Goal: Task Accomplishment & Management: Complete application form

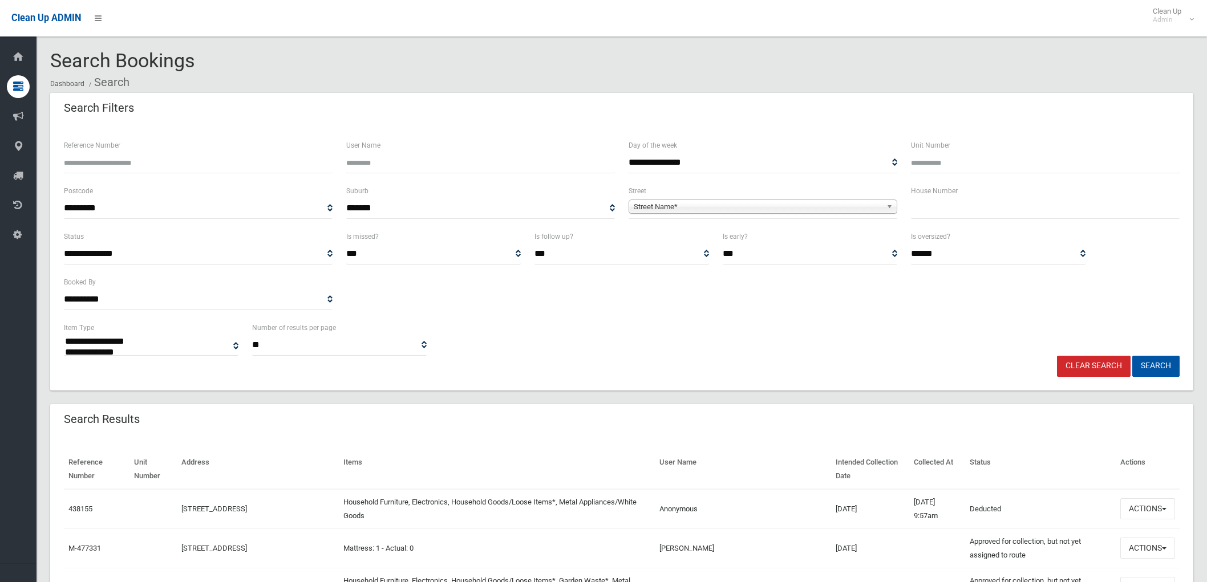
select select
click at [974, 207] on input "text" at bounding box center [1045, 208] width 269 height 21
type input "**"
click at [856, 202] on span "Street Name*" at bounding box center [758, 207] width 248 height 14
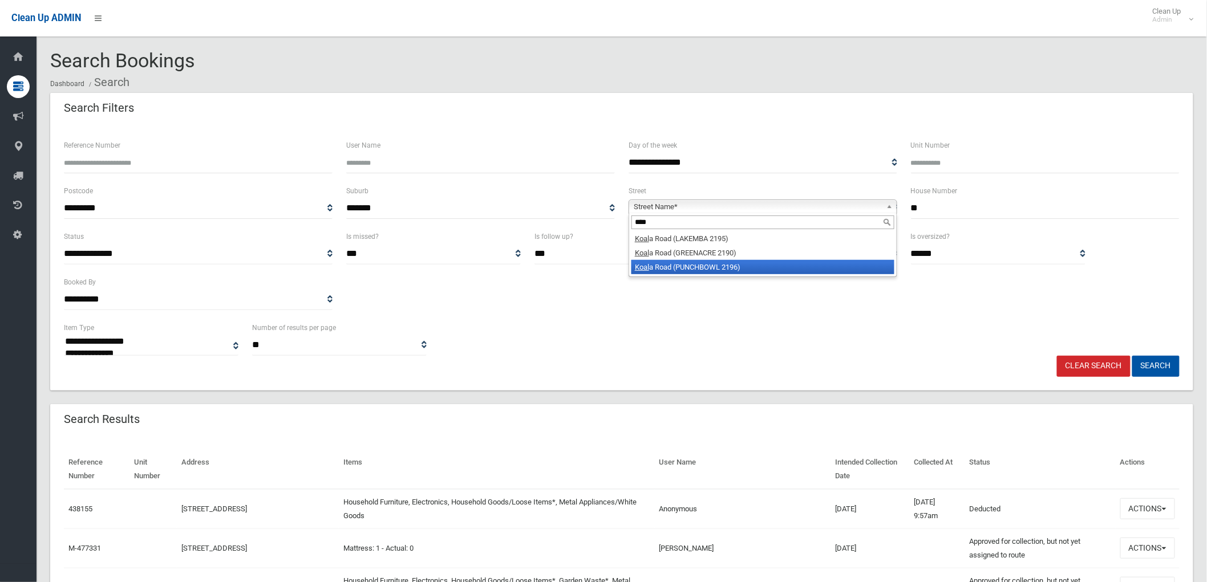
type input "****"
click at [748, 273] on li "Koal a Road (PUNCHBOWL 2196)" at bounding box center [762, 267] width 263 height 14
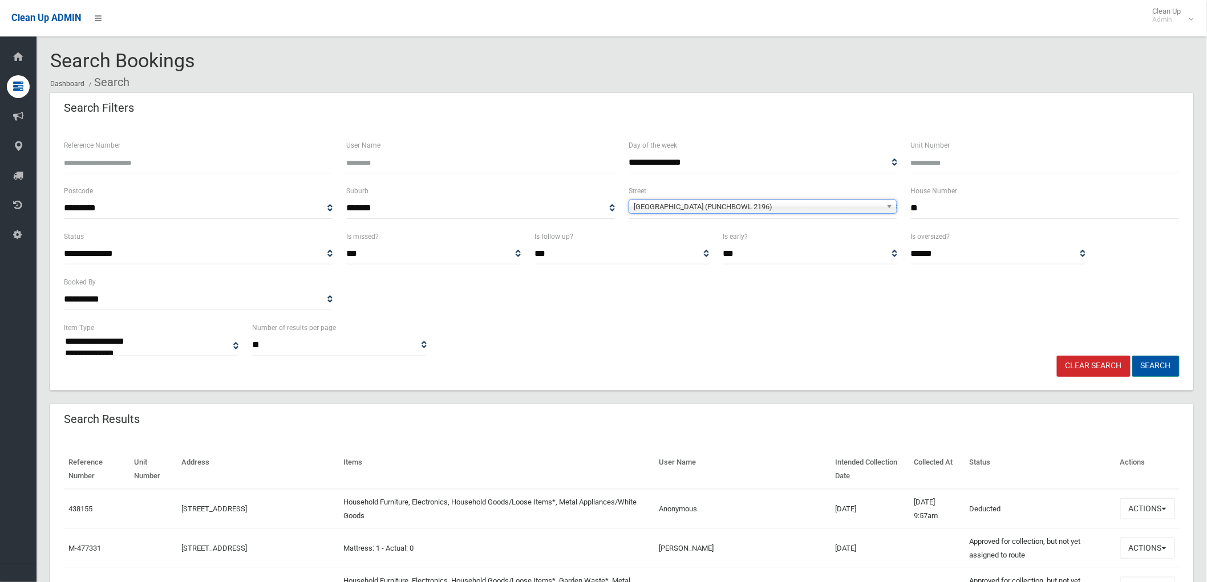
click at [1143, 363] on button "Search" at bounding box center [1155, 366] width 47 height 21
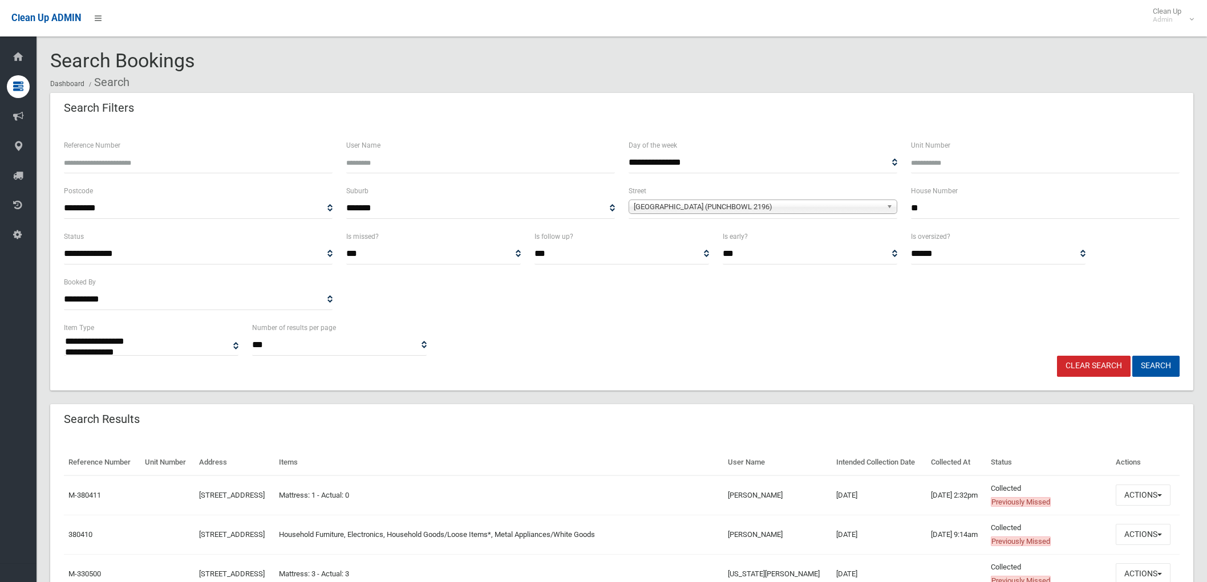
select select
click at [1161, 486] on button "Actions" at bounding box center [1143, 495] width 55 height 21
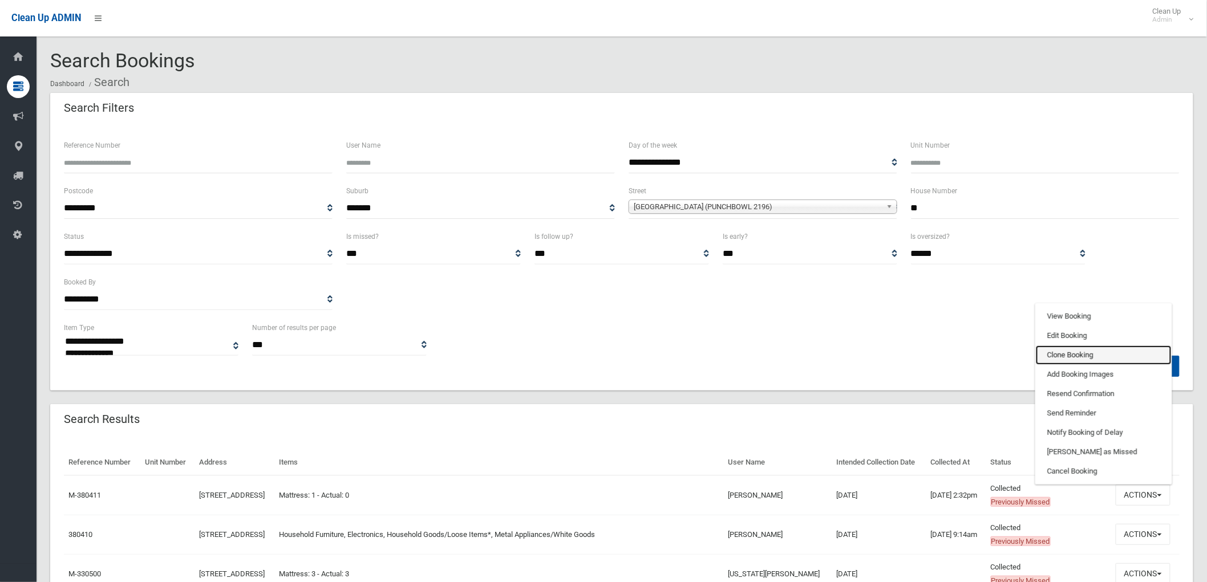
click at [1079, 358] on link "Clone Booking" at bounding box center [1104, 355] width 136 height 19
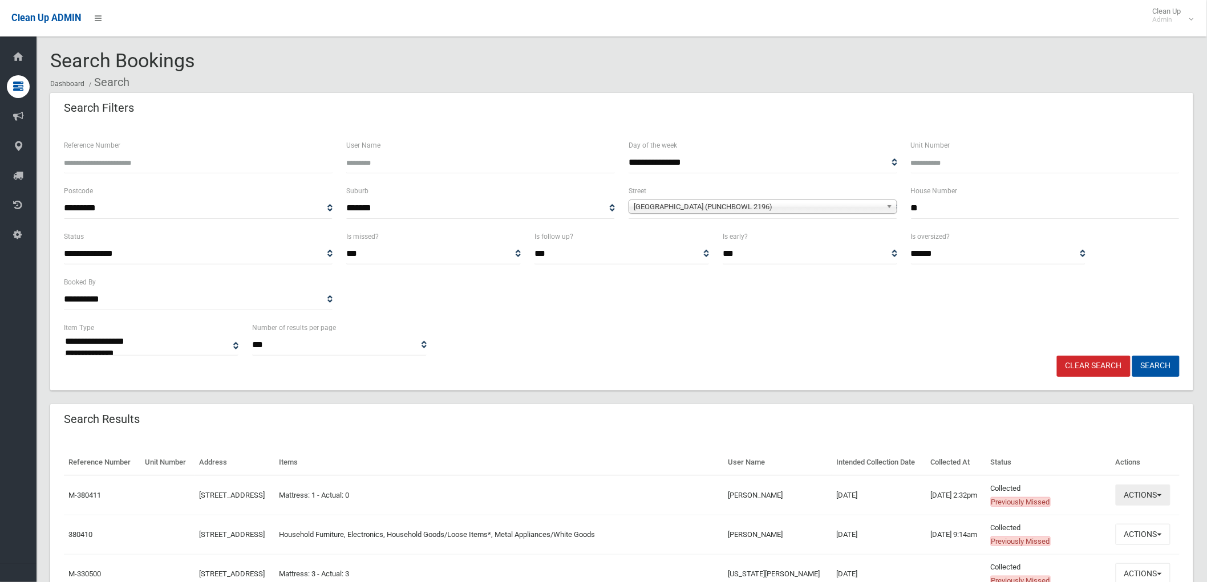
click at [1149, 492] on button "Actions" at bounding box center [1143, 495] width 55 height 21
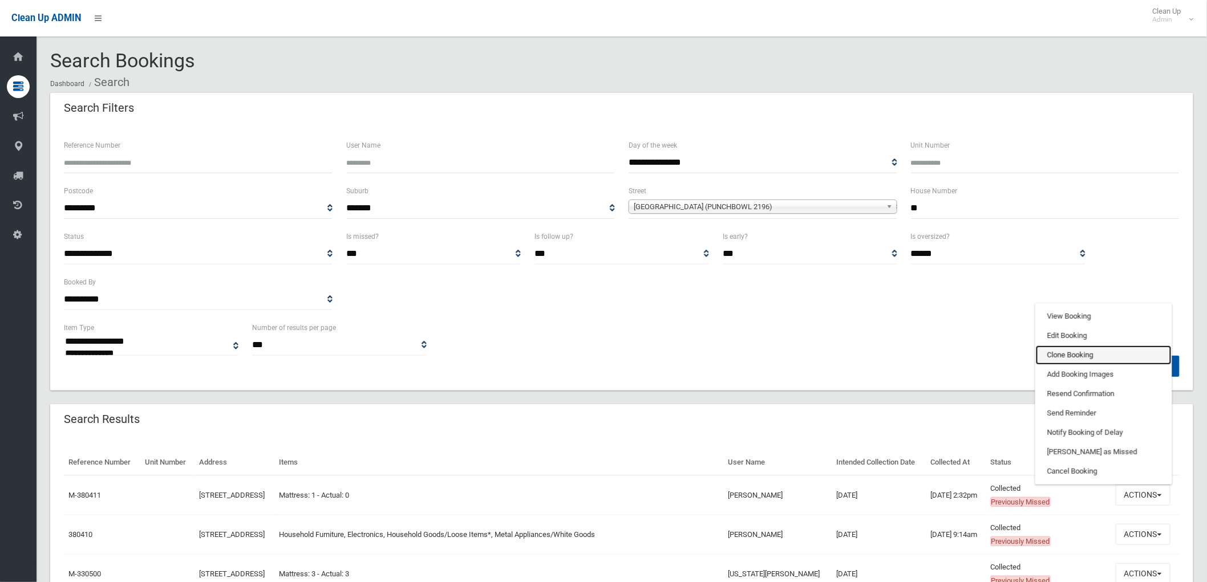
click at [1072, 356] on link "Clone Booking" at bounding box center [1104, 355] width 136 height 19
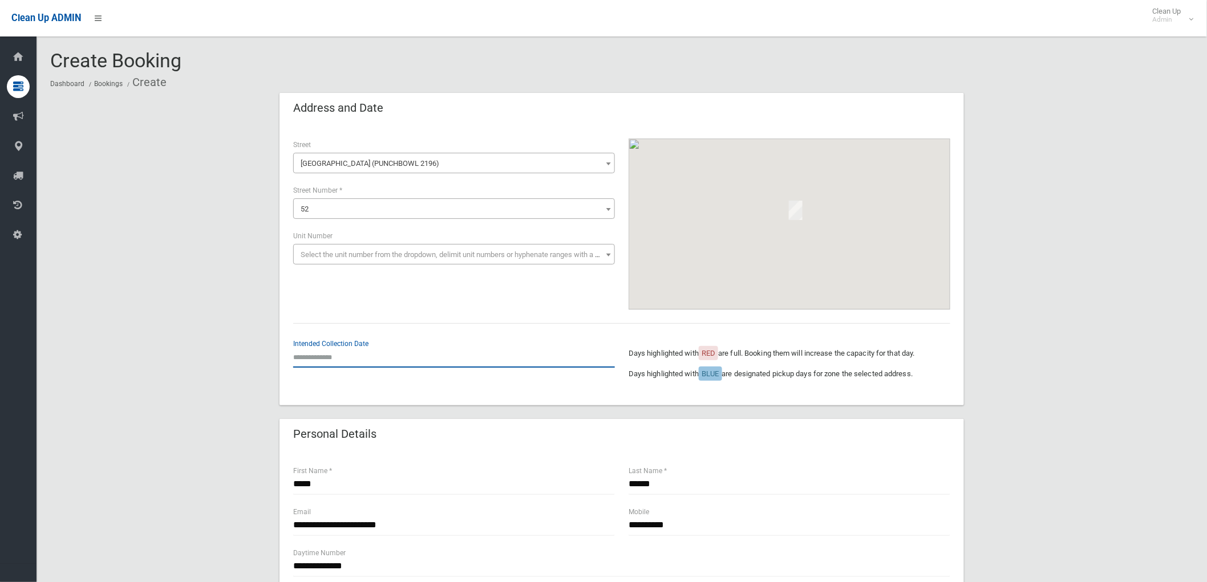
click at [297, 362] on input "text" at bounding box center [454, 357] width 322 height 21
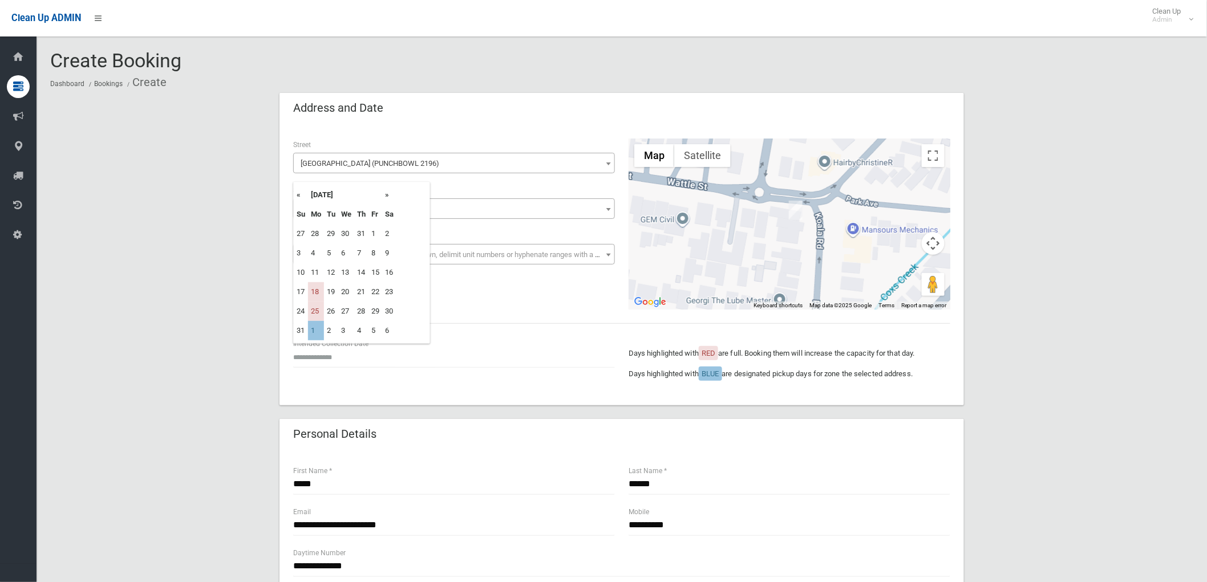
click at [317, 327] on td "1" at bounding box center [316, 330] width 16 height 19
type input "**********"
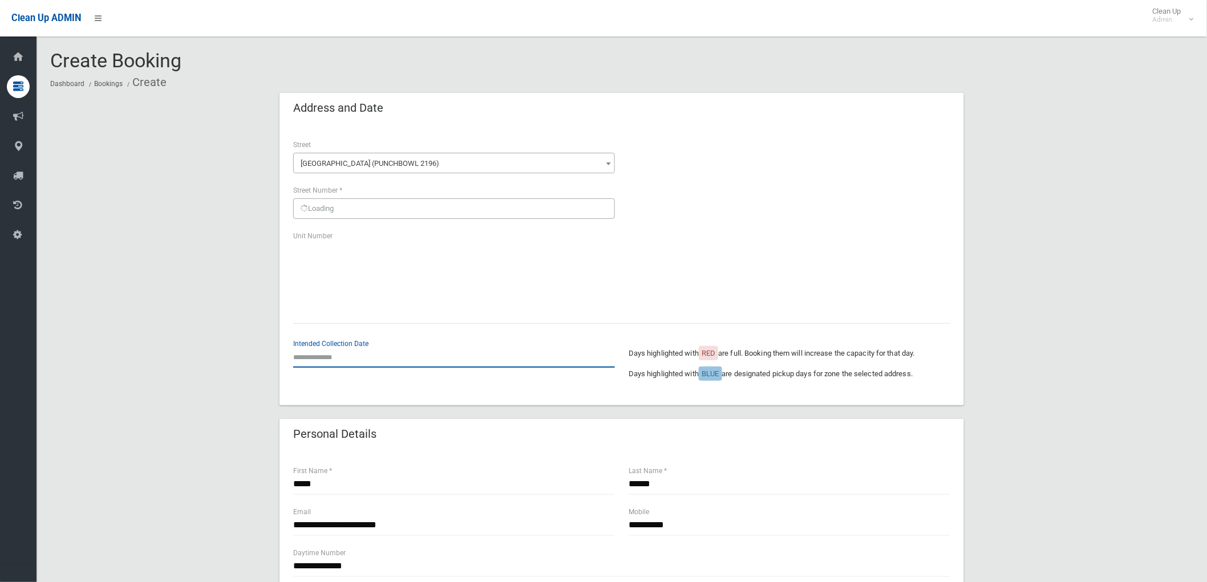
click at [326, 352] on input "text" at bounding box center [454, 357] width 322 height 21
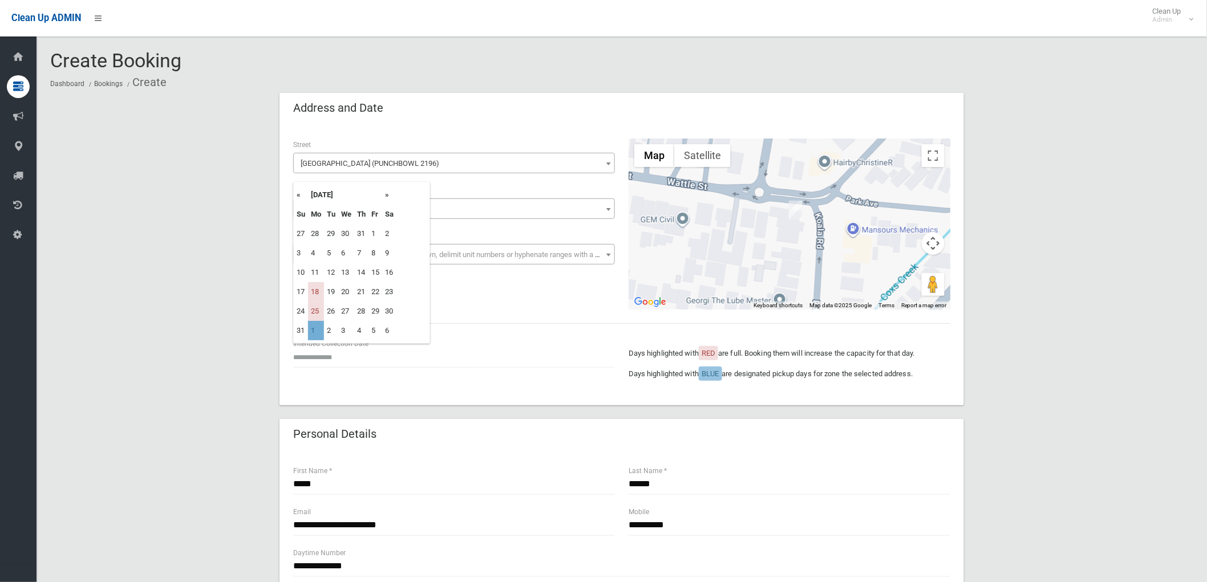
click at [316, 333] on td "1" at bounding box center [316, 330] width 16 height 19
type input "**********"
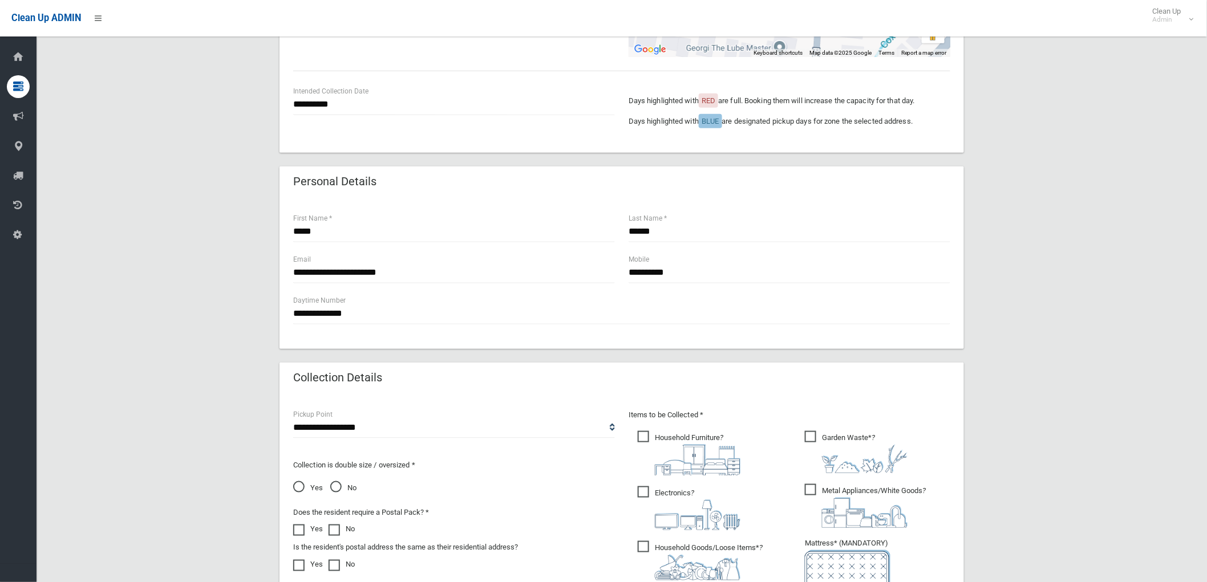
scroll to position [253, 0]
click at [331, 229] on input "*****" at bounding box center [454, 231] width 322 height 21
drag, startPoint x: 368, startPoint y: 232, endPoint x: 218, endPoint y: 212, distance: 151.3
click at [218, 212] on div "**********" at bounding box center [621, 335] width 1143 height 990
click at [362, 223] on input "*****" at bounding box center [454, 231] width 322 height 21
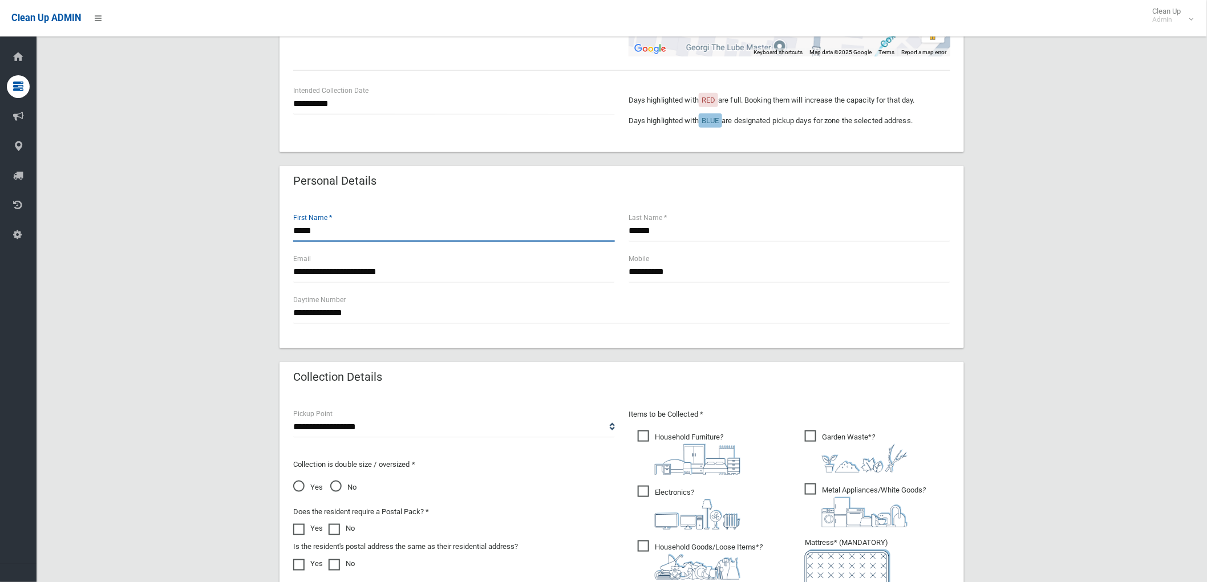
drag, startPoint x: 350, startPoint y: 231, endPoint x: 258, endPoint y: 224, distance: 92.7
click at [257, 224] on div "**********" at bounding box center [621, 335] width 1143 height 990
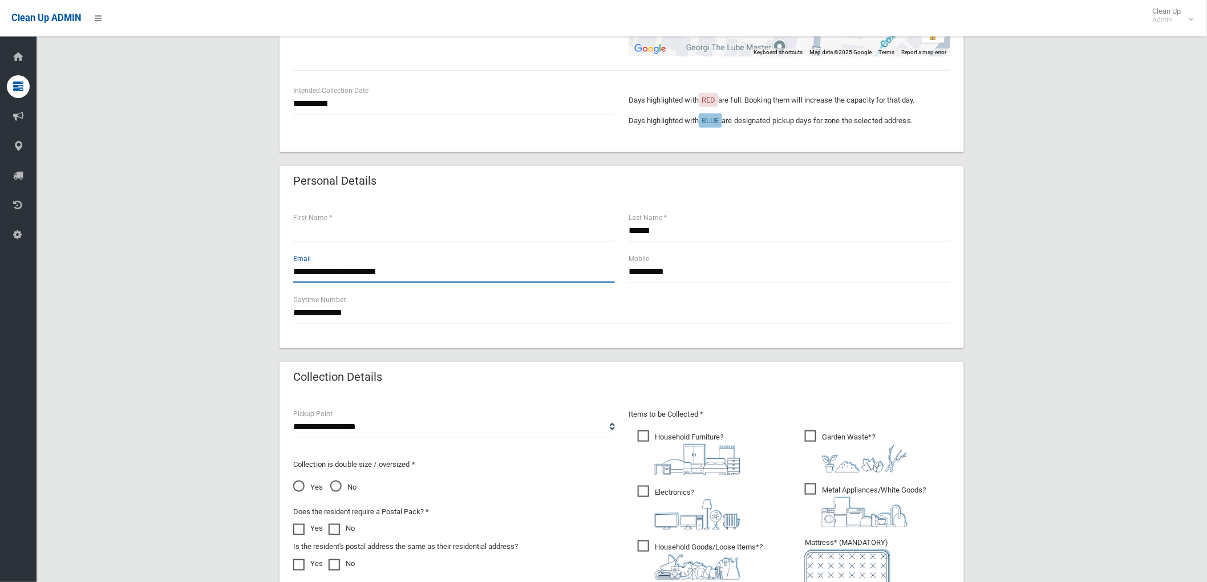
drag, startPoint x: 317, startPoint y: 274, endPoint x: 268, endPoint y: 274, distance: 48.5
click at [270, 273] on div "**********" at bounding box center [621, 335] width 1143 height 990
type input "**********"
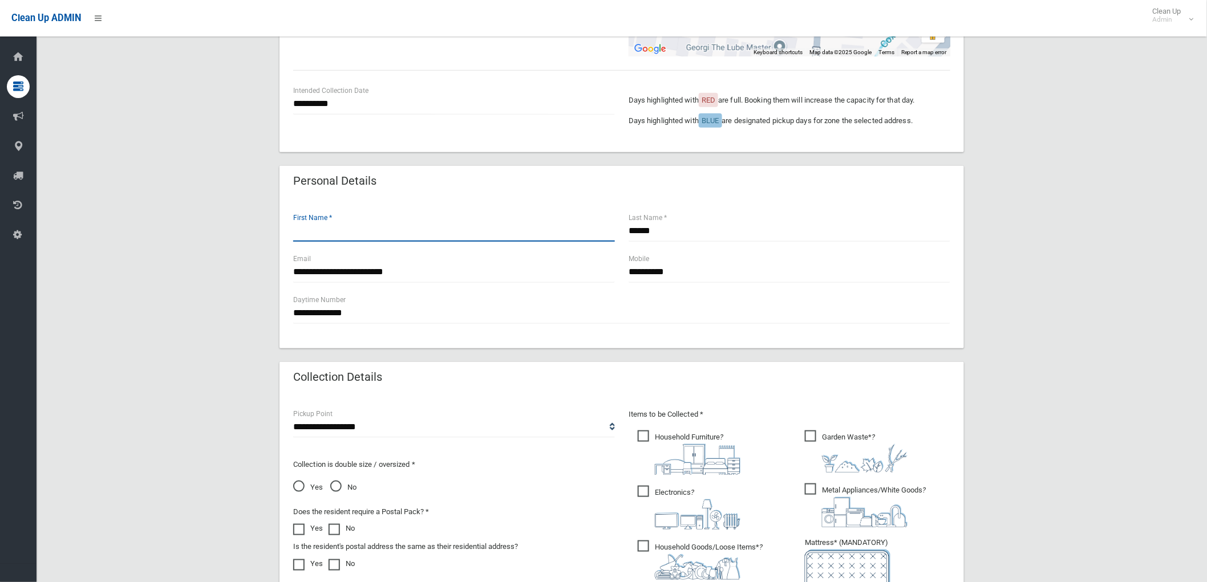
click at [312, 229] on input "text" at bounding box center [454, 231] width 322 height 21
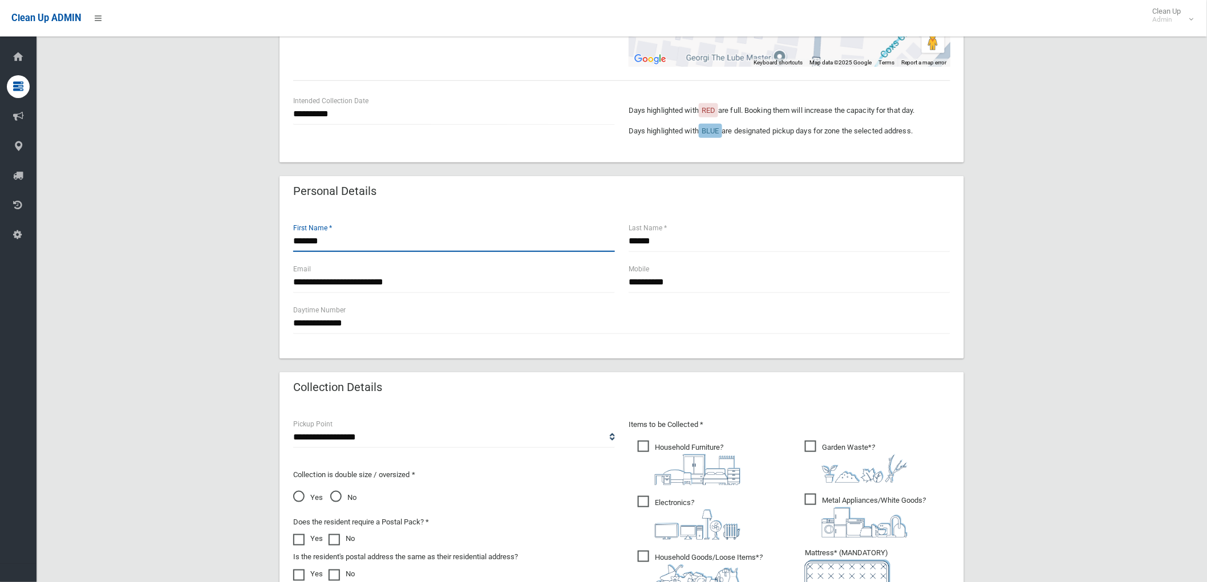
scroll to position [224, 0]
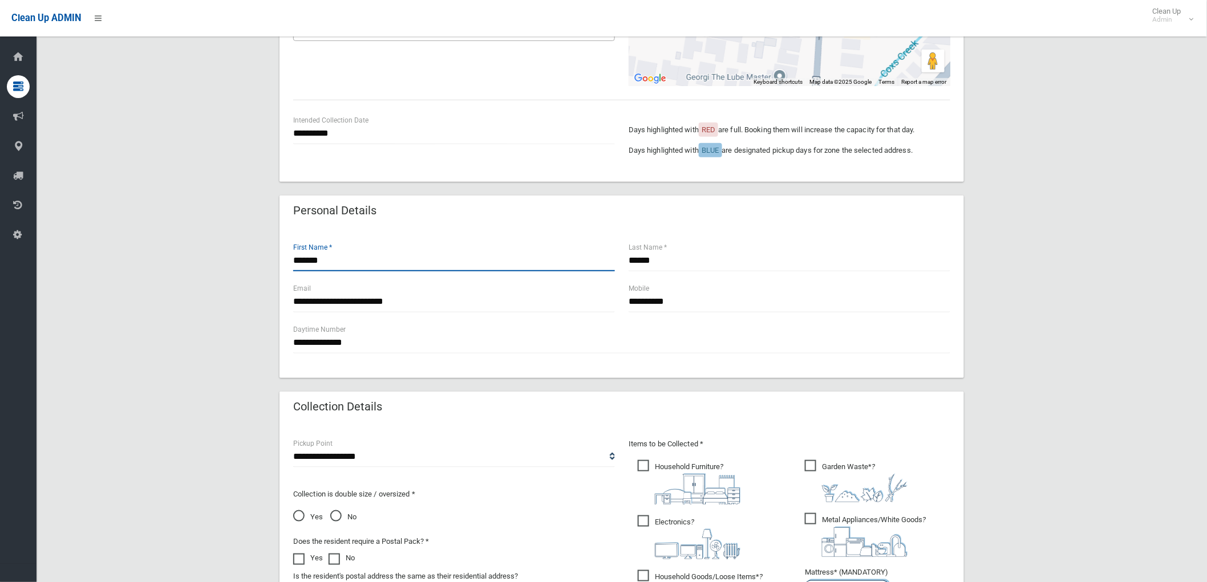
type input "*******"
drag, startPoint x: 687, startPoint y: 298, endPoint x: 362, endPoint y: 306, distance: 325.2
click at [362, 306] on div "**********" at bounding box center [621, 302] width 671 height 41
type input "**********"
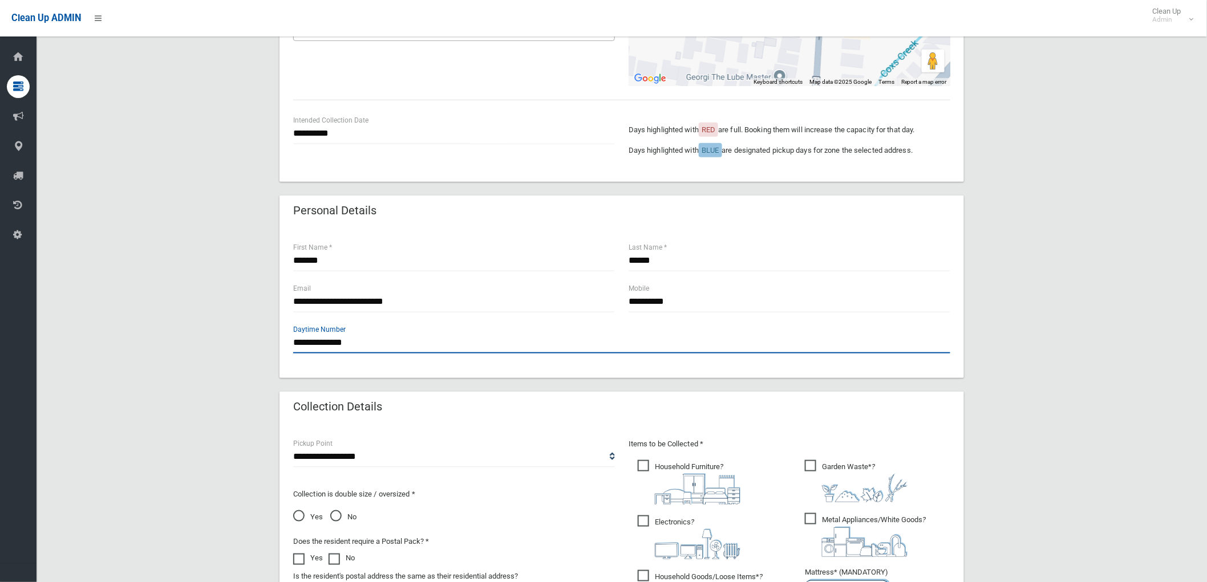
drag, startPoint x: 394, startPoint y: 349, endPoint x: 38, endPoint y: 350, distance: 355.9
click at [37, 350] on section "**********" at bounding box center [622, 363] width 1170 height 1073
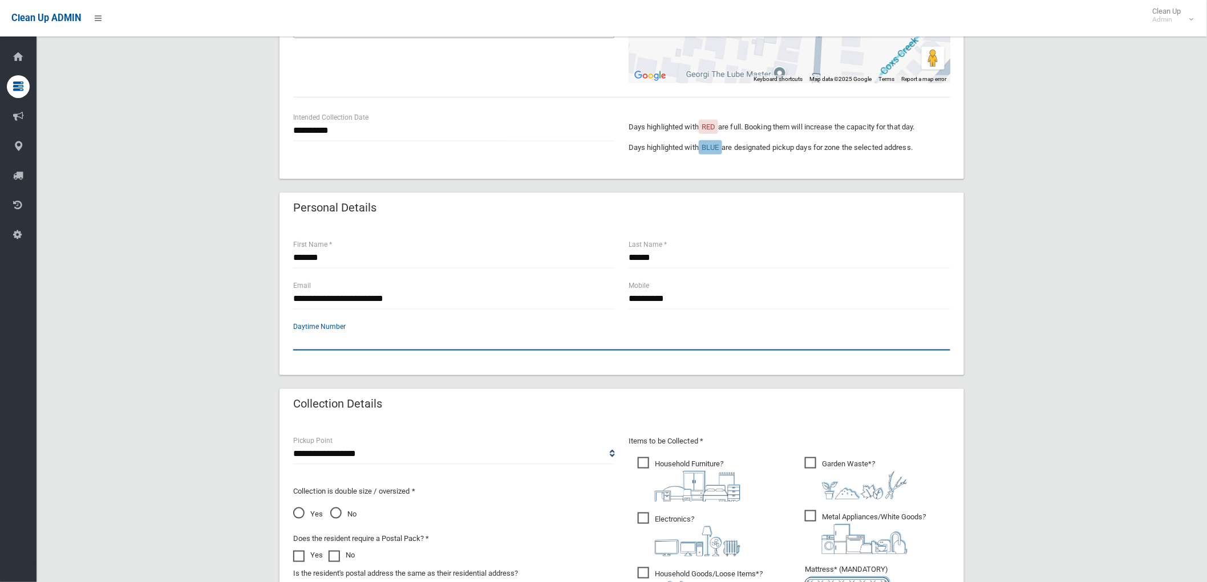
scroll to position [507, 0]
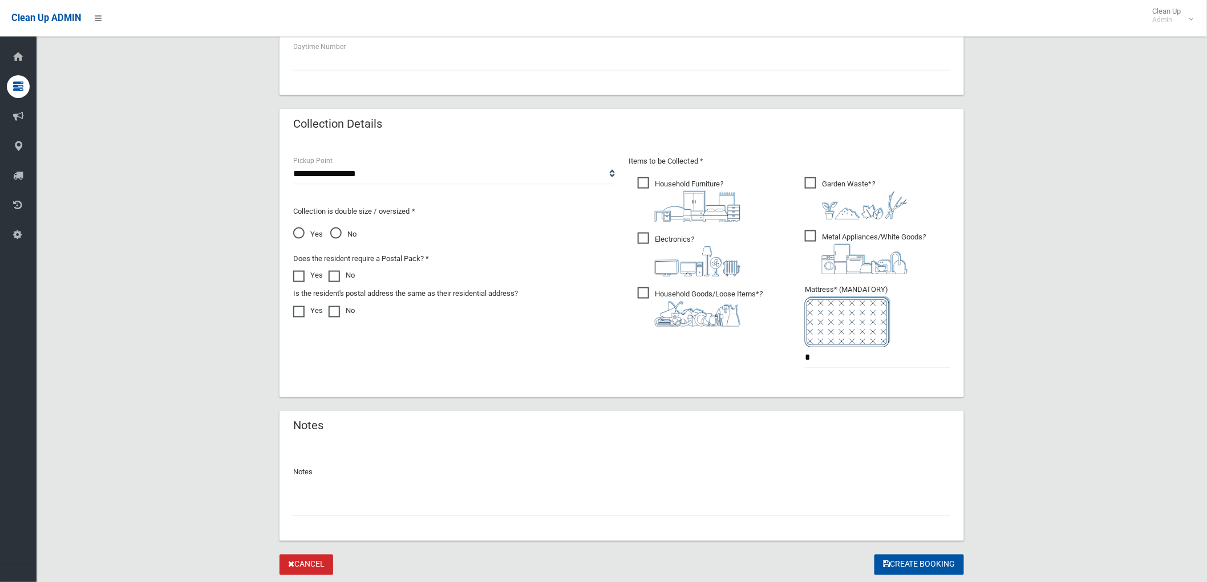
click at [657, 287] on span "Household Goods/Loose Items* ?" at bounding box center [700, 306] width 125 height 39
drag, startPoint x: 678, startPoint y: 237, endPoint x: 670, endPoint y: 208, distance: 30.0
click at [678, 237] on span "Electronics ?" at bounding box center [689, 255] width 103 height 44
click at [669, 180] on span "Household Furniture ?" at bounding box center [689, 199] width 103 height 44
click at [823, 240] on span "Metal Appliances/White Goods ?" at bounding box center [865, 252] width 121 height 44
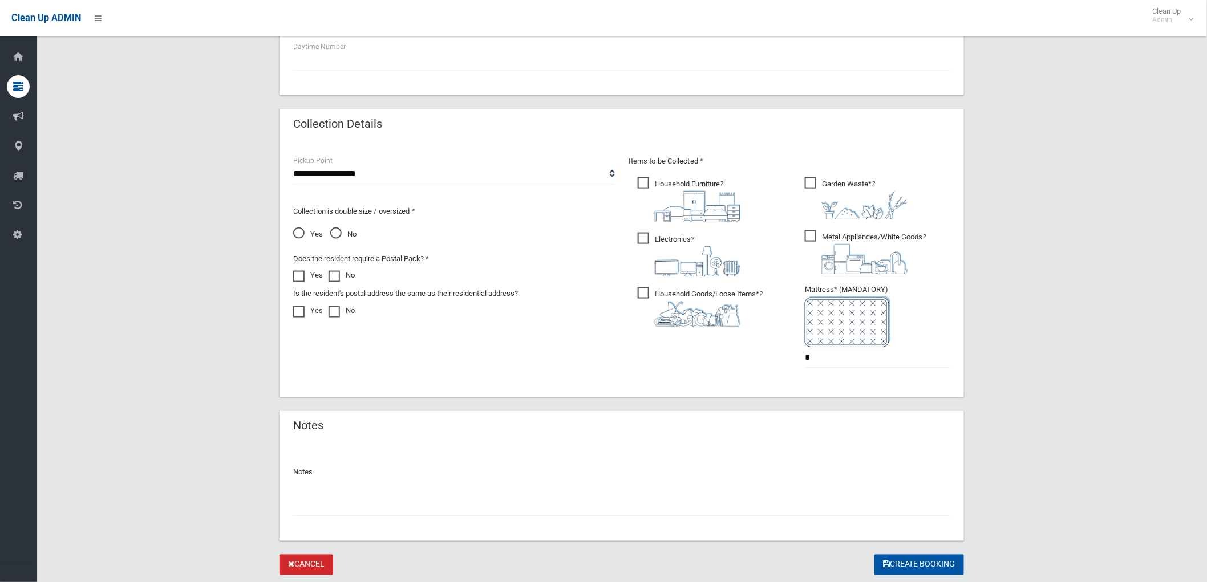
click at [824, 169] on div "Items to be Collected * Household Furniture ? *" at bounding box center [789, 269] width 335 height 229
click at [823, 179] on span "Garden Waste* ?" at bounding box center [856, 198] width 103 height 42
drag, startPoint x: 854, startPoint y: 362, endPoint x: 651, endPoint y: 371, distance: 203.2
click at [651, 370] on div "Items to be Collected * Household Furniture ? *" at bounding box center [789, 269] width 335 height 229
type input "*"
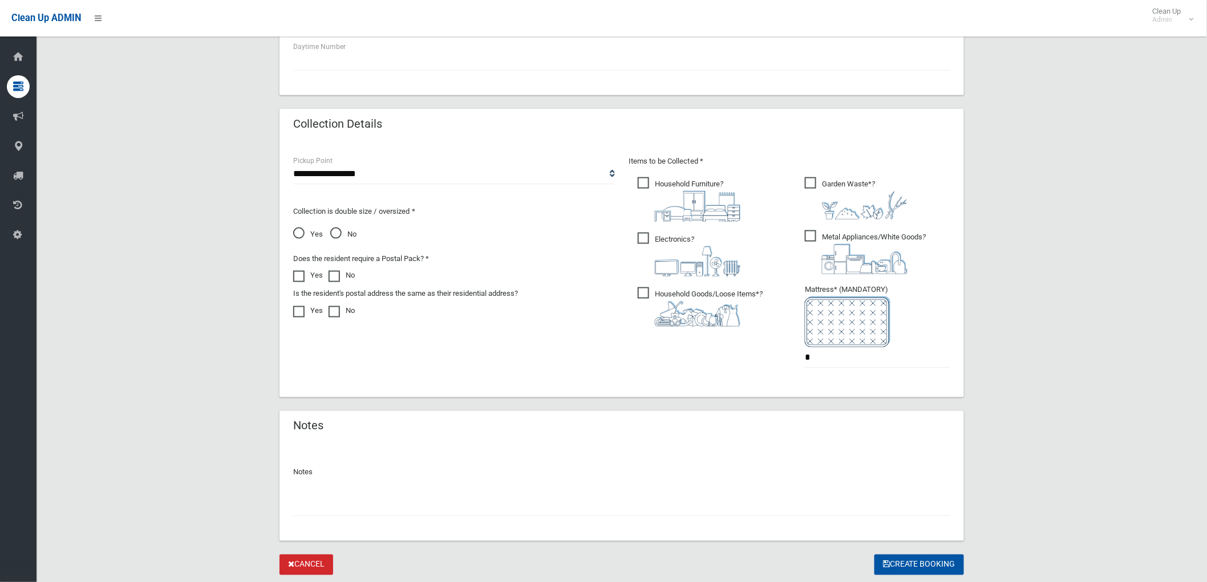
click at [471, 487] on div at bounding box center [621, 502] width 657 height 30
drag, startPoint x: 465, startPoint y: 497, endPoint x: 476, endPoint y: 517, distance: 22.2
click at [465, 501] on input "text" at bounding box center [621, 506] width 657 height 21
click at [917, 558] on button "Create Booking" at bounding box center [919, 565] width 90 height 21
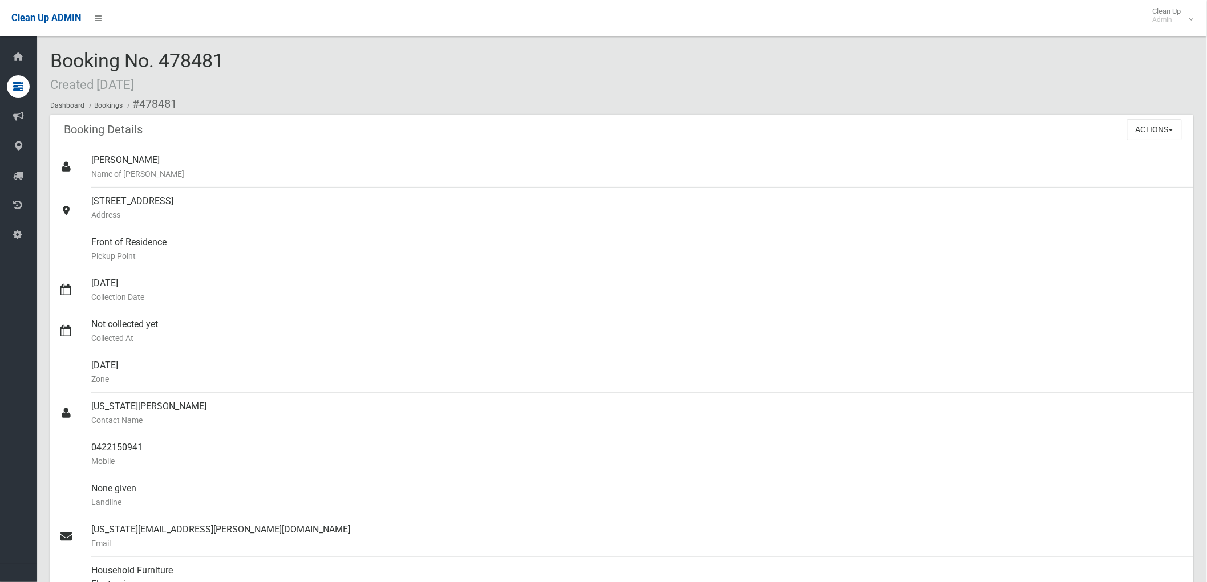
drag, startPoint x: 161, startPoint y: 58, endPoint x: 230, endPoint y: 63, distance: 68.6
click at [230, 61] on div "Booking No. 478481 Created [DATE] Dashboard Bookings #478481" at bounding box center [621, 82] width 1143 height 64
click at [243, 76] on div "Booking No. 478481 Created [DATE] Dashboard Bookings #478481" at bounding box center [621, 82] width 1143 height 64
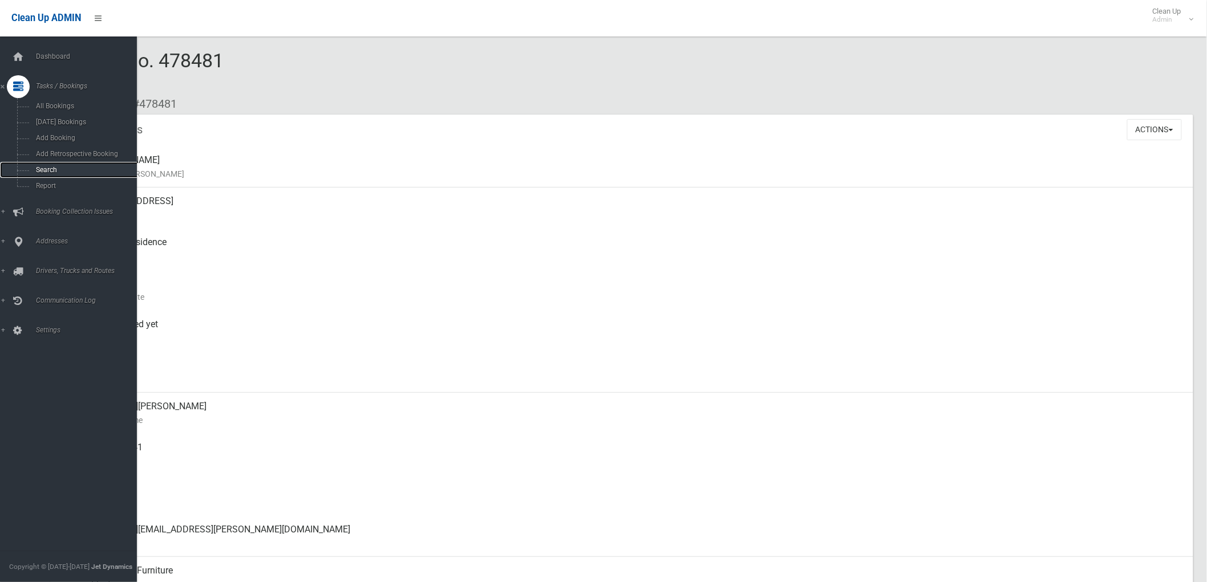
click at [54, 167] on span "Search" at bounding box center [85, 170] width 104 height 8
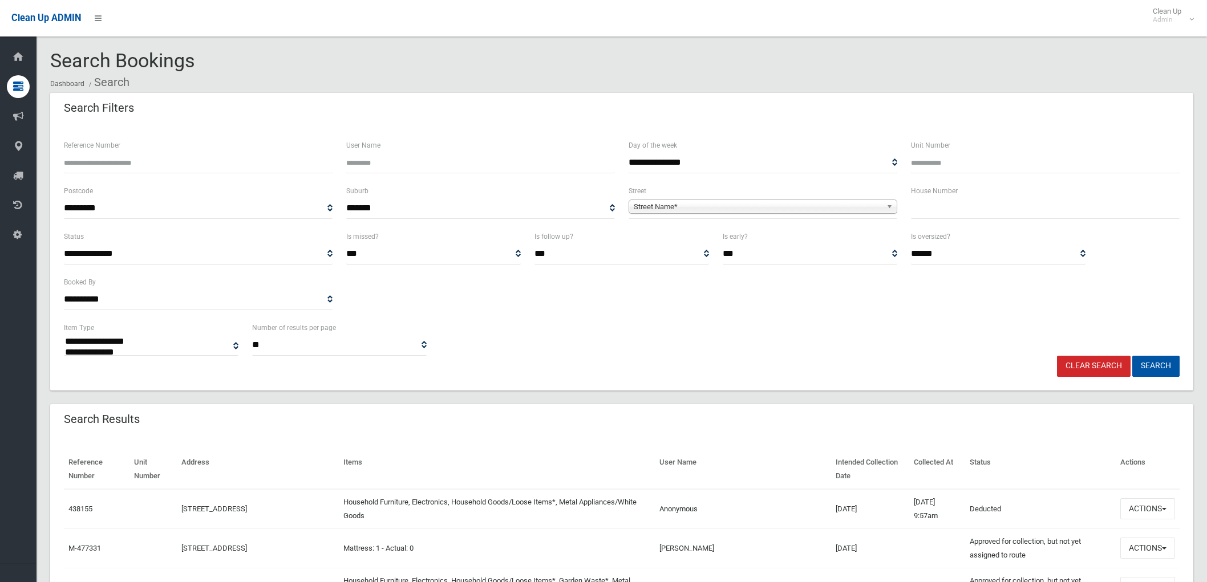
select select
drag, startPoint x: 927, startPoint y: 204, endPoint x: 928, endPoint y: 217, distance: 13.7
click at [928, 217] on div "House Number" at bounding box center [1045, 201] width 269 height 35
click at [928, 217] on input "text" at bounding box center [1045, 208] width 269 height 21
type input "**"
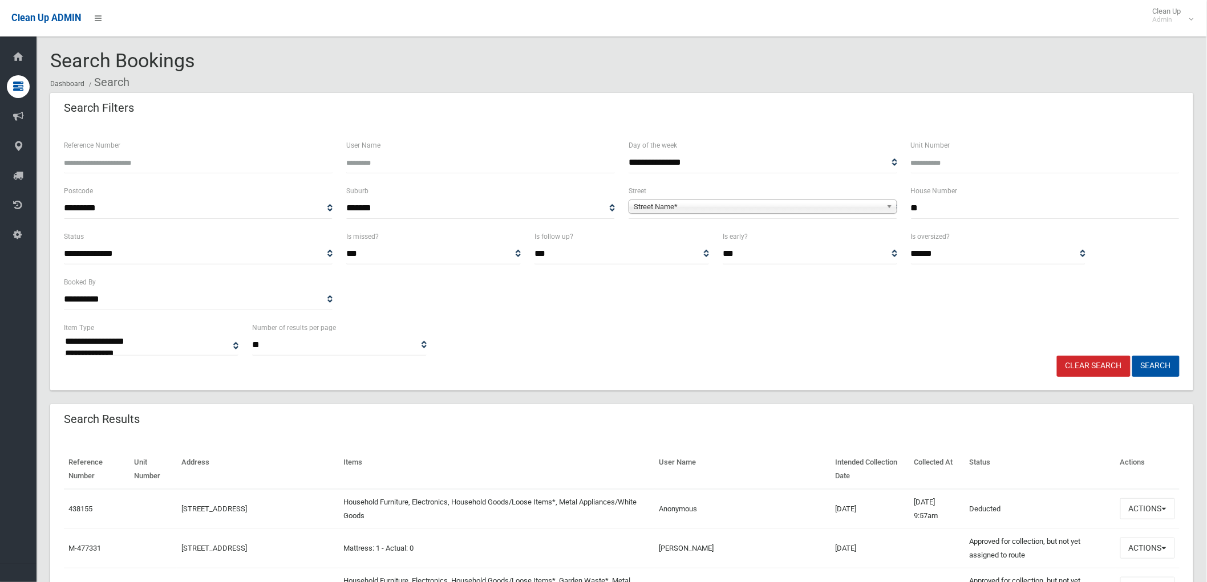
click at [751, 208] on span "Street Name*" at bounding box center [758, 207] width 248 height 14
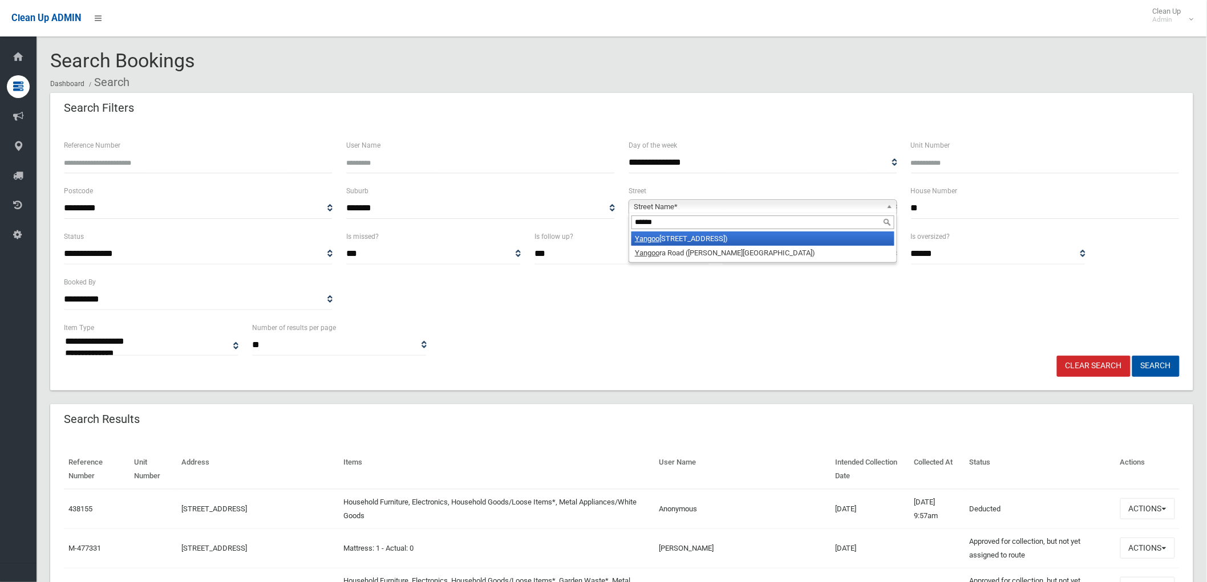
type input "******"
click at [706, 241] on li "Yangoo ra Road (LAKEMBA 2195)" at bounding box center [762, 239] width 263 height 14
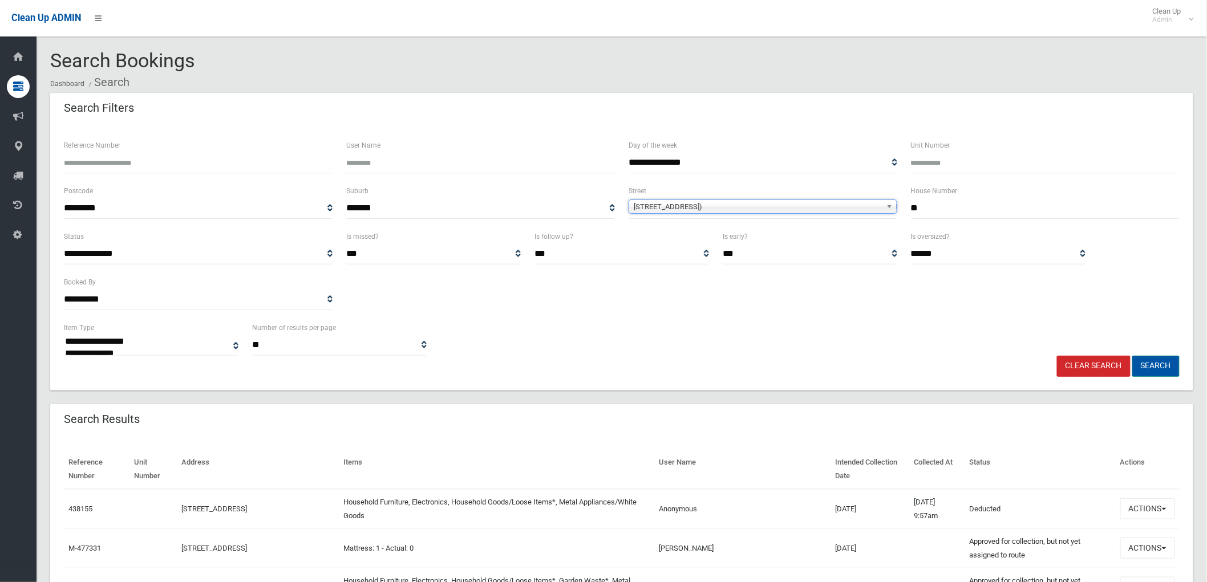
click at [1152, 360] on button "Search" at bounding box center [1155, 366] width 47 height 21
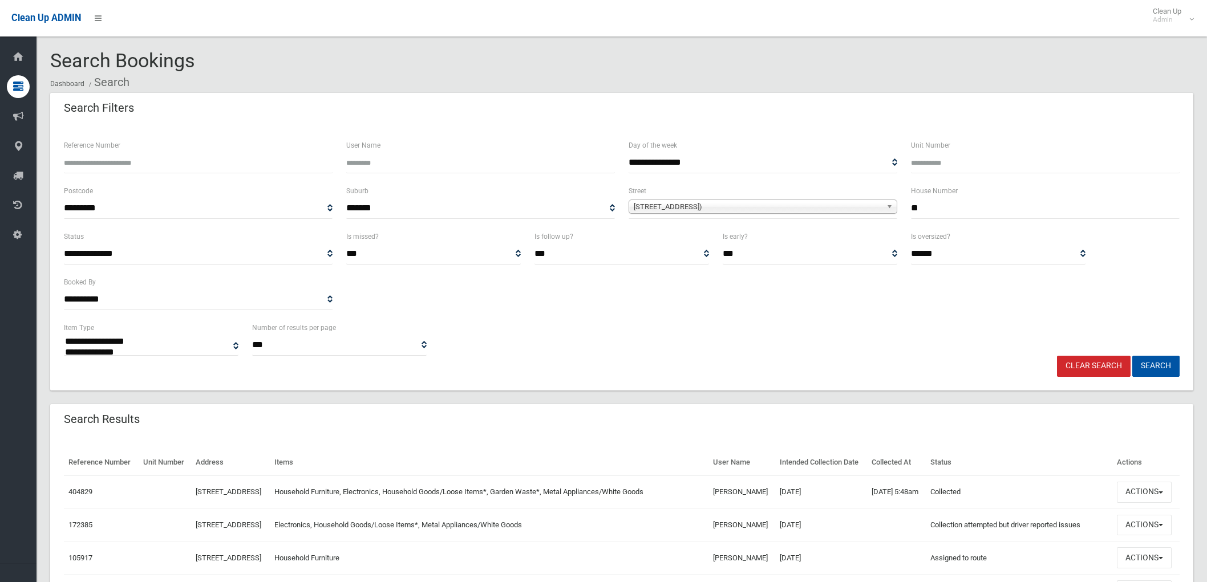
select select
click at [1170, 503] on button "Actions" at bounding box center [1144, 492] width 55 height 21
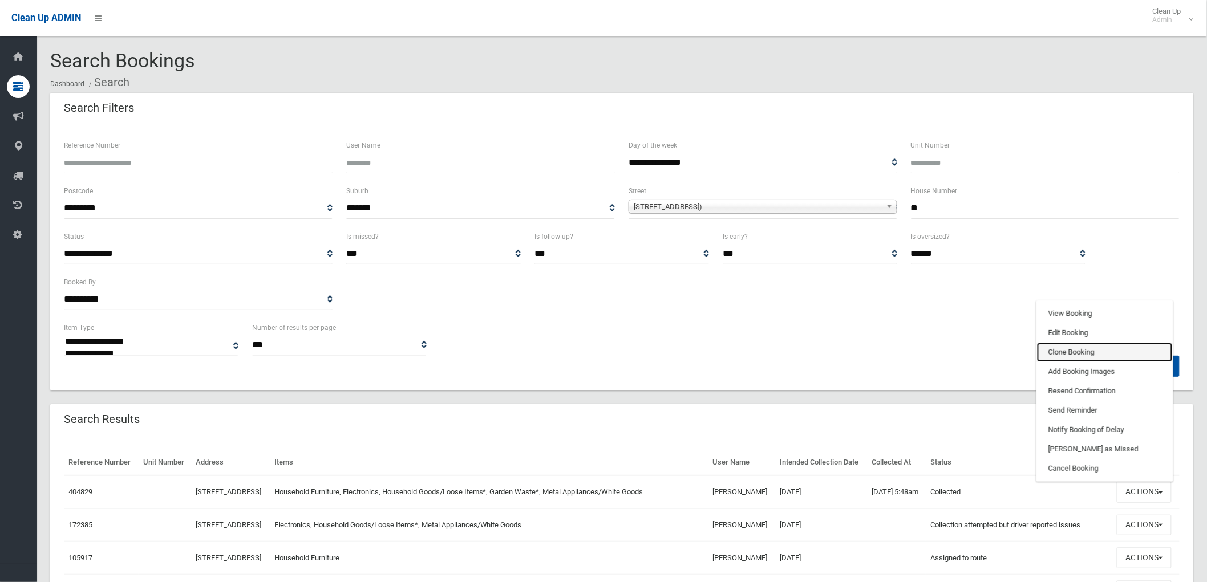
click at [1091, 362] on link "Clone Booking" at bounding box center [1105, 352] width 136 height 19
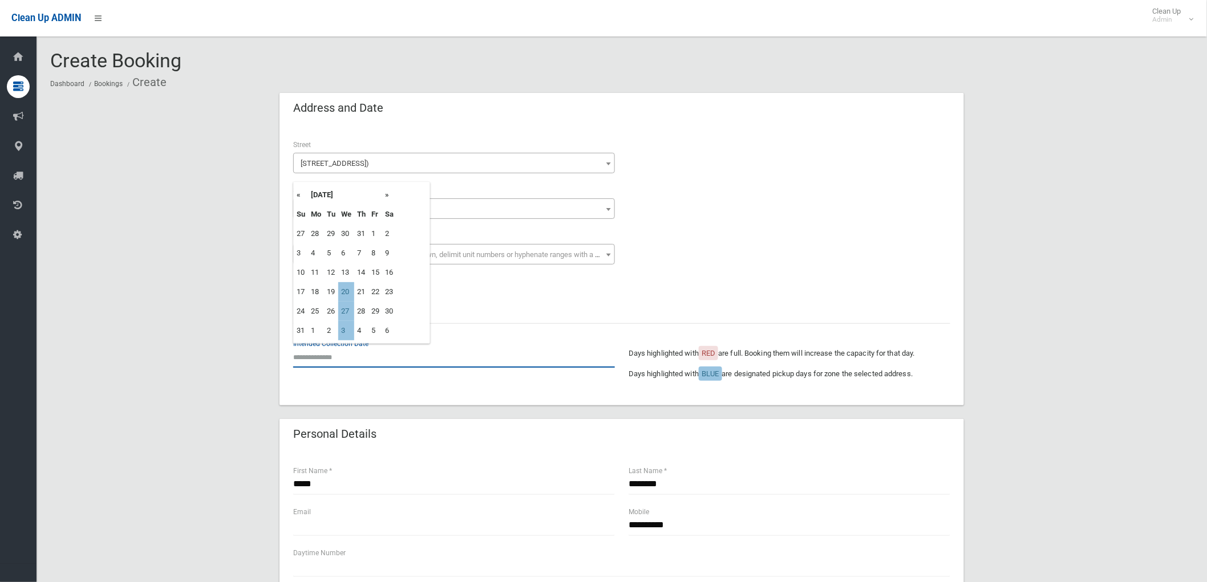
click at [331, 360] on input "text" at bounding box center [454, 357] width 322 height 21
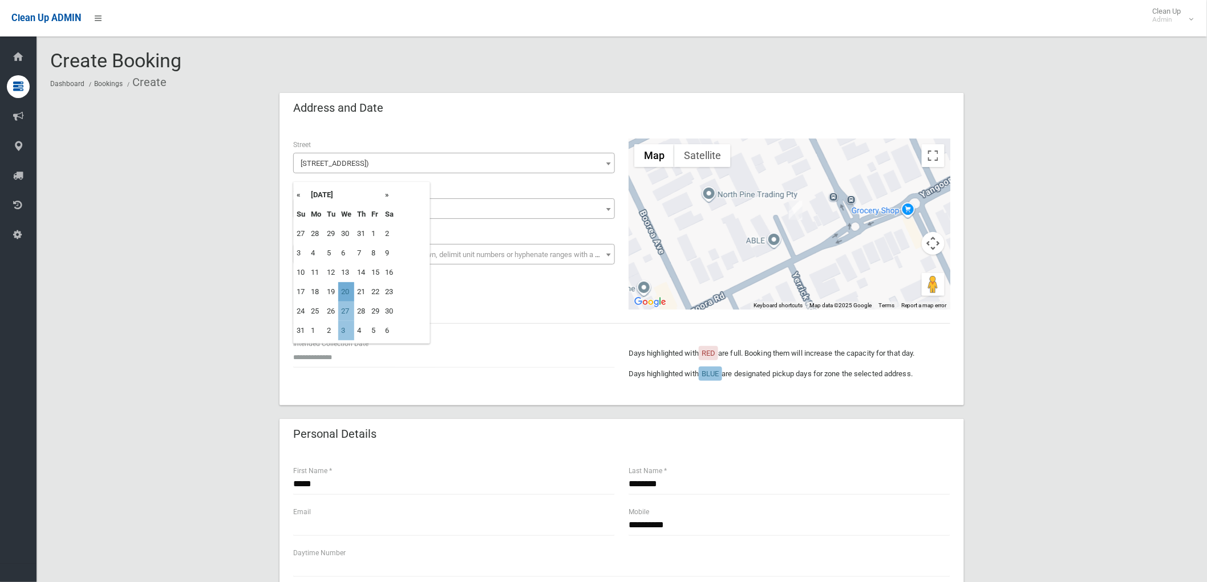
click at [345, 290] on td "20" at bounding box center [346, 291] width 16 height 19
type input "**********"
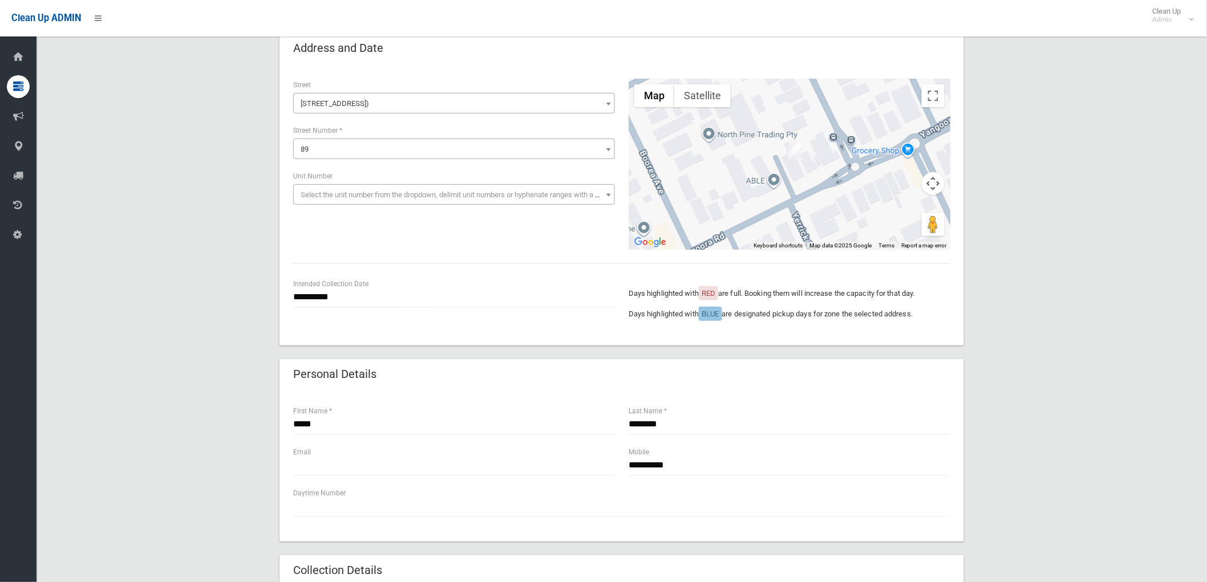
scroll to position [190, 0]
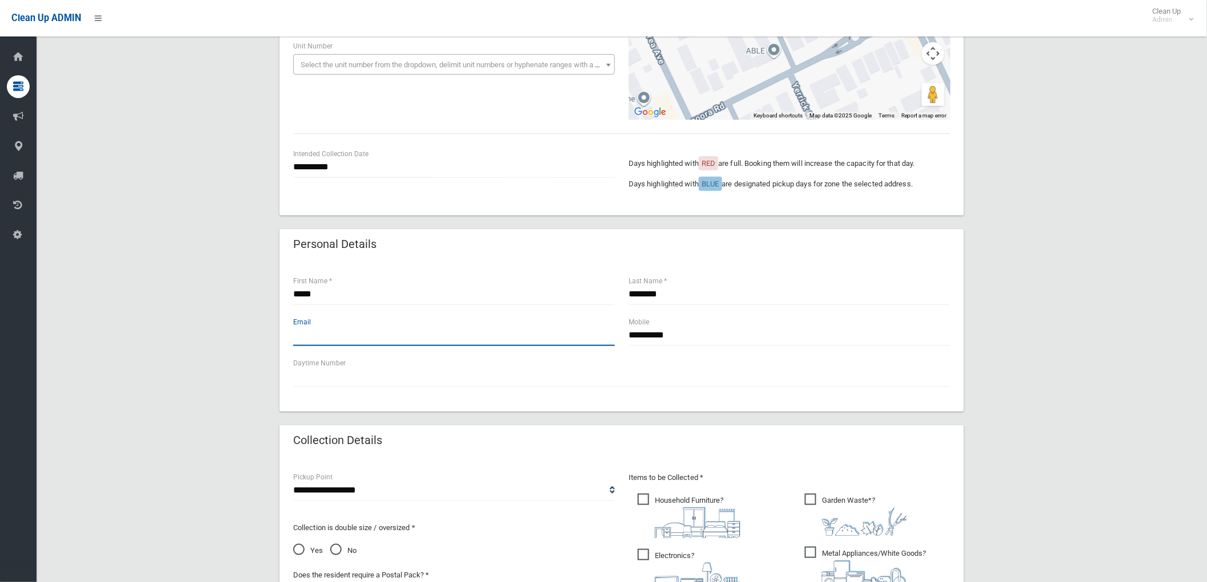
click at [554, 339] on input "text" at bounding box center [454, 335] width 322 height 21
drag, startPoint x: 435, startPoint y: 326, endPoint x: 436, endPoint y: 334, distance: 8.2
click at [435, 327] on input "text" at bounding box center [454, 335] width 322 height 21
click at [436, 343] on input "text" at bounding box center [454, 335] width 322 height 21
type input "**********"
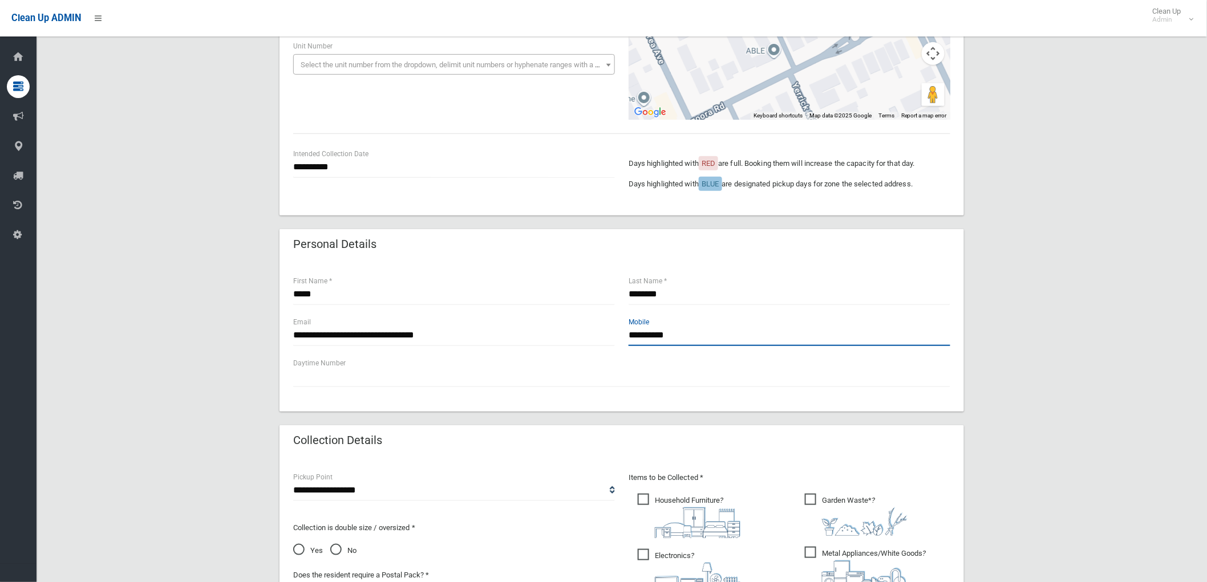
click at [696, 337] on input "**********" at bounding box center [790, 335] width 322 height 21
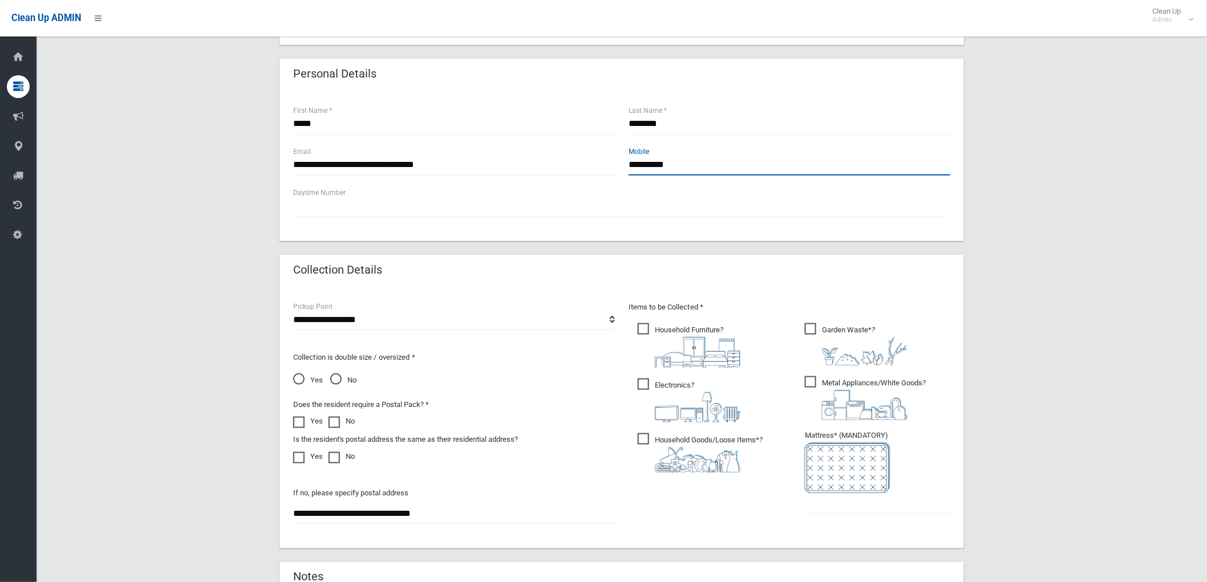
scroll to position [443, 0]
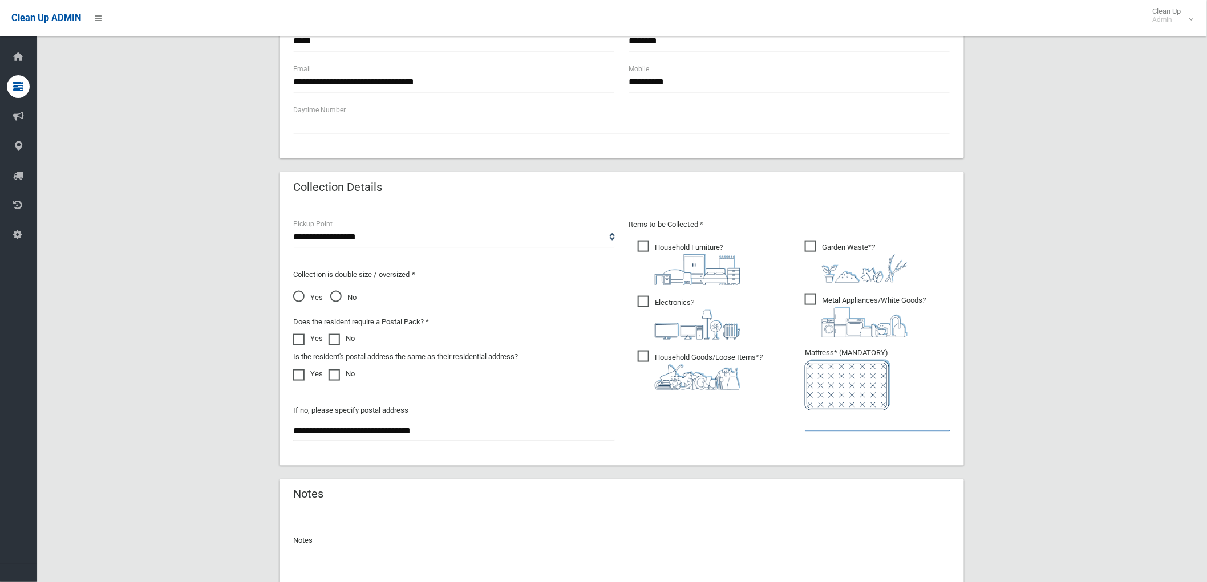
click at [854, 419] on input "text" at bounding box center [877, 421] width 145 height 21
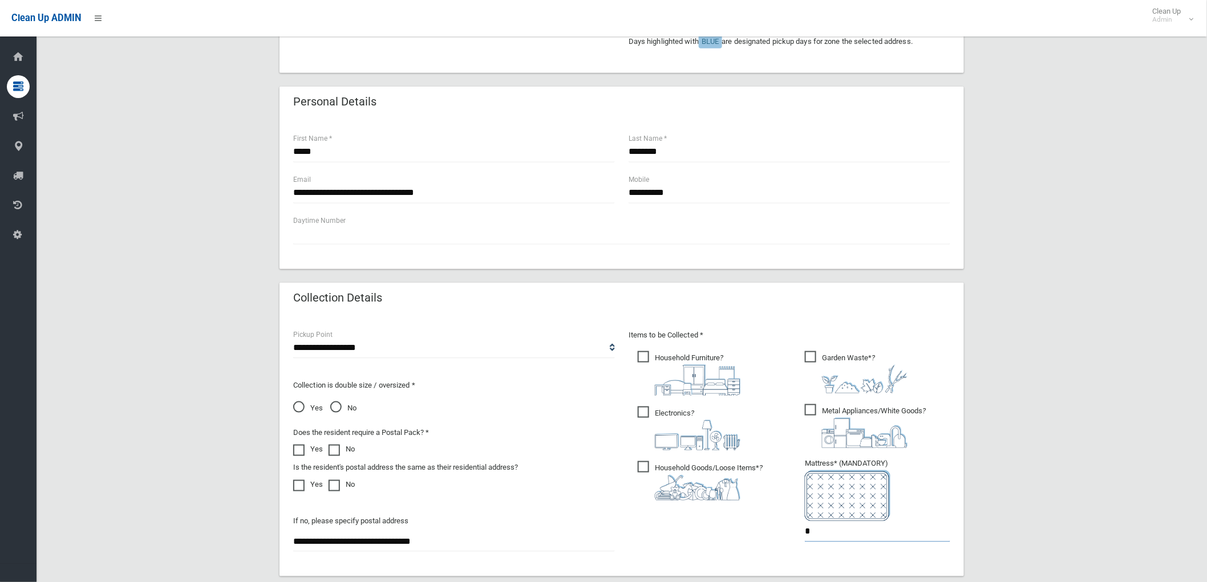
scroll to position [127, 0]
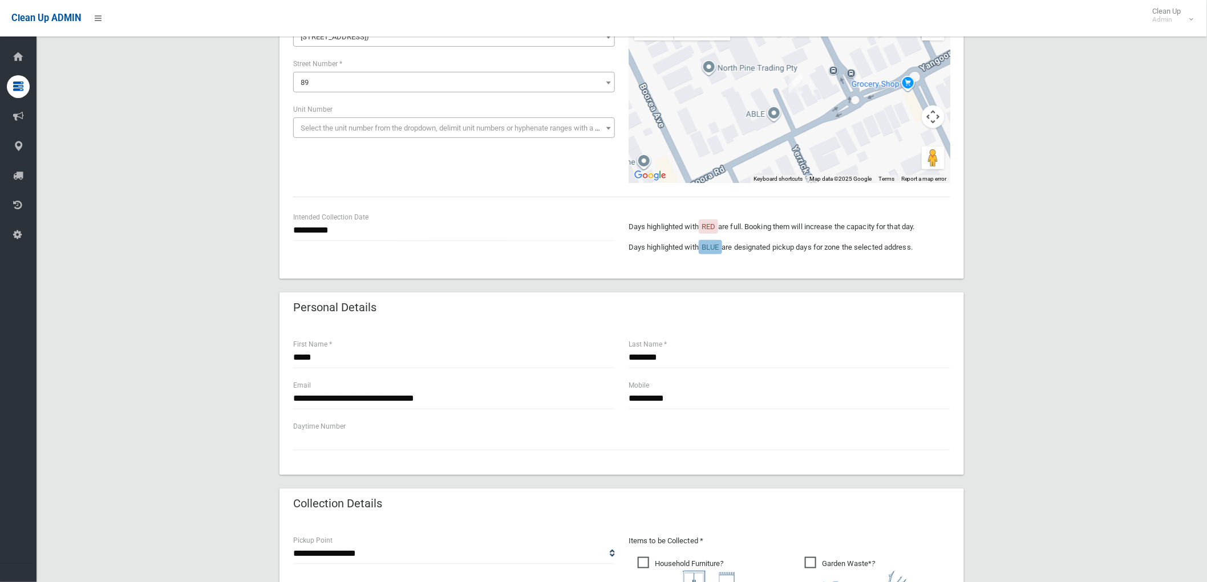
type input "*"
click at [716, 389] on input "**********" at bounding box center [790, 398] width 322 height 21
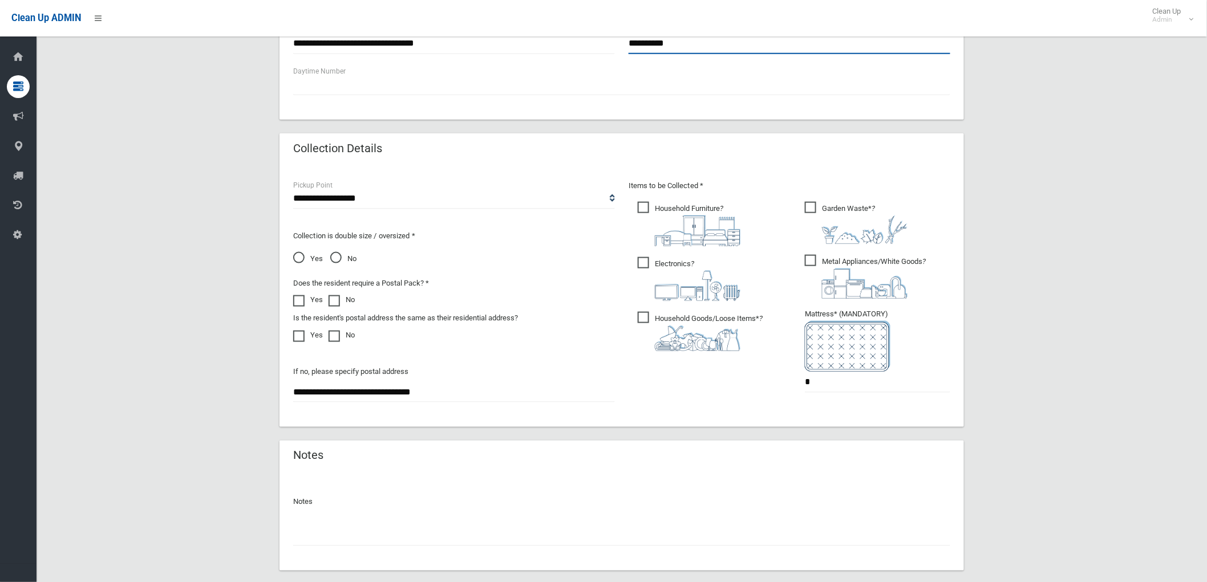
scroll to position [545, 0]
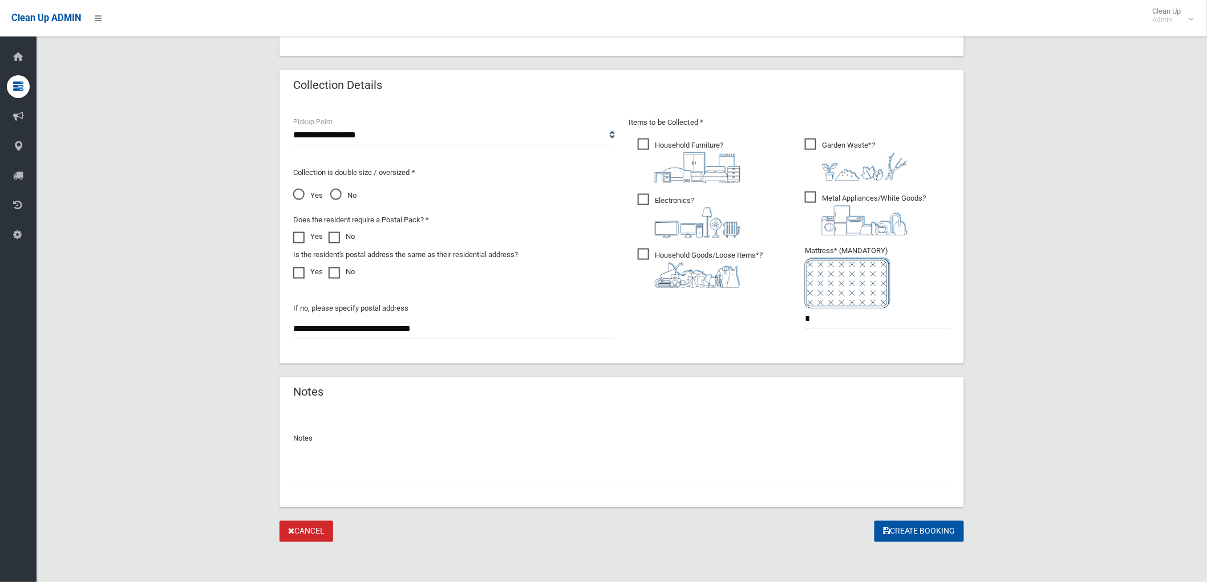
click at [469, 440] on p "Notes" at bounding box center [621, 439] width 657 height 14
click at [469, 460] on div at bounding box center [621, 468] width 657 height 30
click at [944, 534] on button "Create Booking" at bounding box center [919, 531] width 90 height 21
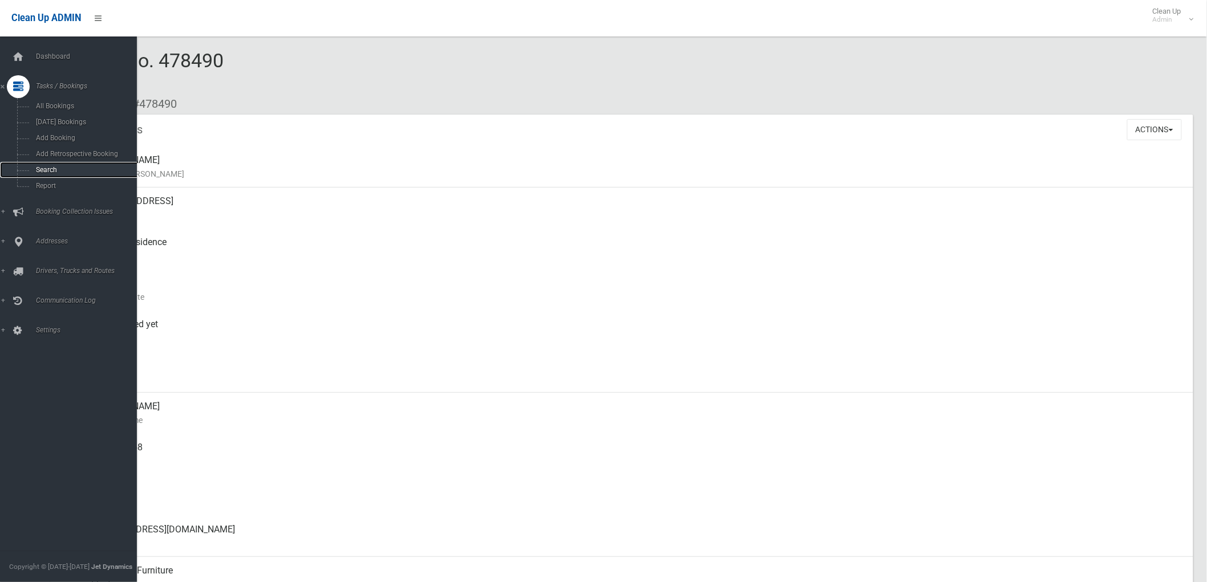
click at [55, 170] on span "Search" at bounding box center [85, 170] width 104 height 8
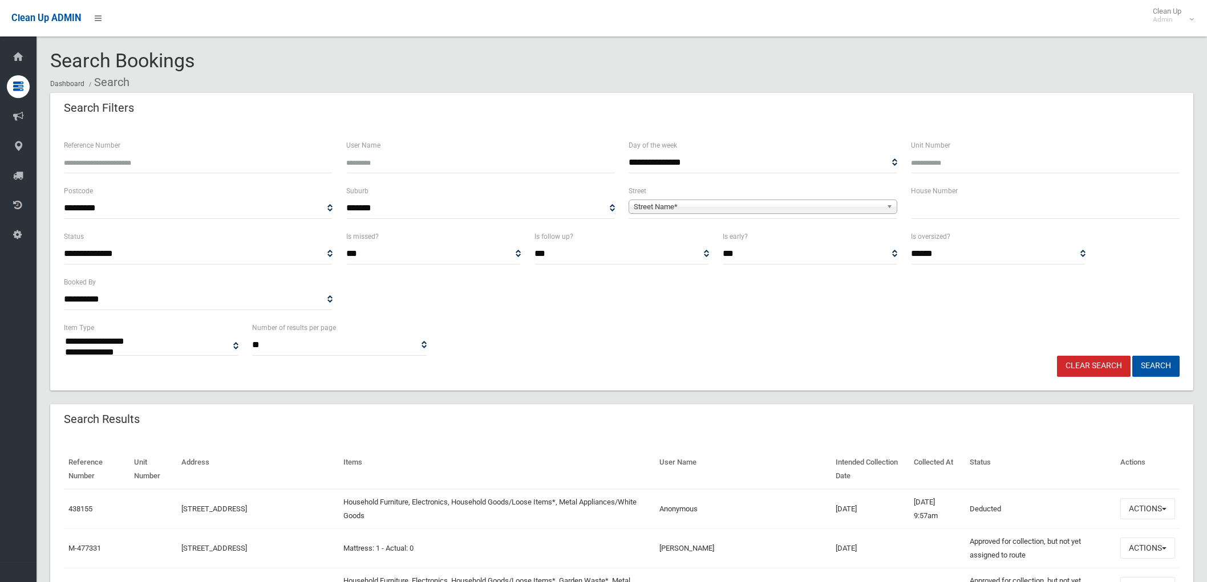
select select
click at [1004, 206] on input "text" at bounding box center [1045, 208] width 269 height 21
click at [293, 170] on input "Reference Number" at bounding box center [198, 162] width 269 height 21
type input "******"
click at [1132, 356] on button "Search" at bounding box center [1155, 366] width 47 height 21
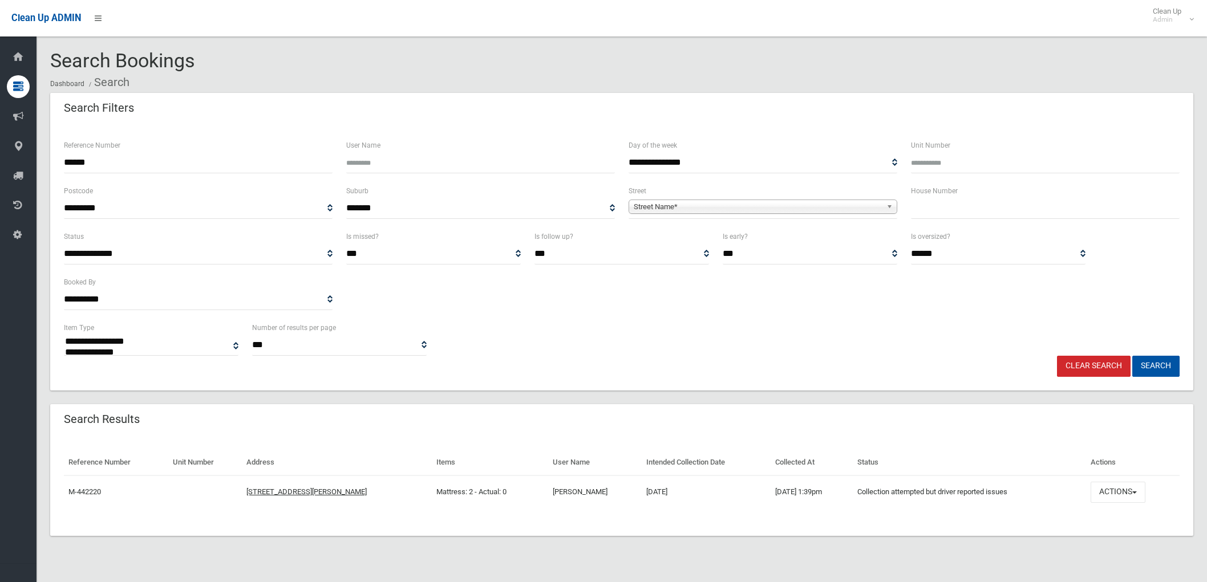
select select
click at [1127, 491] on button "Actions" at bounding box center [1118, 492] width 55 height 21
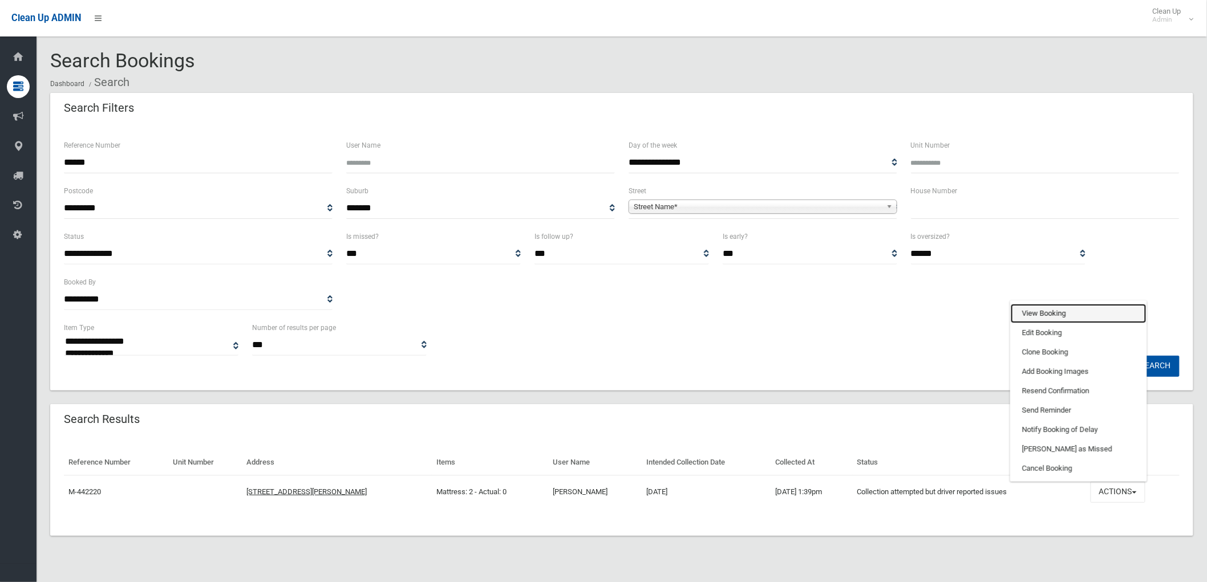
click at [1028, 306] on link "View Booking" at bounding box center [1079, 313] width 136 height 19
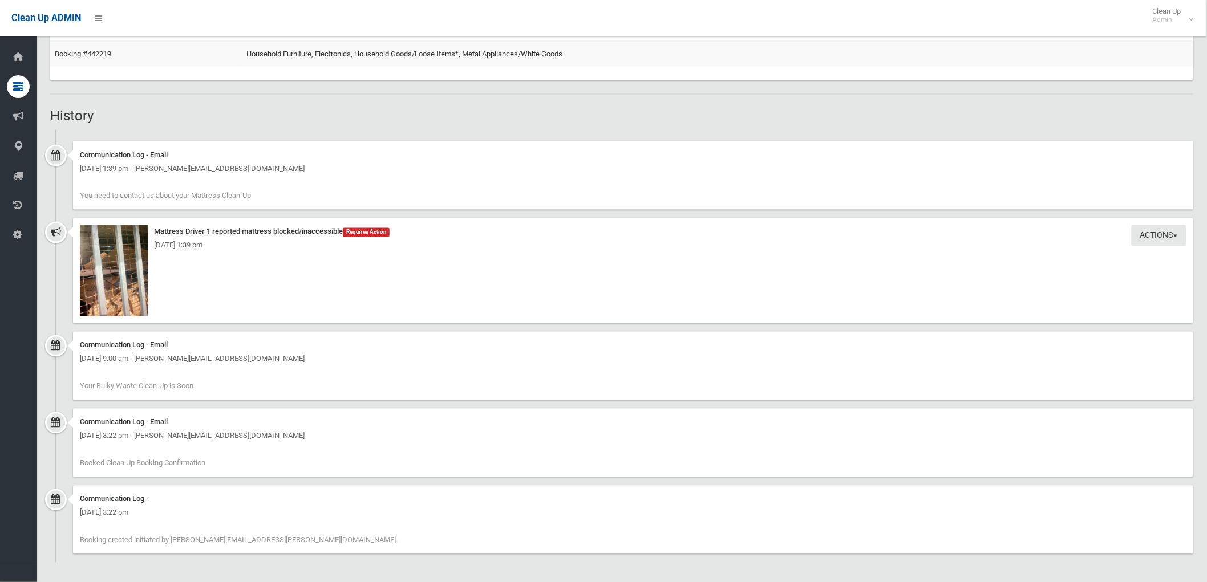
scroll to position [727, 0]
click at [116, 272] on img at bounding box center [114, 269] width 68 height 91
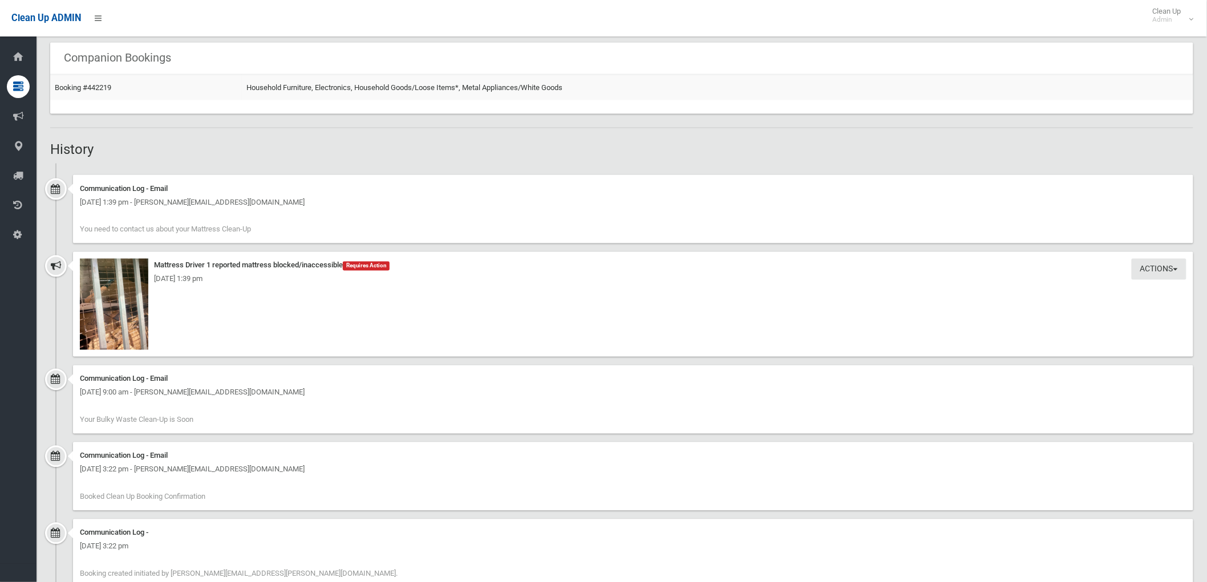
scroll to position [697, 0]
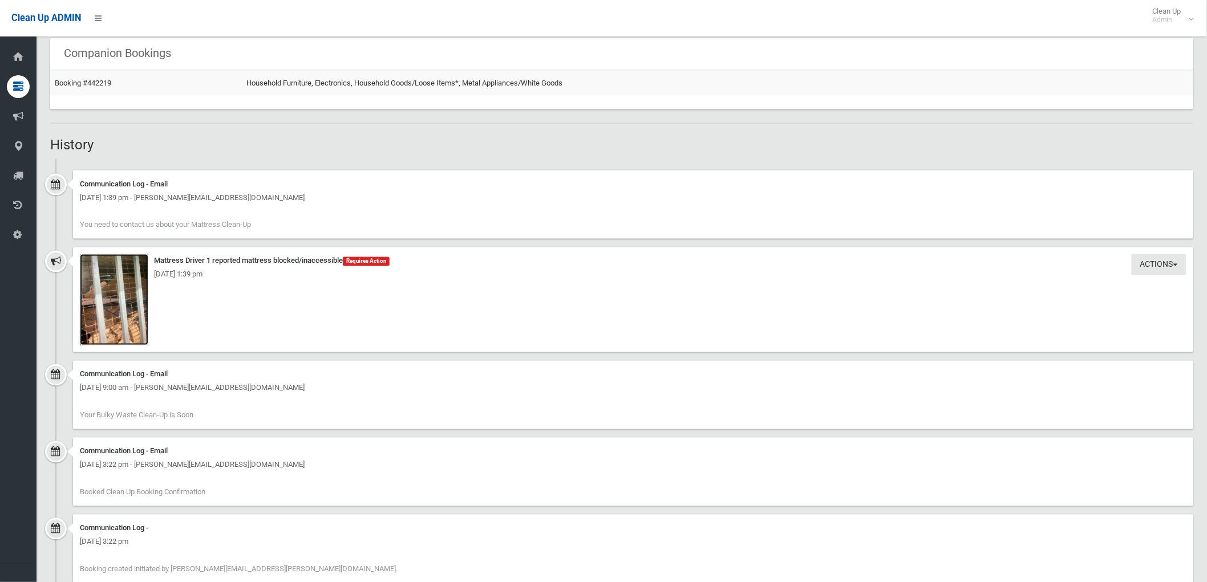
click at [133, 303] on img at bounding box center [114, 299] width 68 height 91
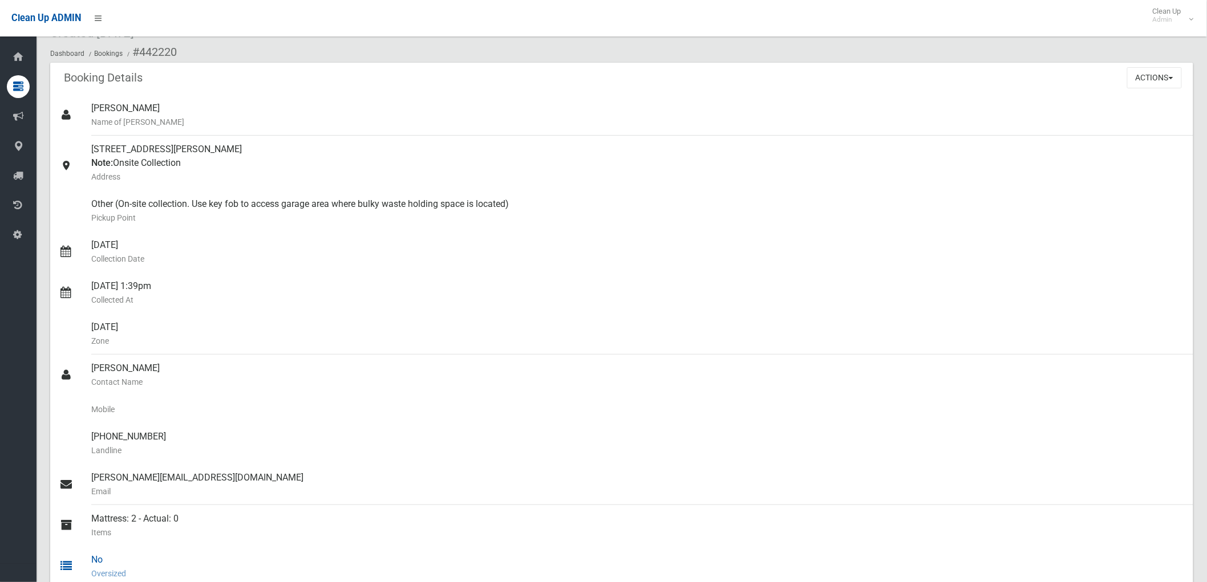
scroll to position [0, 0]
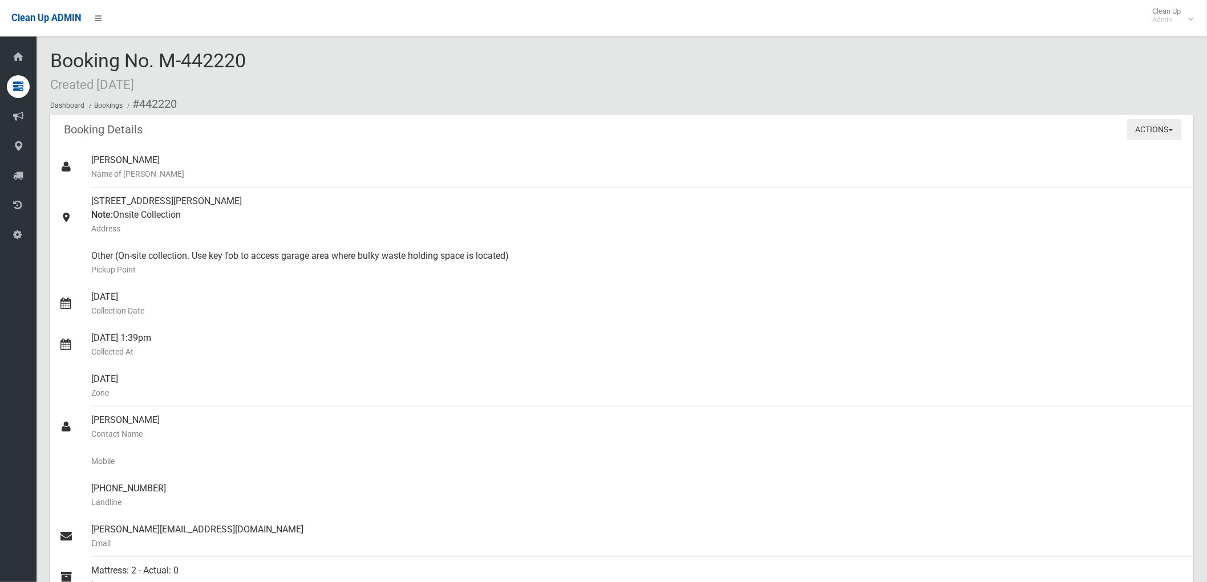
click at [1172, 135] on button "Actions" at bounding box center [1154, 129] width 55 height 21
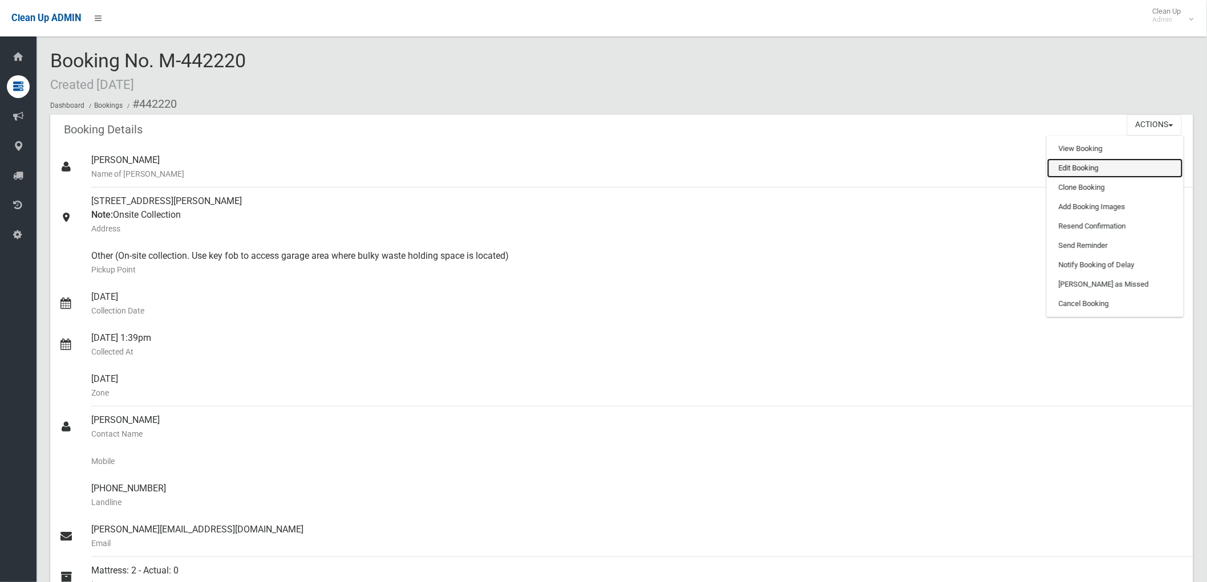
click at [1116, 160] on link "Edit Booking" at bounding box center [1115, 168] width 136 height 19
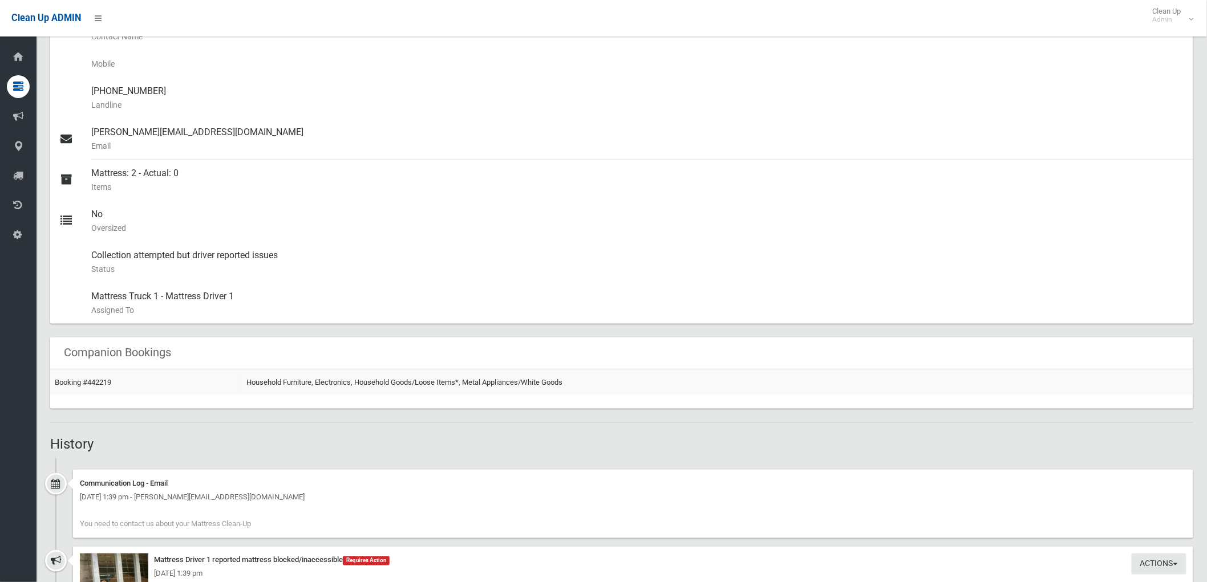
scroll to position [634, 0]
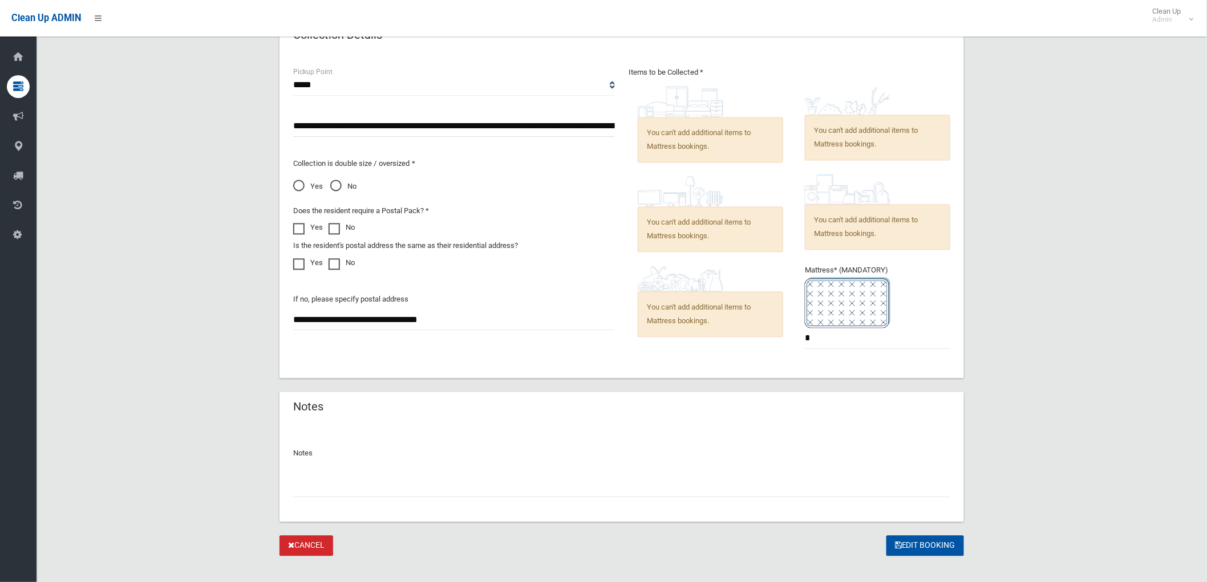
scroll to position [887, 0]
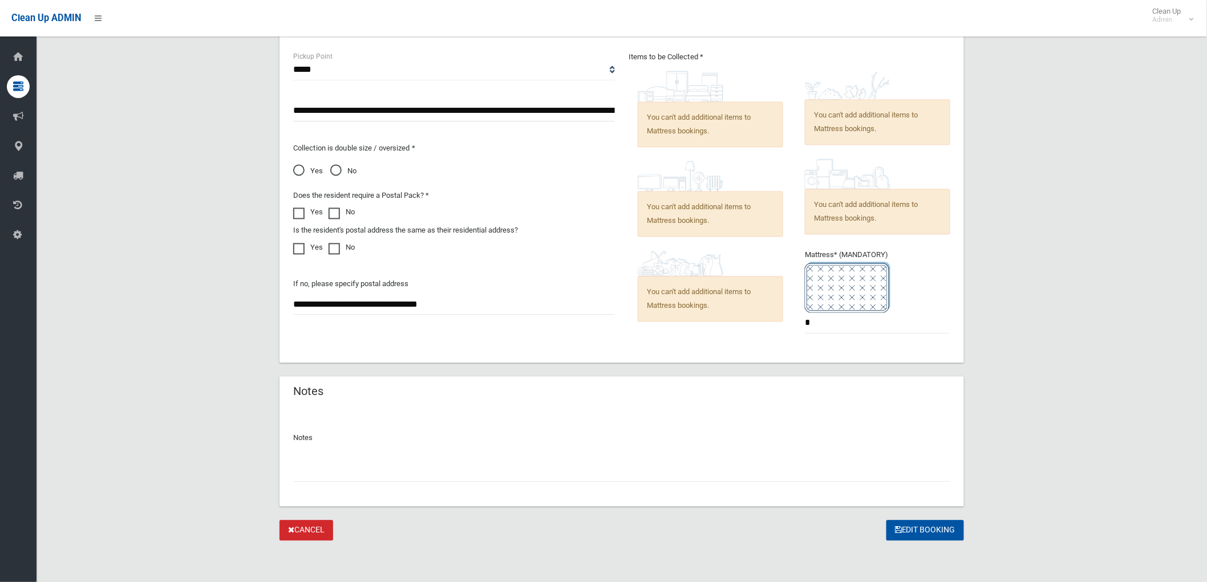
click at [468, 469] on input "text" at bounding box center [621, 471] width 657 height 21
click at [380, 469] on input "**********" at bounding box center [621, 471] width 657 height 21
click at [444, 477] on input "**********" at bounding box center [621, 471] width 657 height 21
click at [434, 475] on input "**********" at bounding box center [621, 471] width 657 height 21
click at [577, 475] on input "**********" at bounding box center [621, 471] width 657 height 21
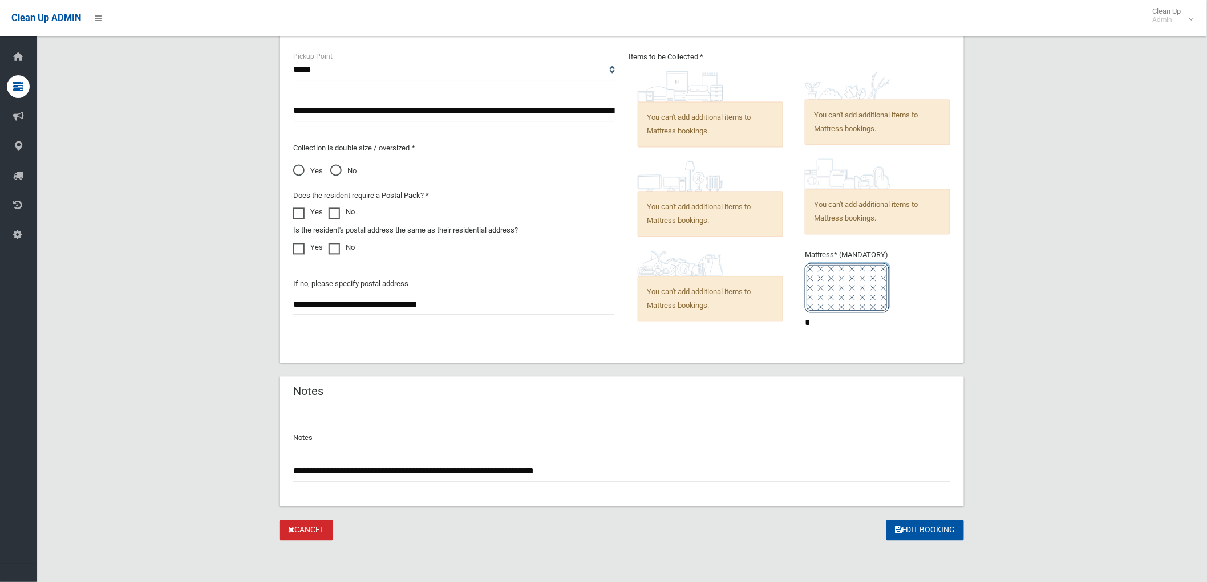
click at [601, 471] on input "**********" at bounding box center [621, 471] width 657 height 21
type input "**********"
click at [930, 534] on button "Edit Booking" at bounding box center [925, 531] width 78 height 21
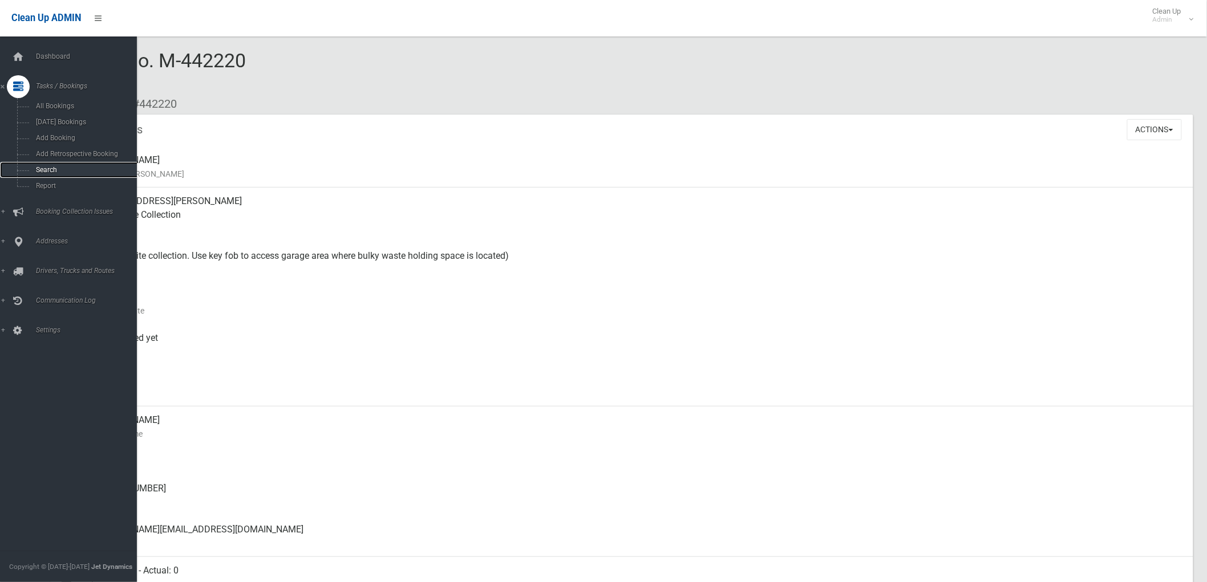
click at [42, 167] on span "Search" at bounding box center [85, 170] width 104 height 8
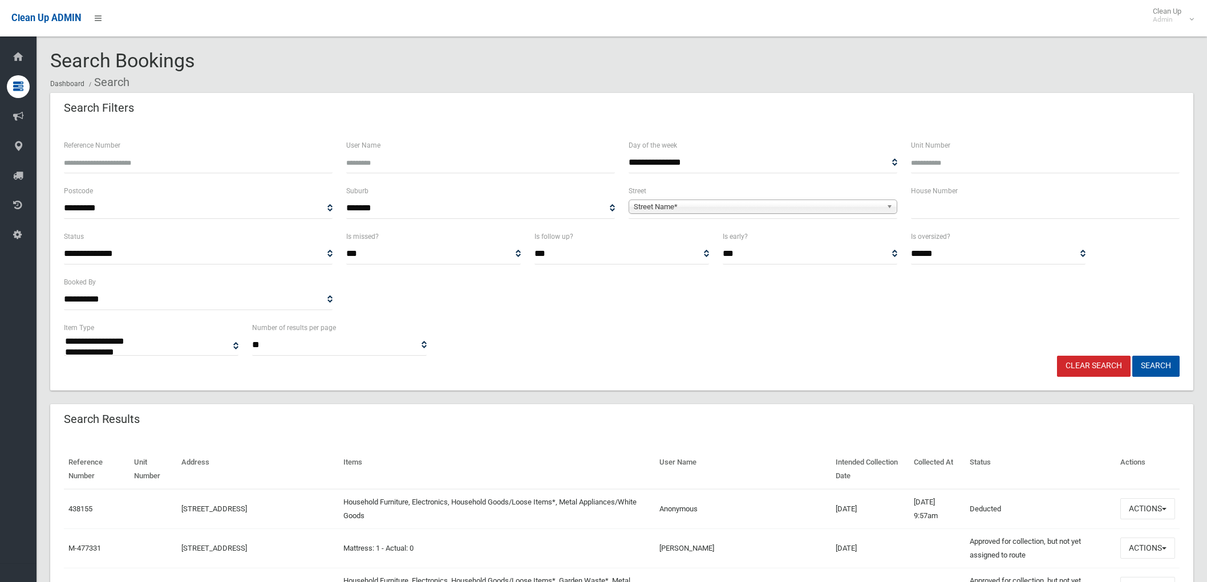
select select
click at [1091, 204] on input "text" at bounding box center [1045, 208] width 269 height 21
type input "*"
click at [842, 216] on span "**********" at bounding box center [763, 208] width 269 height 21
drag, startPoint x: 848, startPoint y: 214, endPoint x: 853, endPoint y: 203, distance: 12.8
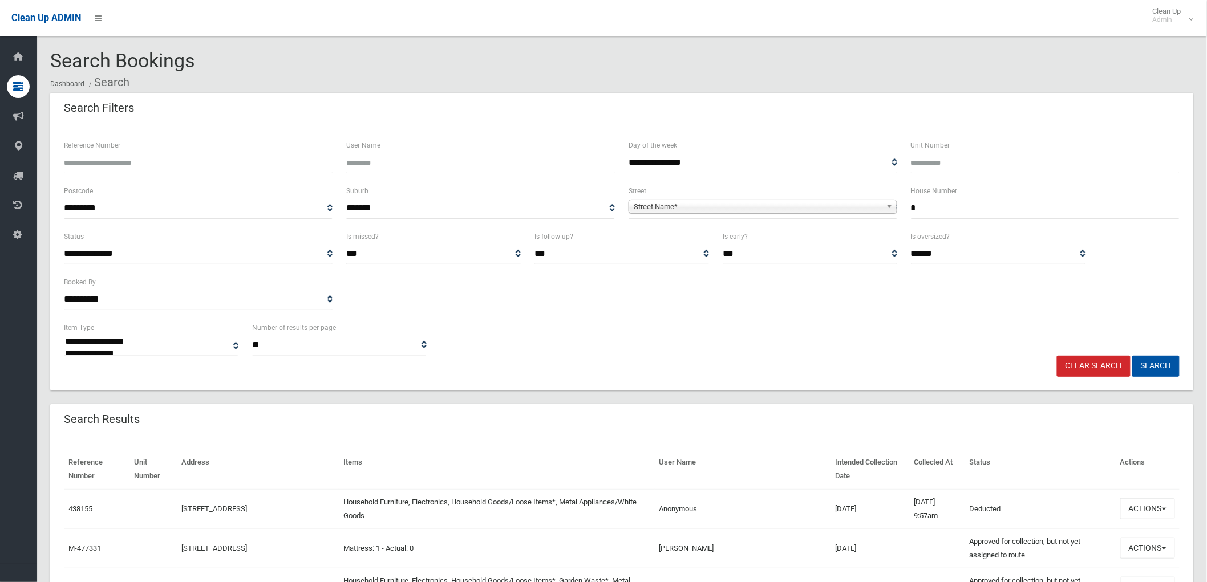
click at [848, 213] on span "**********" at bounding box center [763, 208] width 269 height 21
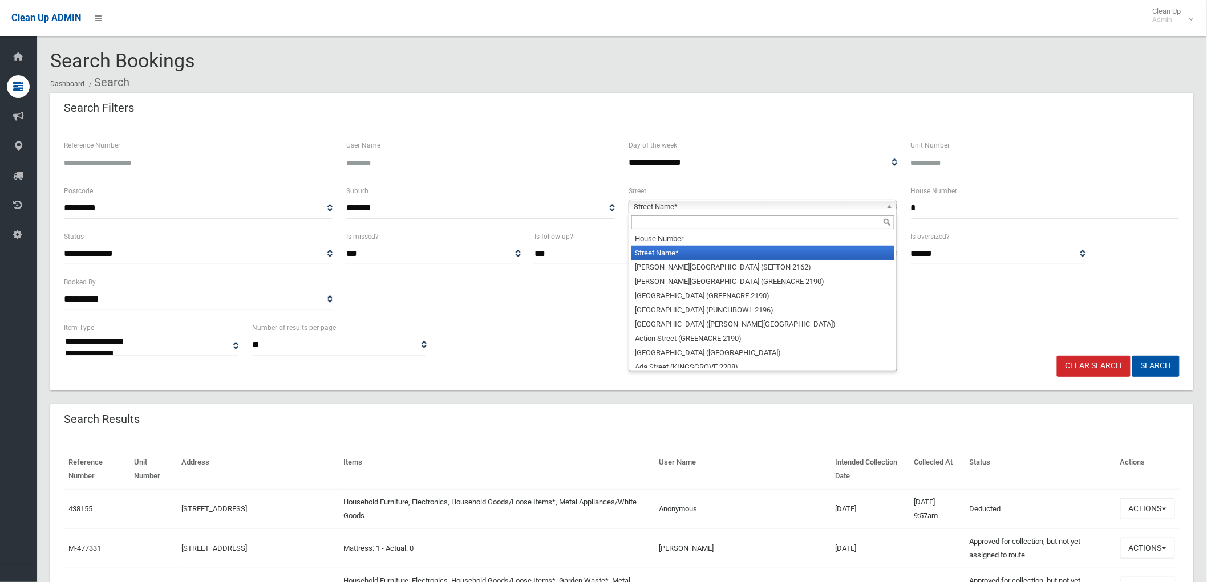
click at [853, 202] on span "Street Name*" at bounding box center [758, 207] width 248 height 14
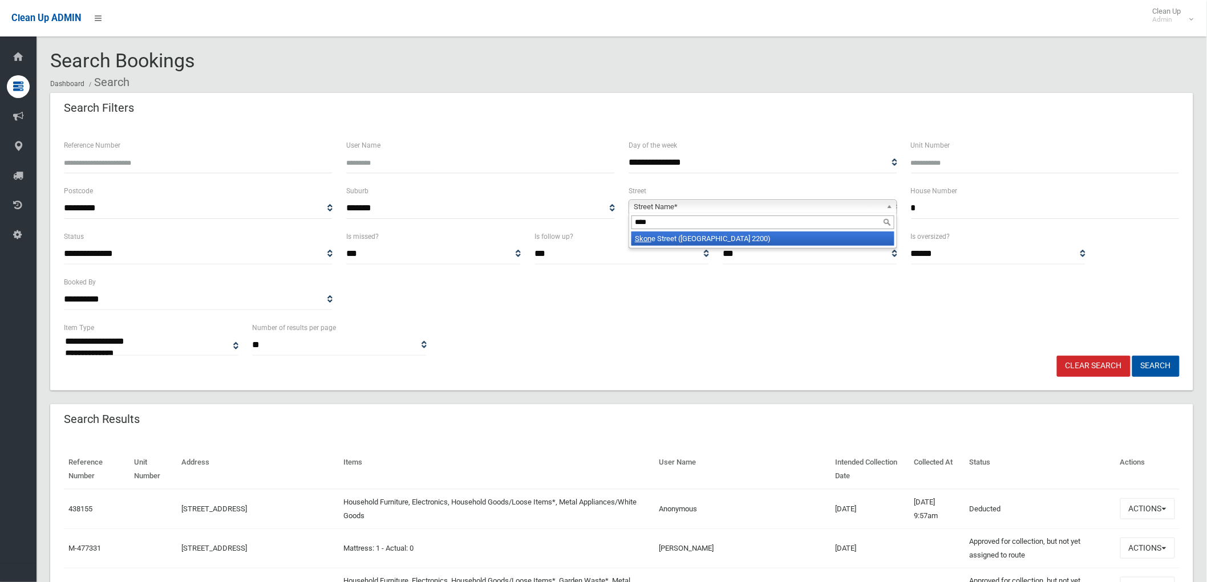
type input "****"
click at [827, 240] on li "Skon e Street (CONDELL PARK 2200)" at bounding box center [762, 239] width 263 height 14
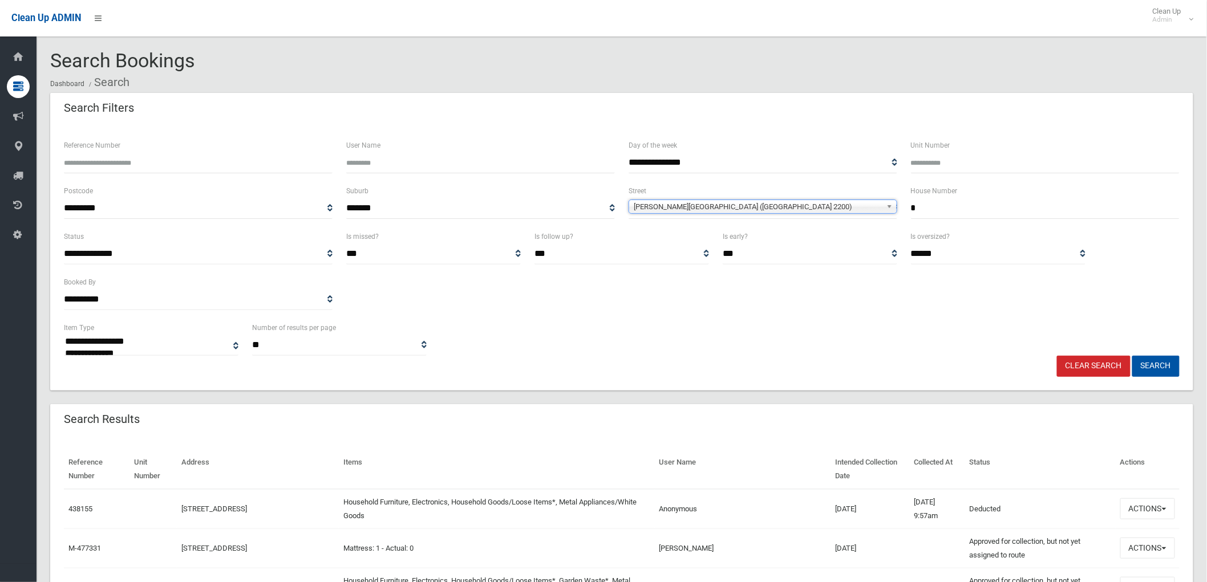
click at [1150, 379] on div "**********" at bounding box center [621, 258] width 1143 height 266
click at [1144, 372] on button "Search" at bounding box center [1155, 366] width 47 height 21
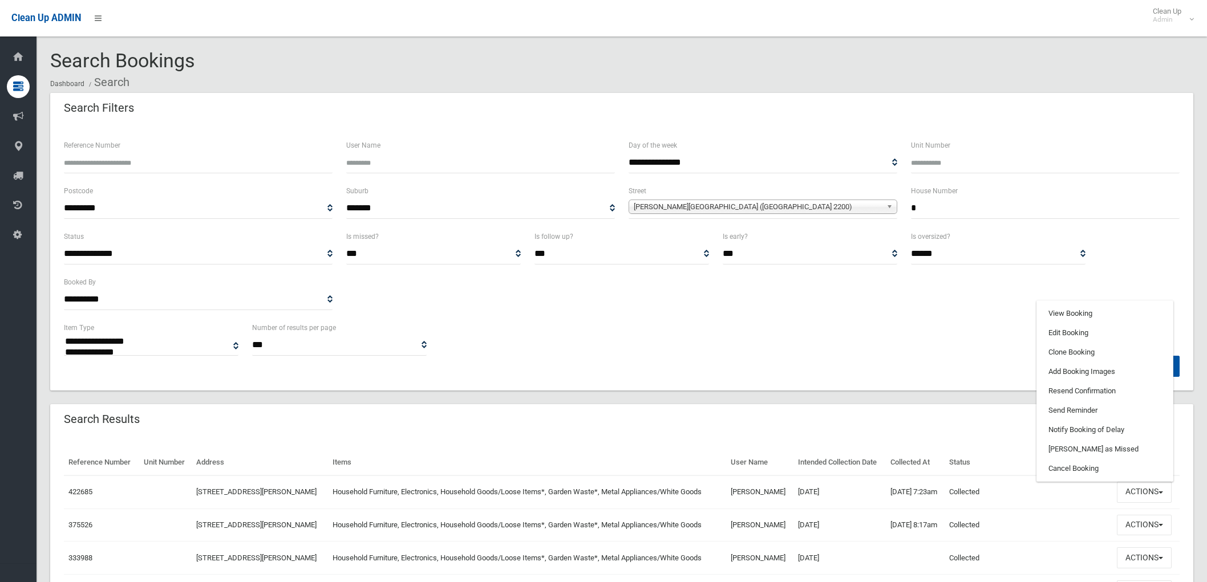
select select
click at [1059, 354] on link "Clone Booking" at bounding box center [1105, 352] width 136 height 19
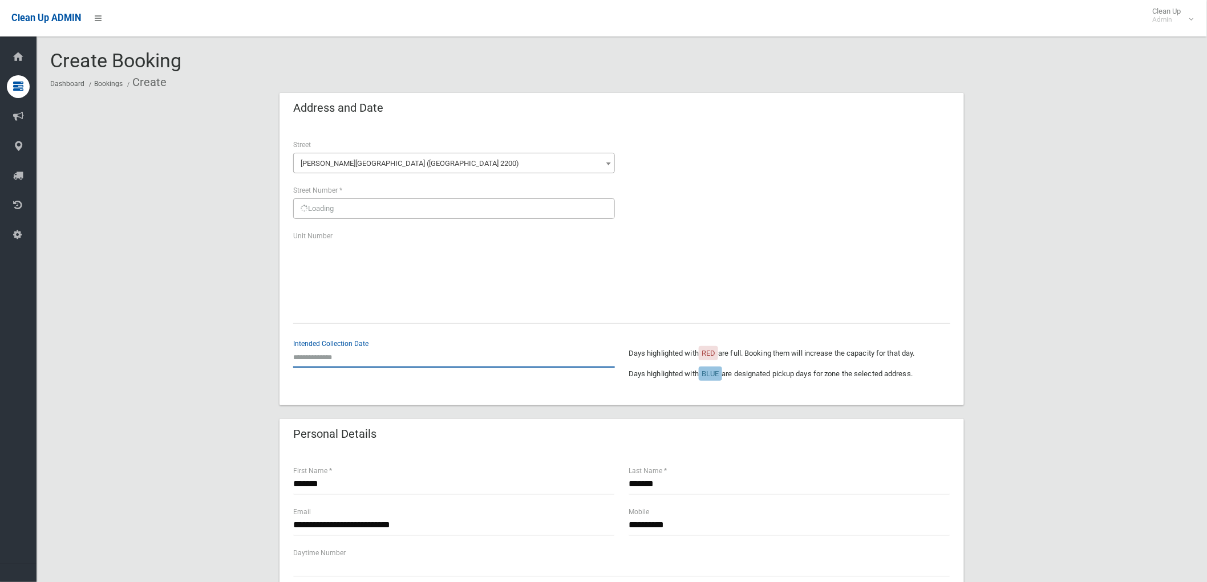
click at [390, 363] on input "text" at bounding box center [454, 357] width 322 height 21
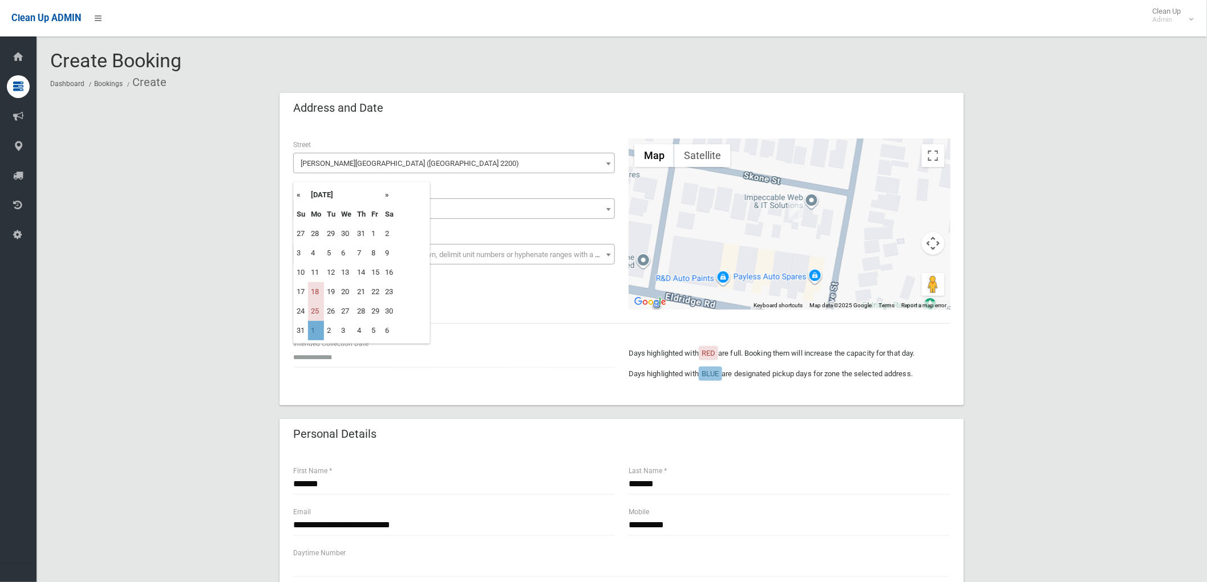
click at [321, 330] on td "1" at bounding box center [316, 330] width 16 height 19
type input "**********"
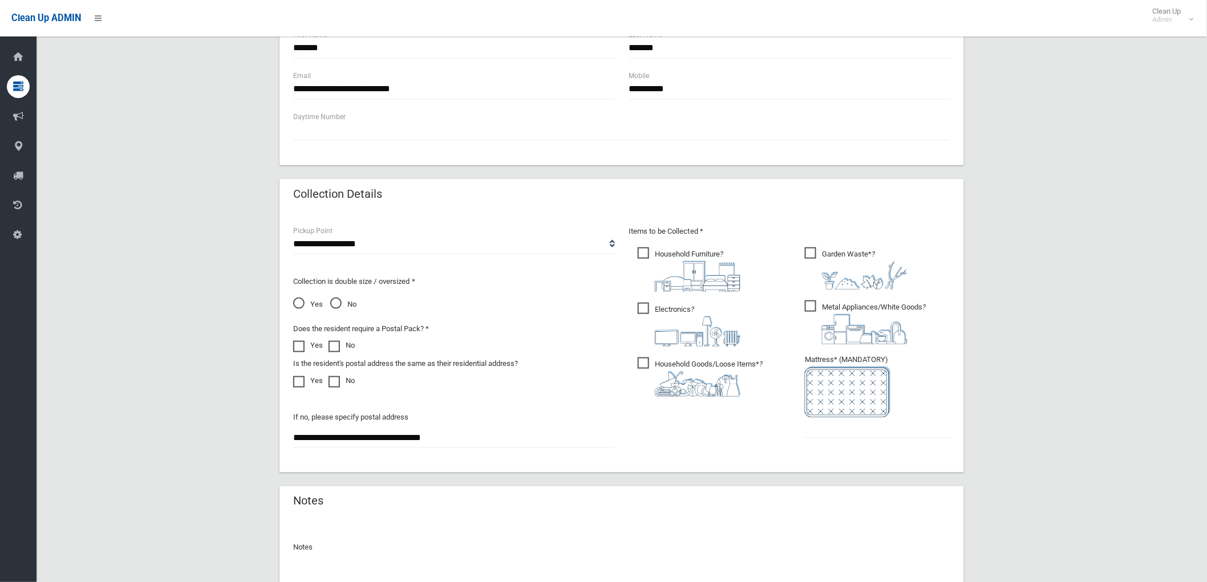
scroll to position [443, 0]
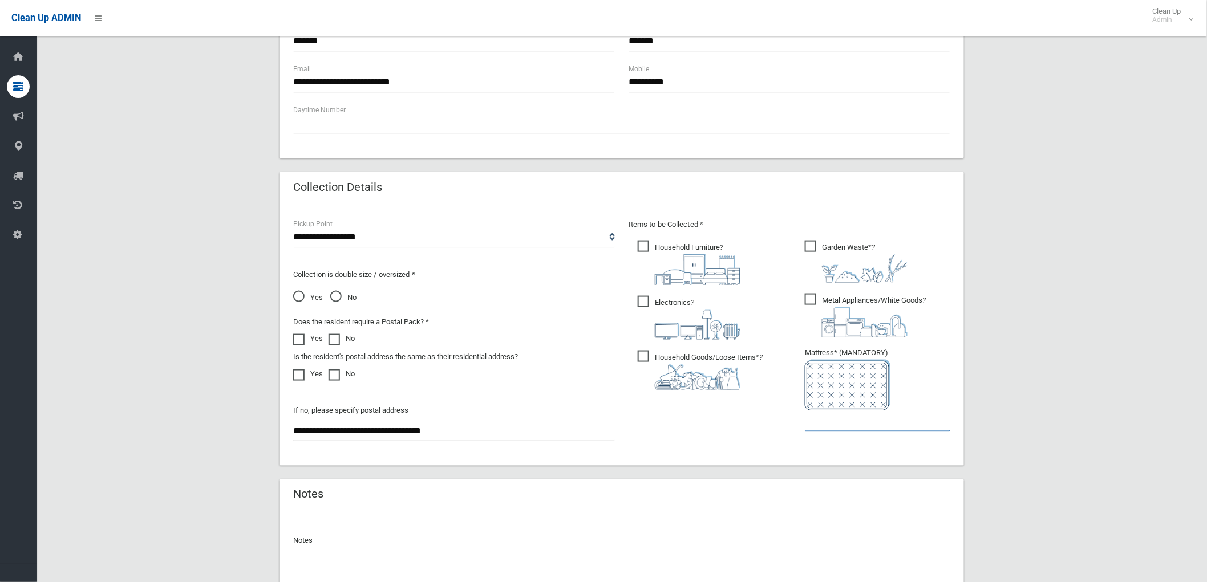
click at [828, 419] on input "text" at bounding box center [877, 421] width 145 height 21
type input "*"
click at [383, 560] on div at bounding box center [621, 570] width 657 height 30
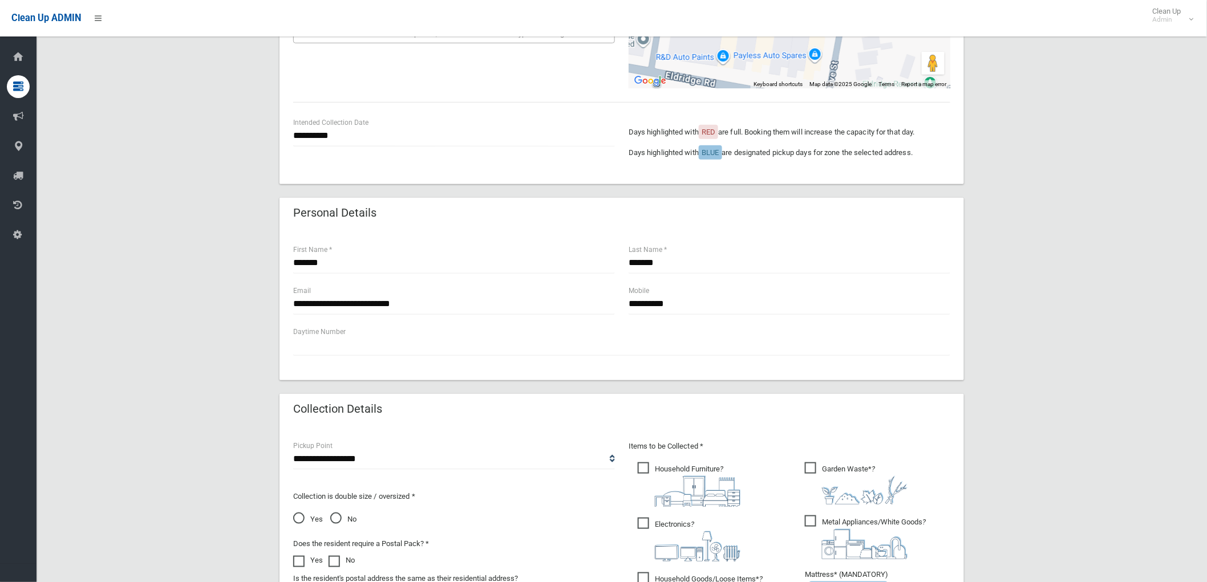
scroll to position [190, 0]
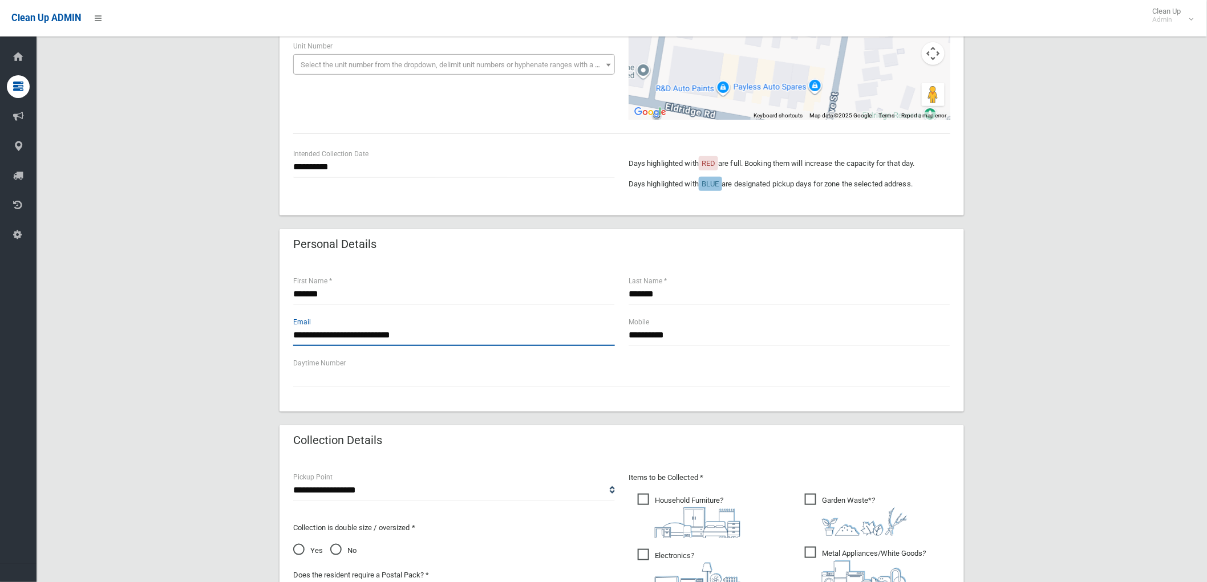
click at [479, 341] on input "**********" at bounding box center [454, 335] width 322 height 21
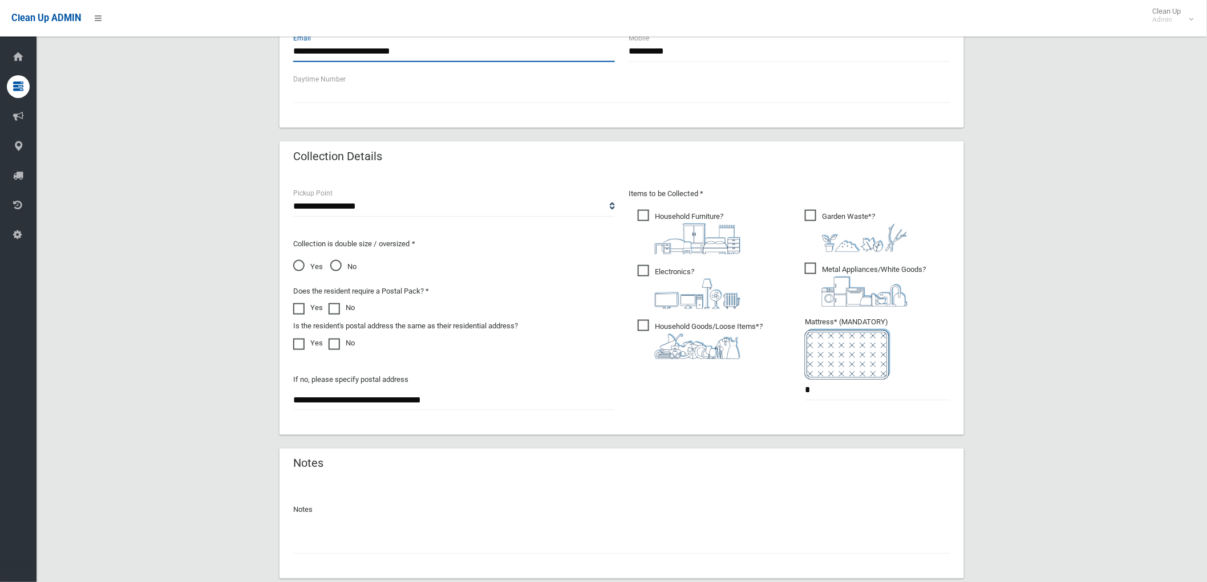
scroll to position [507, 0]
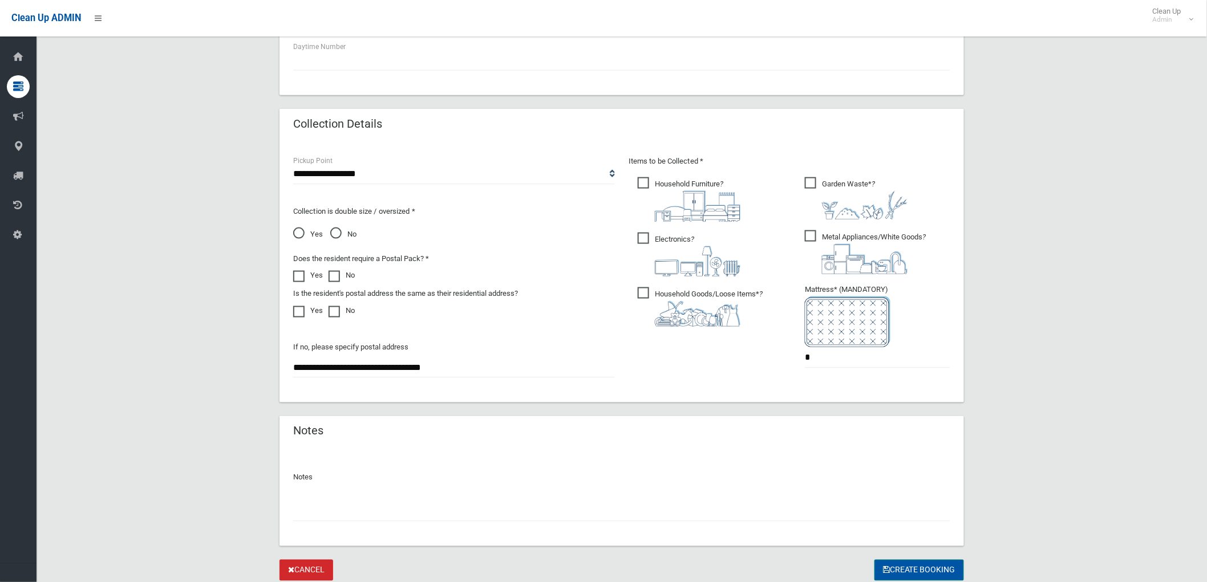
click at [946, 568] on button "Create Booking" at bounding box center [919, 570] width 90 height 21
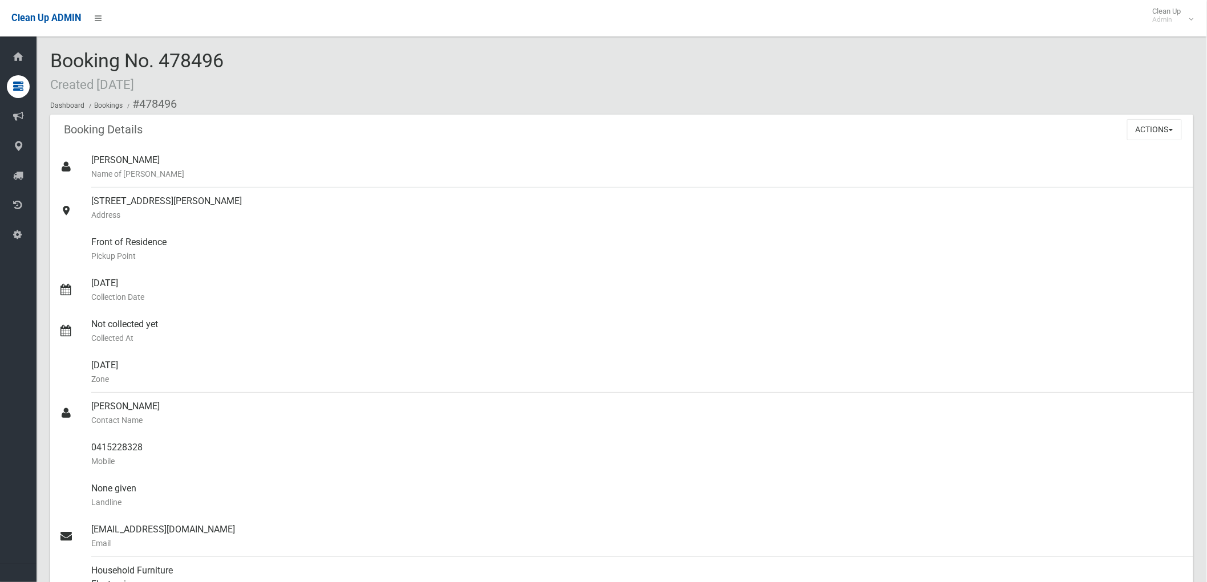
drag, startPoint x: 160, startPoint y: 54, endPoint x: 257, endPoint y: 59, distance: 97.1
click at [263, 57] on div "Booking No. 478496 Created 11/08/2025 Dashboard Bookings #478496" at bounding box center [621, 82] width 1143 height 64
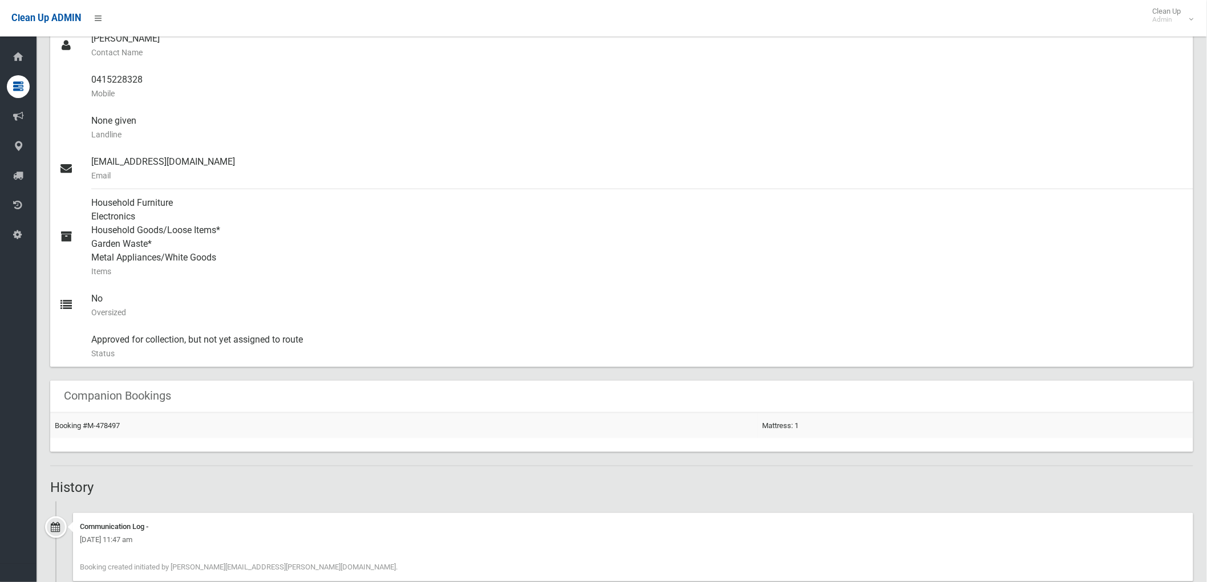
scroll to position [396, 0]
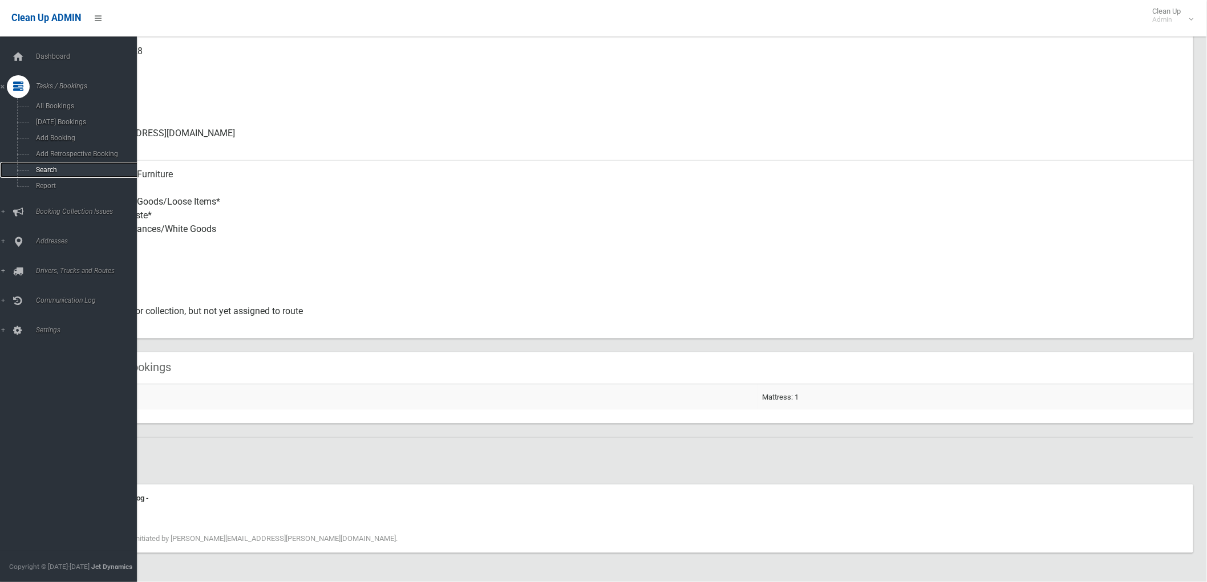
click at [36, 170] on span "Search" at bounding box center [85, 170] width 104 height 8
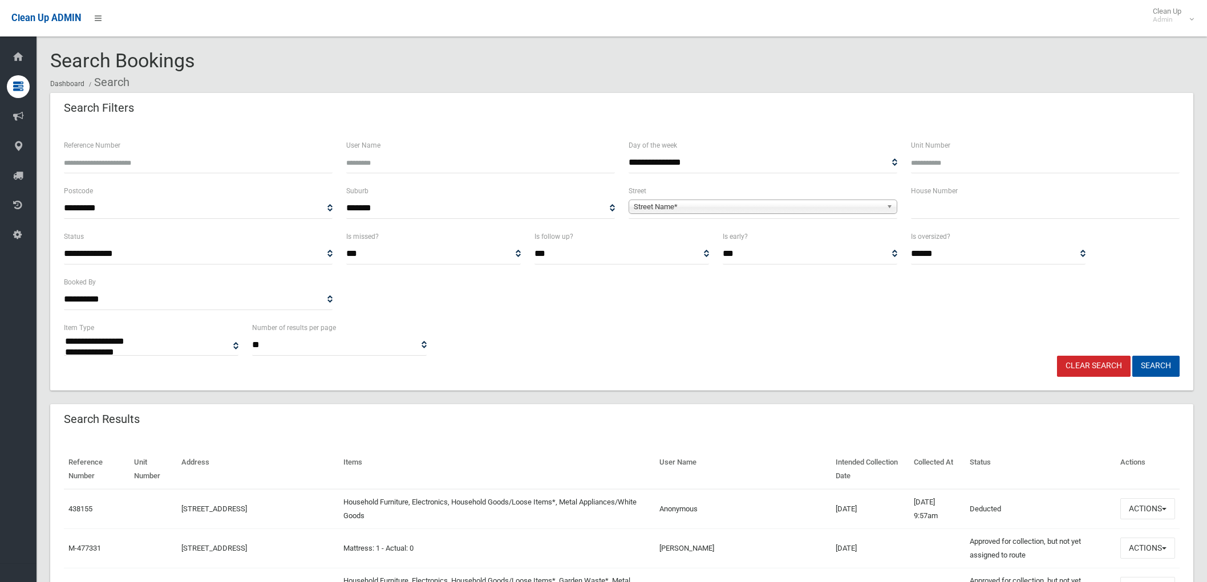
select select
click at [1002, 216] on input "text" at bounding box center [1045, 208] width 269 height 21
type input "**"
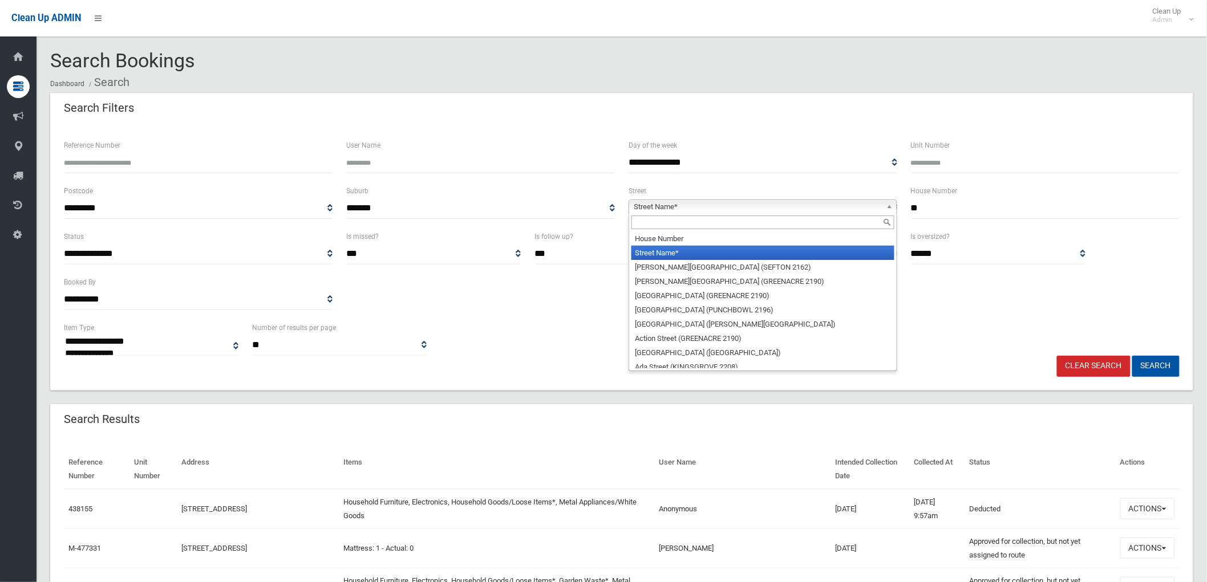
click at [854, 210] on span "Street Name*" at bounding box center [758, 207] width 248 height 14
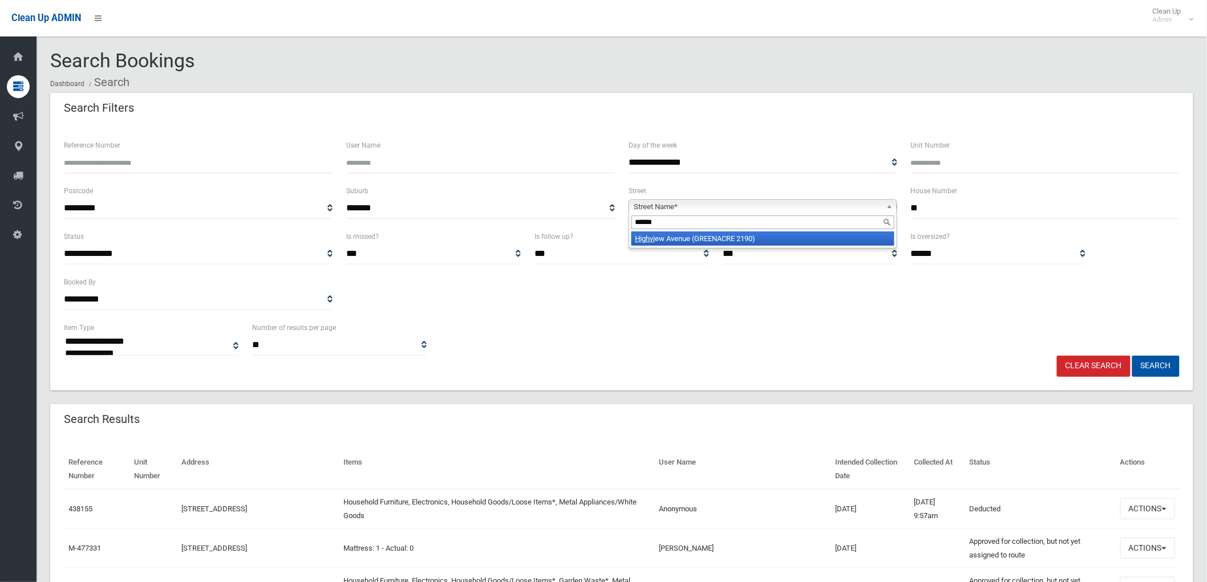
type input "******"
click at [833, 244] on li "Highvi ew Avenue (GREENACRE 2190)" at bounding box center [762, 239] width 263 height 14
click at [1143, 360] on button "Search" at bounding box center [1155, 366] width 47 height 21
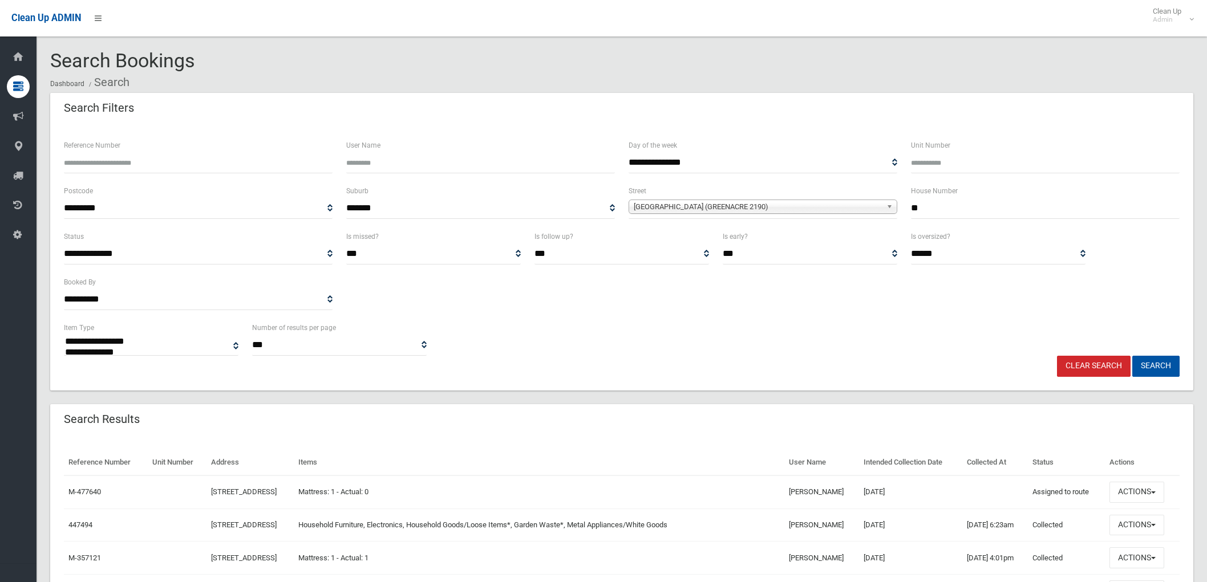
select select
click at [1144, 485] on button "Actions" at bounding box center [1136, 492] width 55 height 21
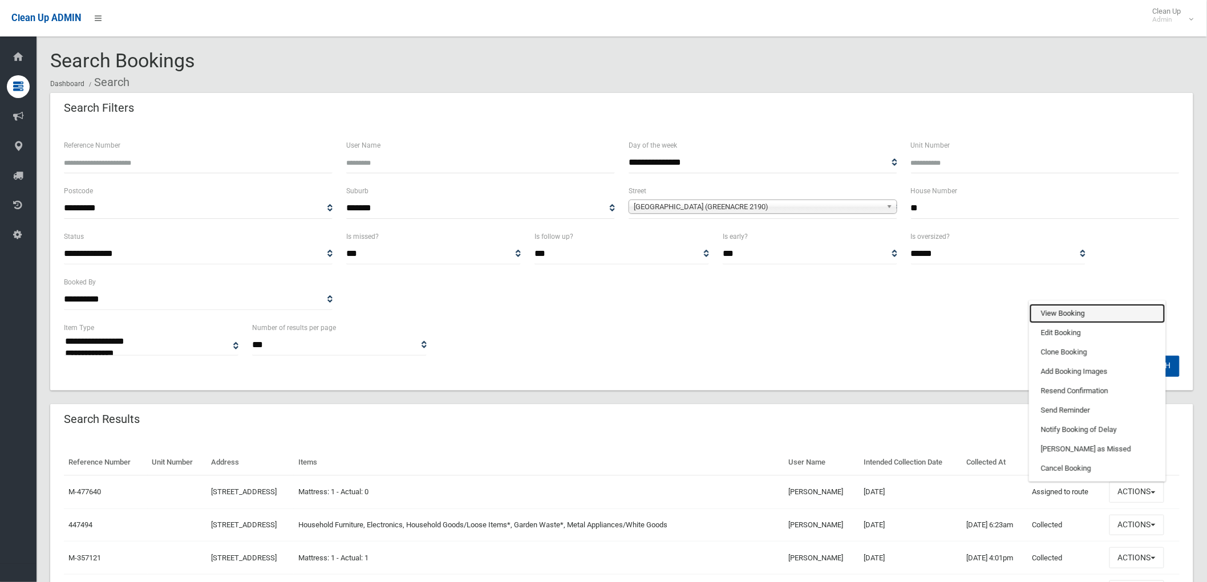
click at [1076, 316] on link "View Booking" at bounding box center [1098, 313] width 136 height 19
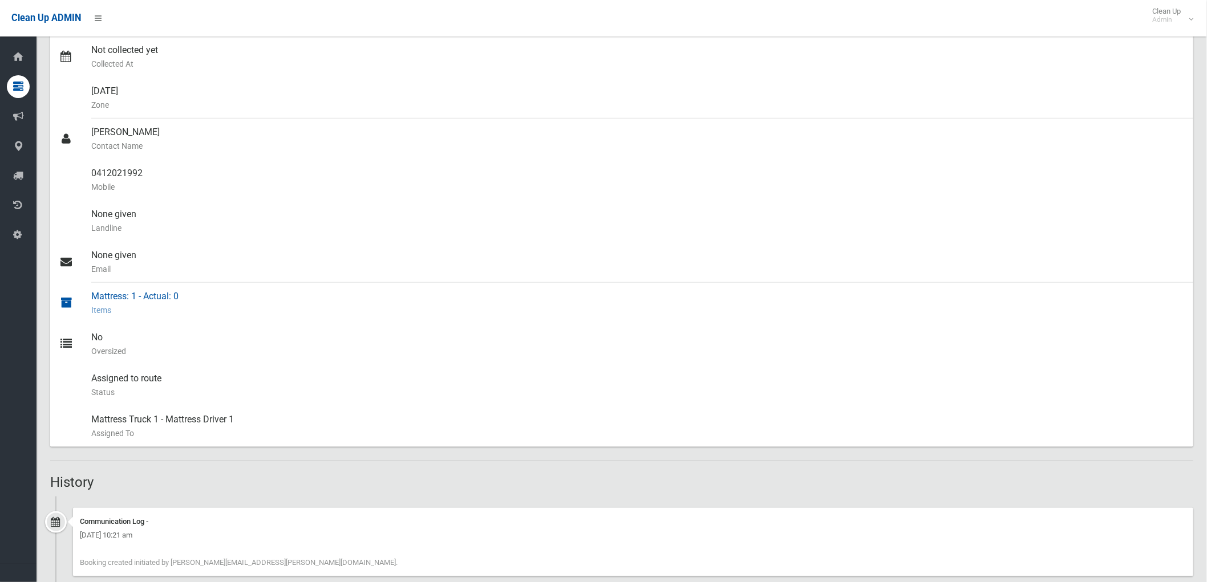
scroll to position [298, 0]
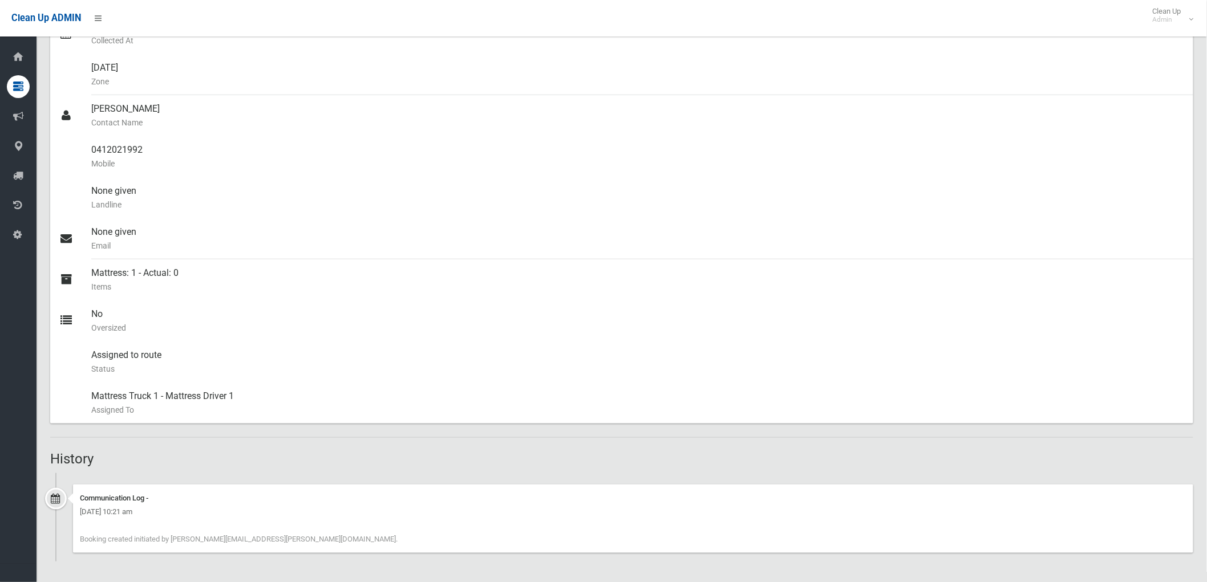
drag, startPoint x: 310, startPoint y: 541, endPoint x: 60, endPoint y: 529, distance: 250.7
click at [46, 528] on section "Booking No. M-477640 Created [DATE] Dashboard Bookings #477640 Booking Details …" at bounding box center [622, 167] width 1170 height 830
drag, startPoint x: 278, startPoint y: 531, endPoint x: 286, endPoint y: 540, distance: 11.8
click at [280, 531] on div "Communication Log - [DATE] 10:21 am Booking created initiated by [PERSON_NAME][…" at bounding box center [633, 519] width 1120 height 68
click at [330, 545] on div "Communication Log - [DATE] 10:21 am Booking created initiated by [PERSON_NAME][…" at bounding box center [633, 519] width 1120 height 68
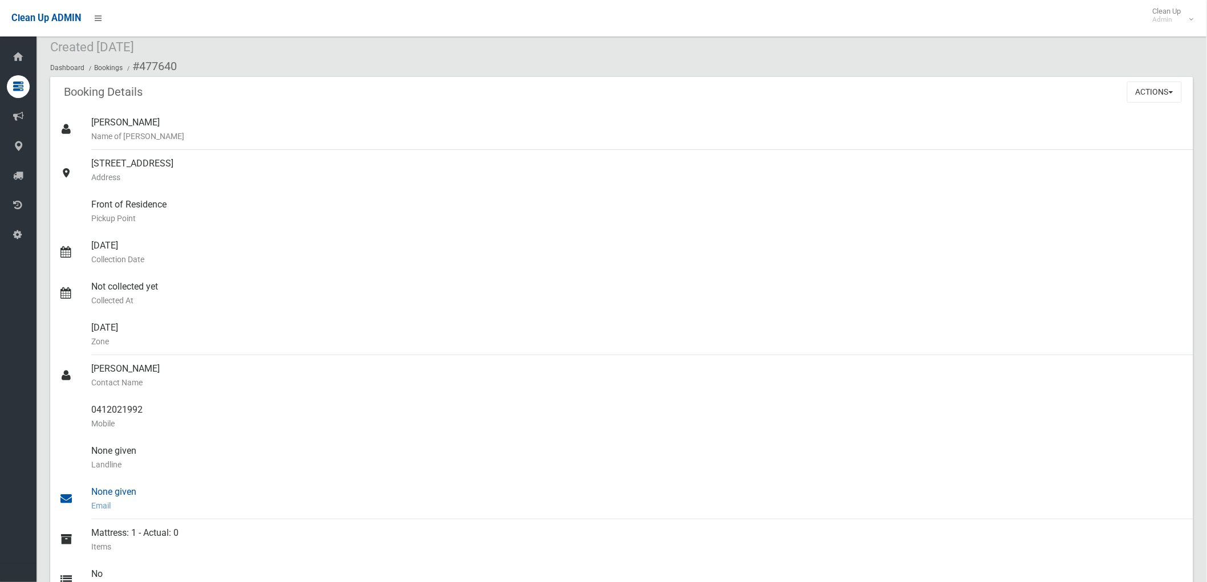
scroll to position [0, 0]
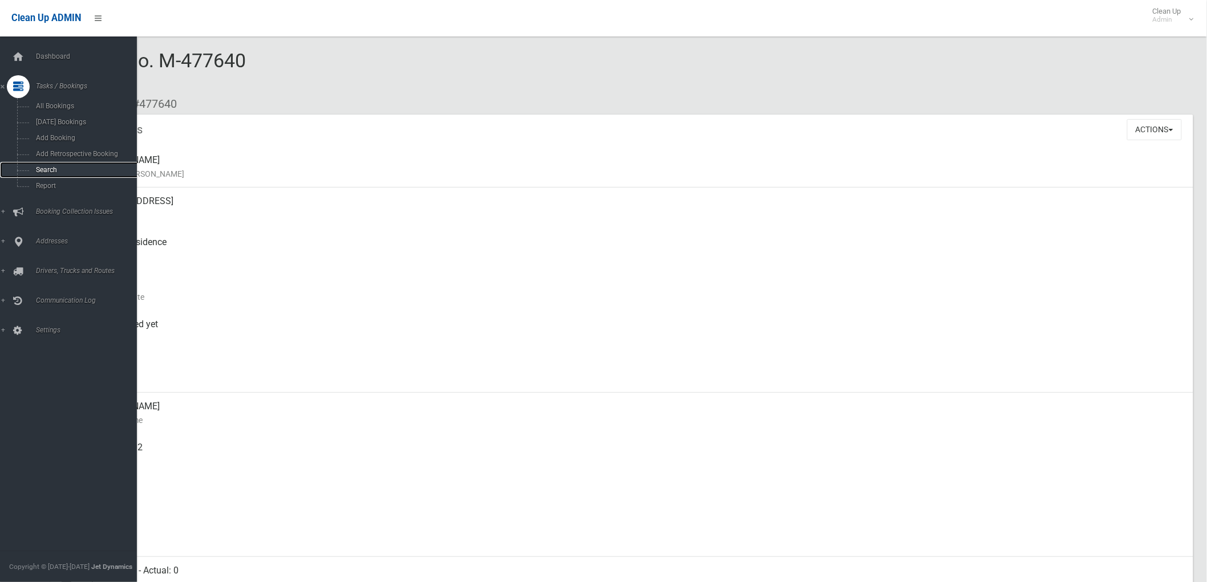
click at [44, 167] on span "Search" at bounding box center [85, 170] width 104 height 8
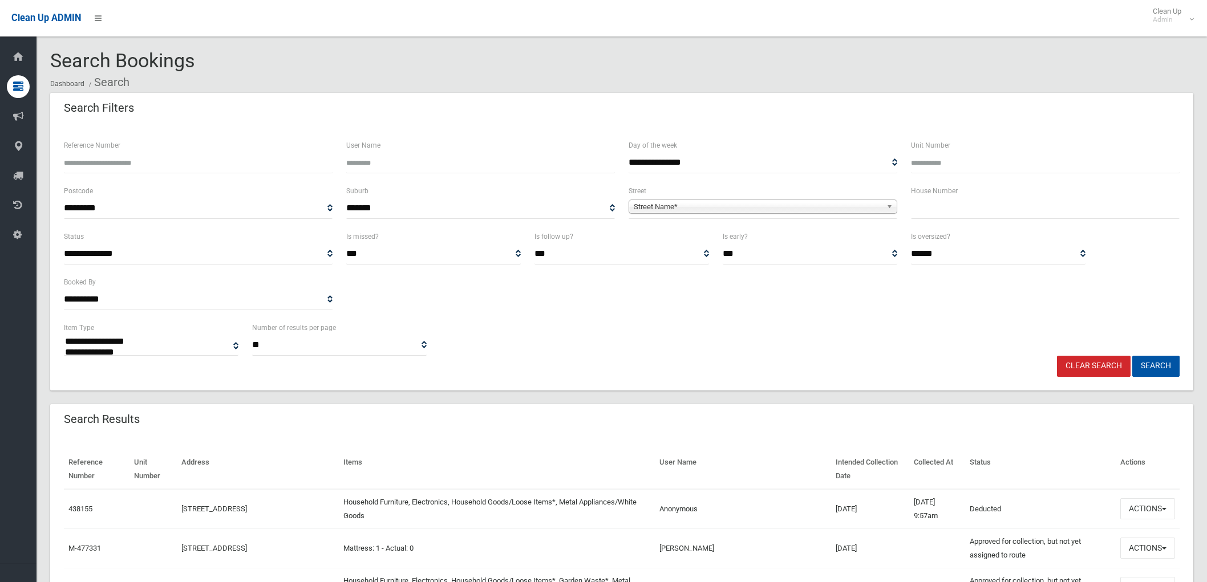
select select
click at [187, 162] on input "Reference Number" at bounding box center [198, 162] width 269 height 21
type input "******"
click at [1132, 356] on button "Search" at bounding box center [1155, 366] width 47 height 21
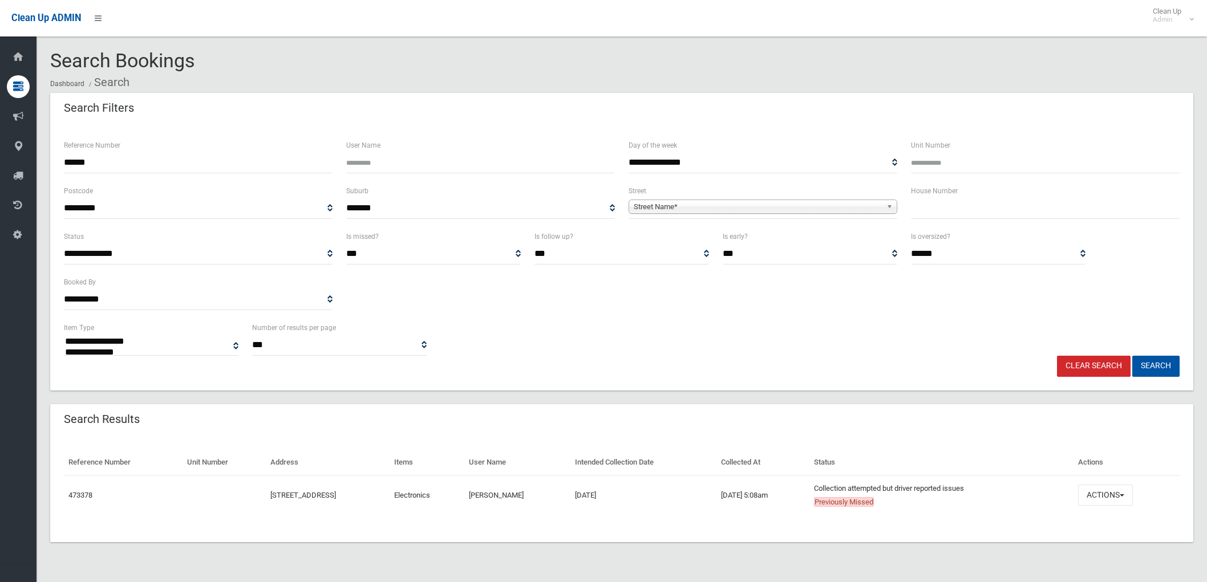
select select
click at [1108, 496] on button "Actions" at bounding box center [1105, 495] width 55 height 21
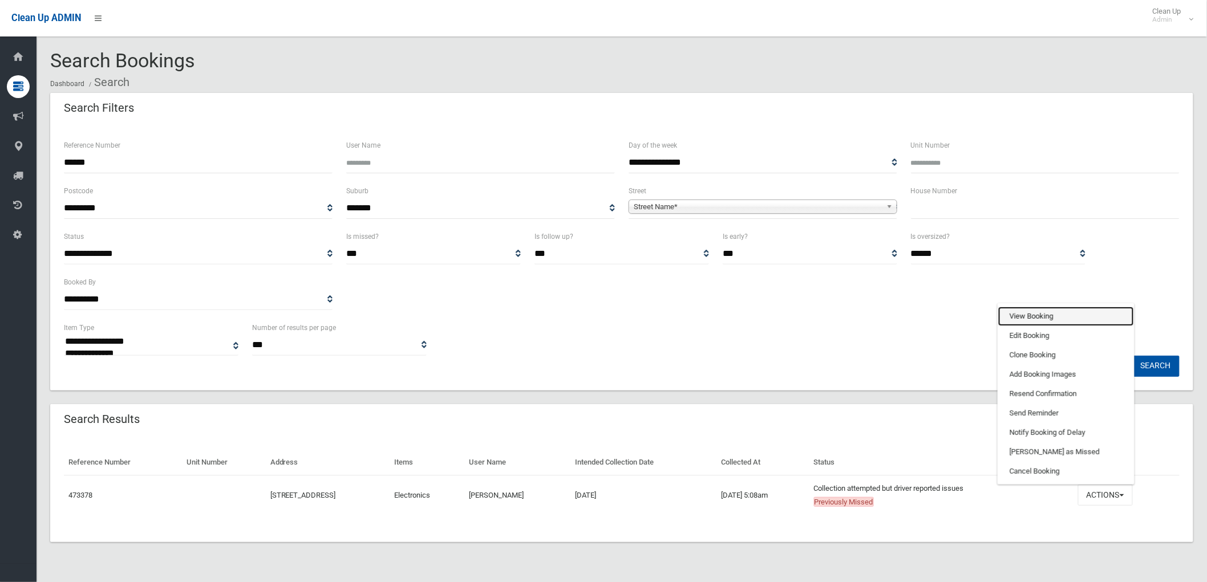
click at [1069, 315] on link "View Booking" at bounding box center [1066, 316] width 136 height 19
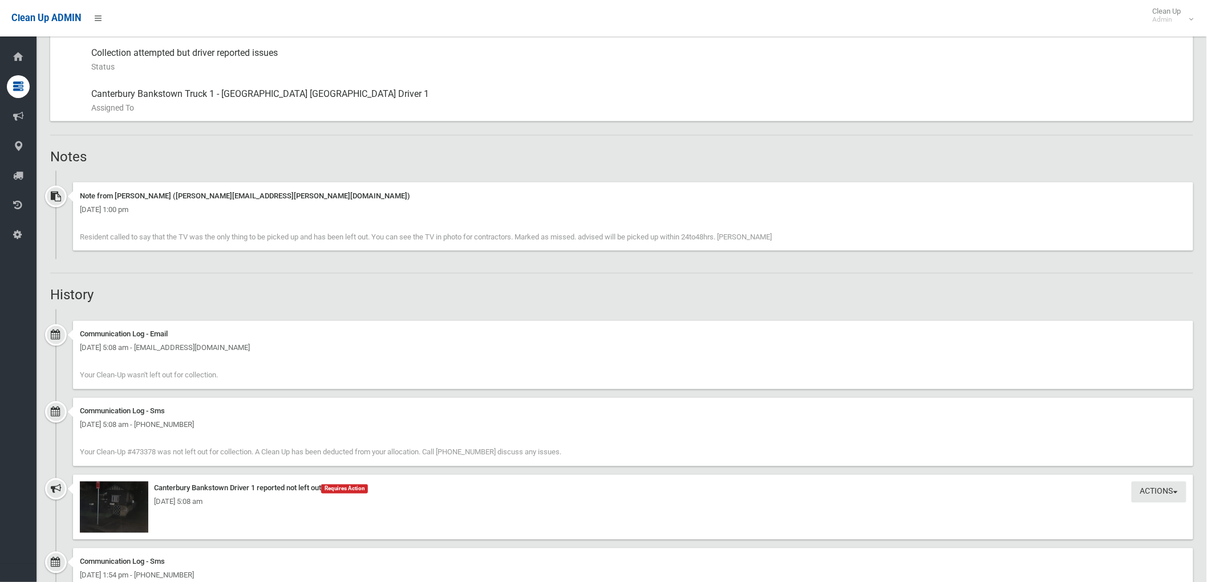
scroll to position [634, 0]
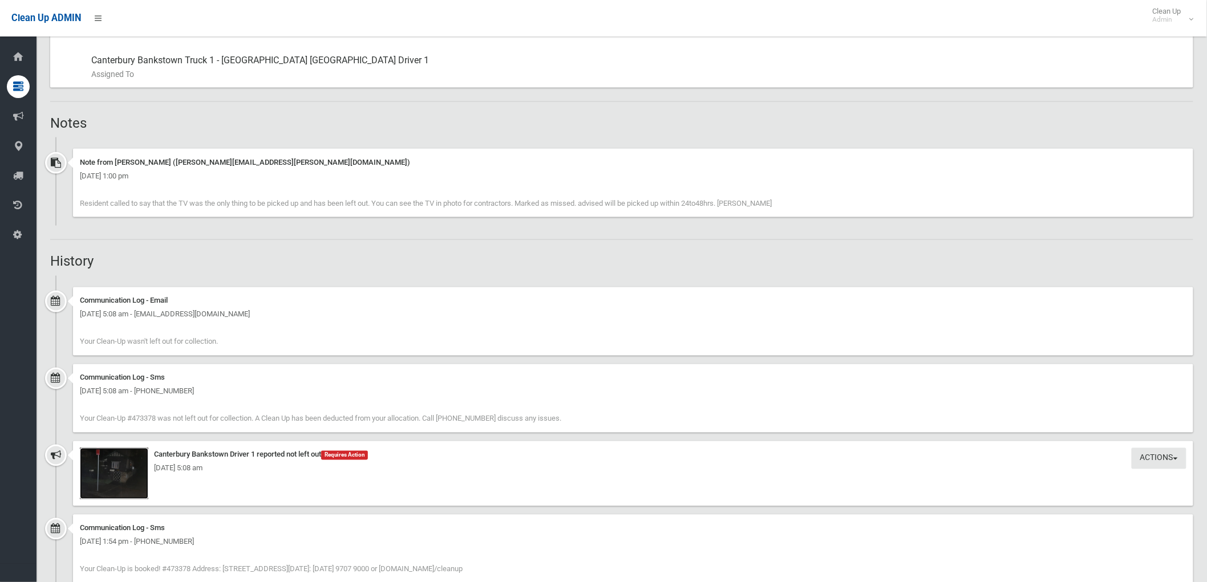
click at [128, 481] on img at bounding box center [114, 473] width 68 height 51
click at [137, 476] on img at bounding box center [114, 473] width 68 height 51
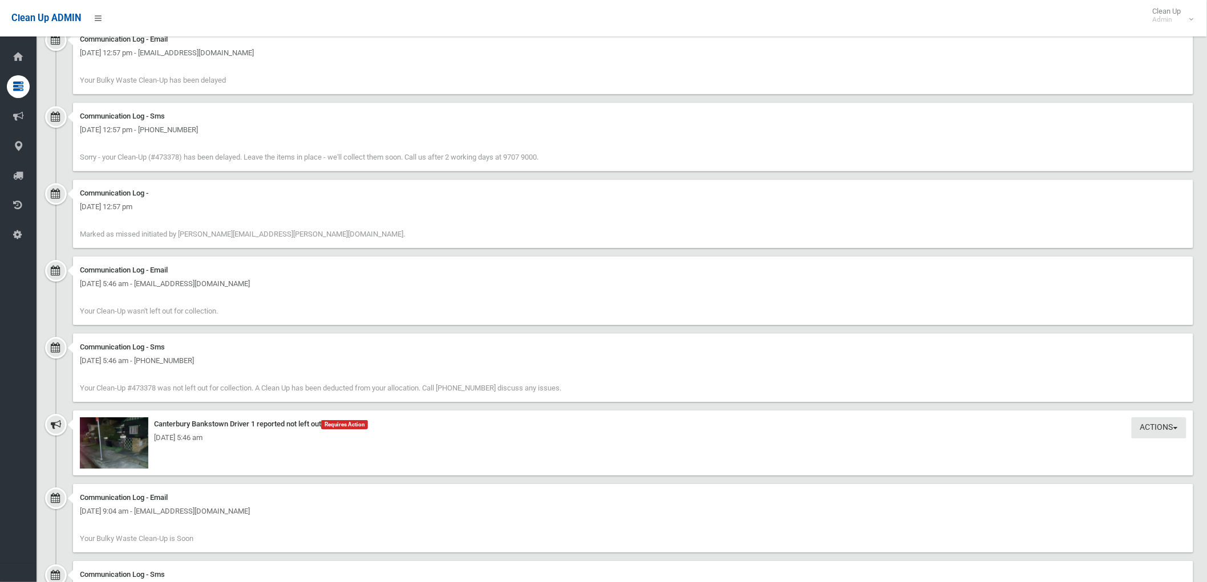
scroll to position [1394, 0]
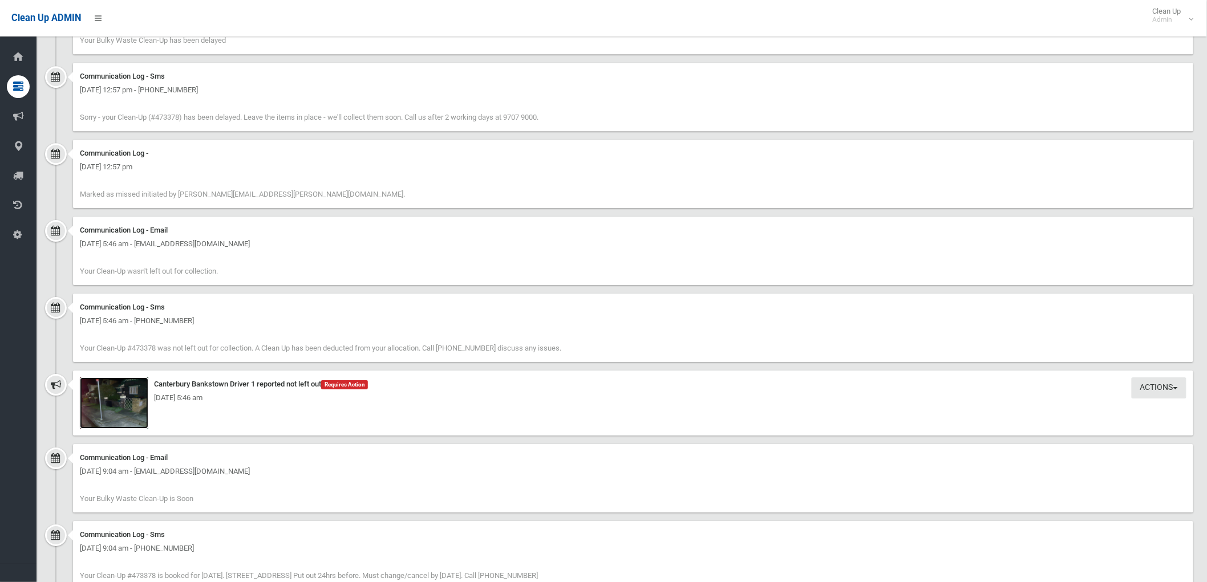
click at [118, 412] on img at bounding box center [114, 403] width 68 height 51
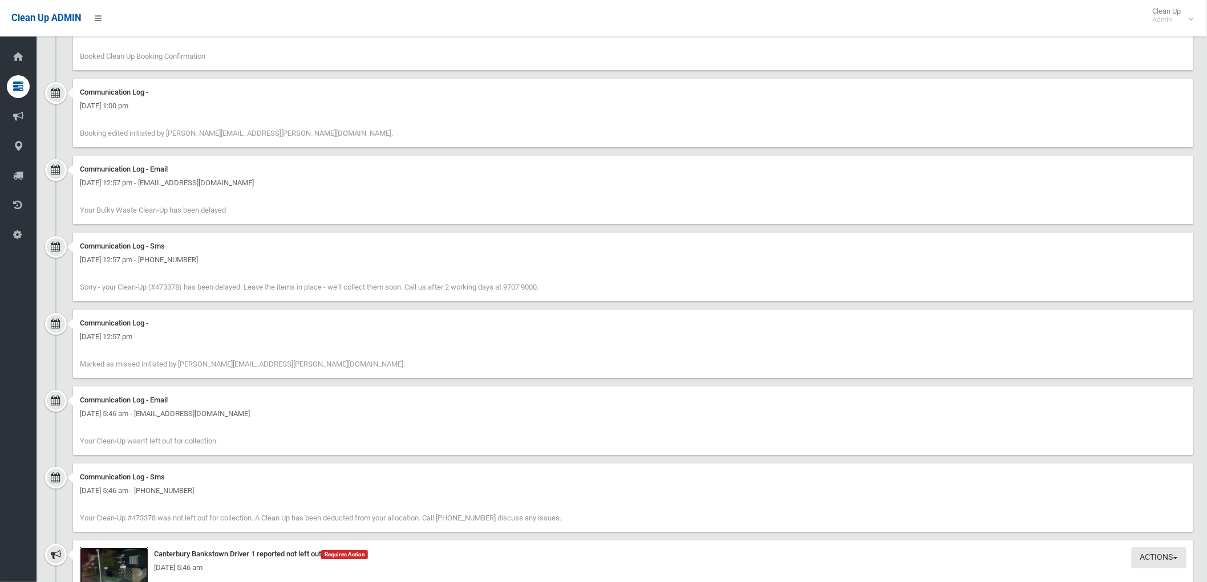
scroll to position [1267, 0]
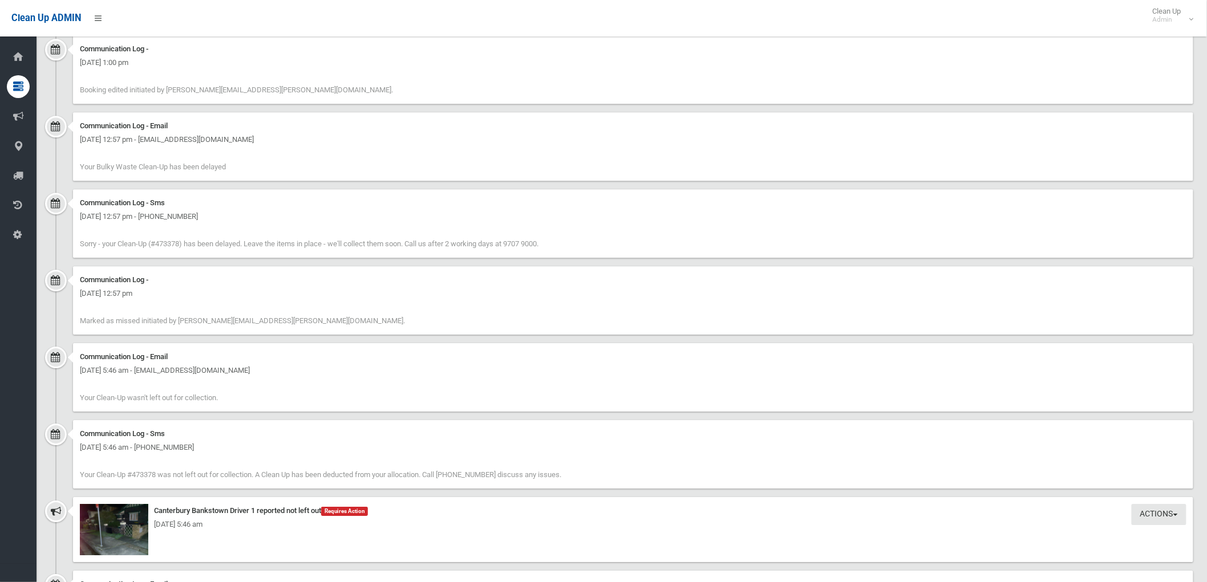
click at [133, 529] on div "[DATE] 5:46 am" at bounding box center [633, 525] width 1107 height 14
click at [121, 542] on img at bounding box center [114, 529] width 68 height 51
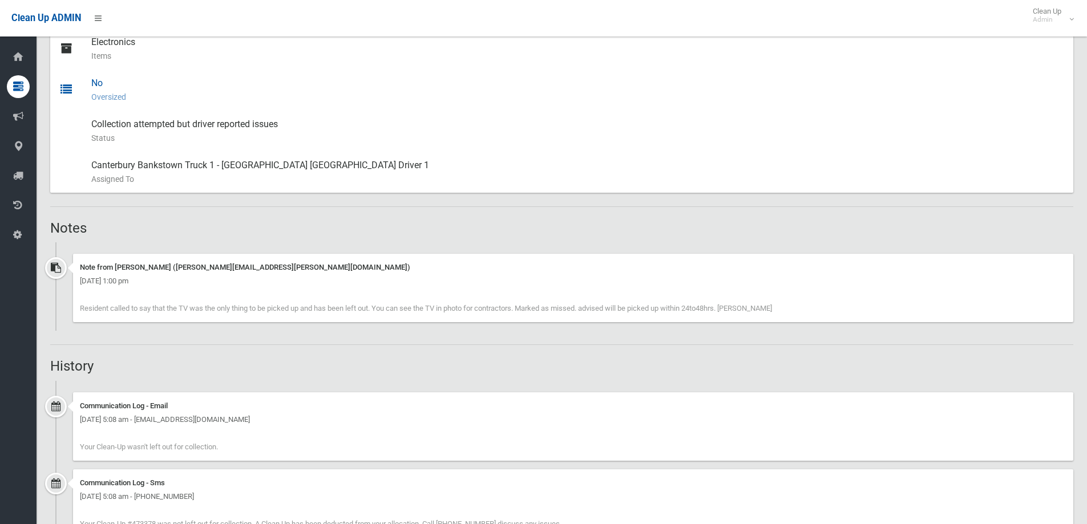
scroll to position [531, 0]
drag, startPoint x: 762, startPoint y: 308, endPoint x: 143, endPoint y: 299, distance: 619.0
click at [144, 299] on div "Note from [PERSON_NAME] ([PERSON_NAME][EMAIL_ADDRESS][PERSON_NAME][DOMAIN_NAME]…" at bounding box center [573, 286] width 1000 height 68
click at [109, 295] on div "Note from [PERSON_NAME] ([PERSON_NAME][EMAIL_ADDRESS][PERSON_NAME][DOMAIN_NAME]…" at bounding box center [573, 286] width 1000 height 68
drag, startPoint x: 80, startPoint y: 300, endPoint x: 766, endPoint y: 307, distance: 686.2
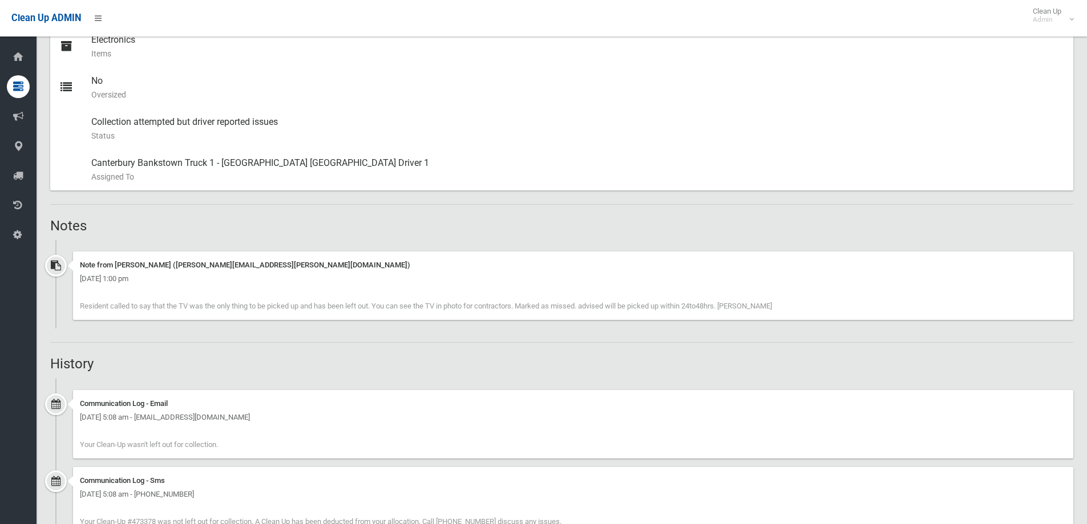
click at [766, 307] on div "Note from [PERSON_NAME] ([PERSON_NAME][EMAIL_ADDRESS][PERSON_NAME][DOMAIN_NAME]…" at bounding box center [573, 286] width 1000 height 68
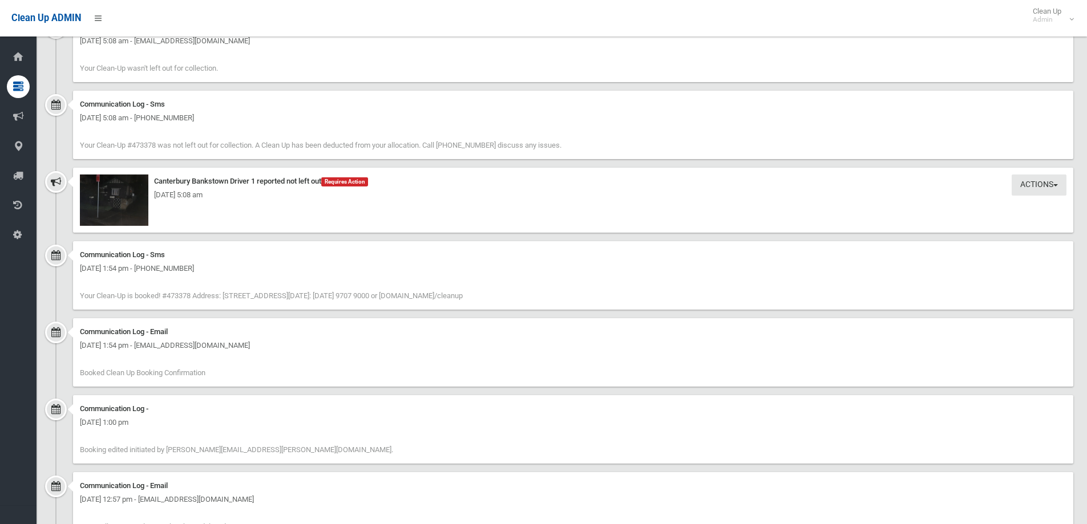
scroll to position [816, 0]
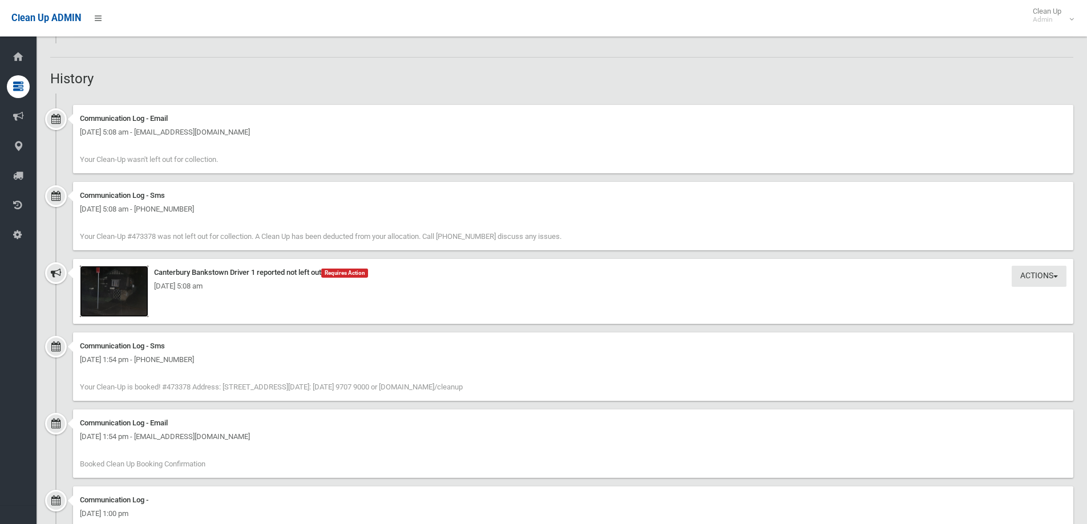
click at [134, 298] on img at bounding box center [114, 291] width 68 height 51
click at [115, 301] on img at bounding box center [114, 291] width 68 height 51
click at [129, 288] on div "[DATE] 5:08 am" at bounding box center [573, 287] width 986 height 14
click at [121, 300] on img at bounding box center [114, 291] width 68 height 51
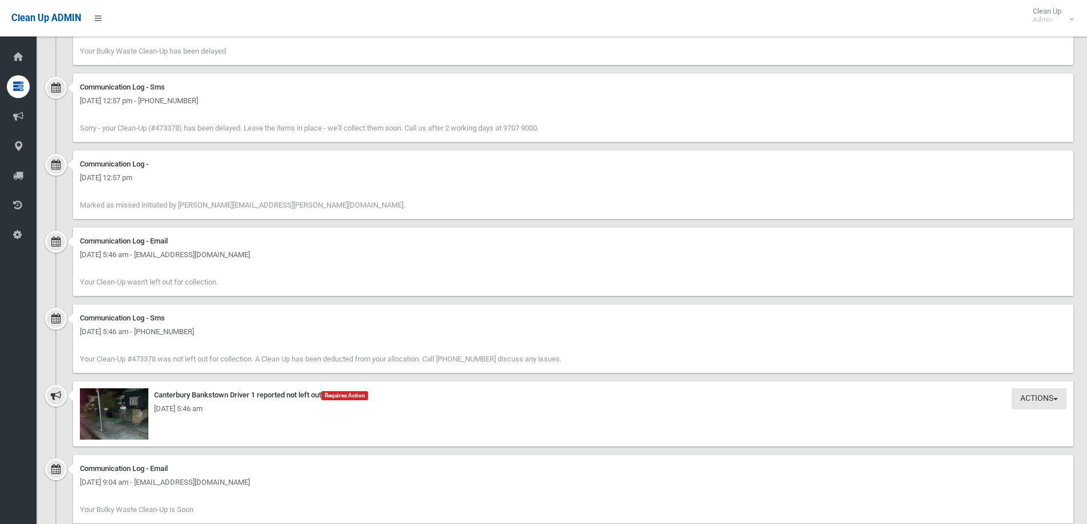
scroll to position [1387, 0]
click at [120, 422] on img at bounding box center [114, 410] width 68 height 51
